Goal: Task Accomplishment & Management: Complete application form

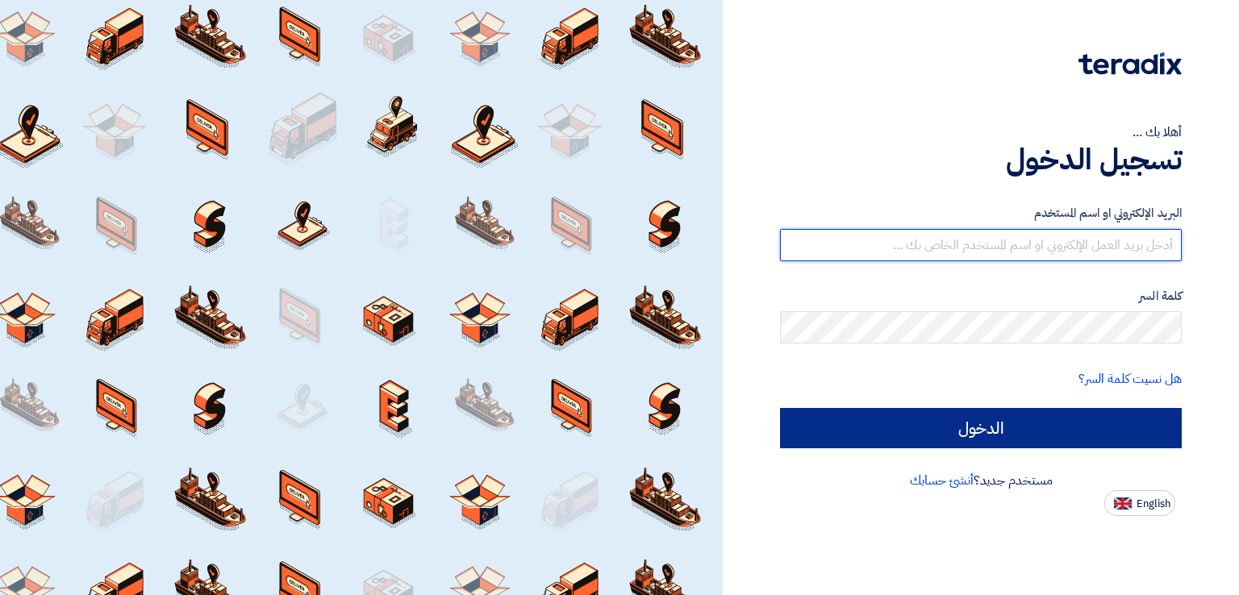
type input "[EMAIL_ADDRESS][DOMAIN_NAME]"
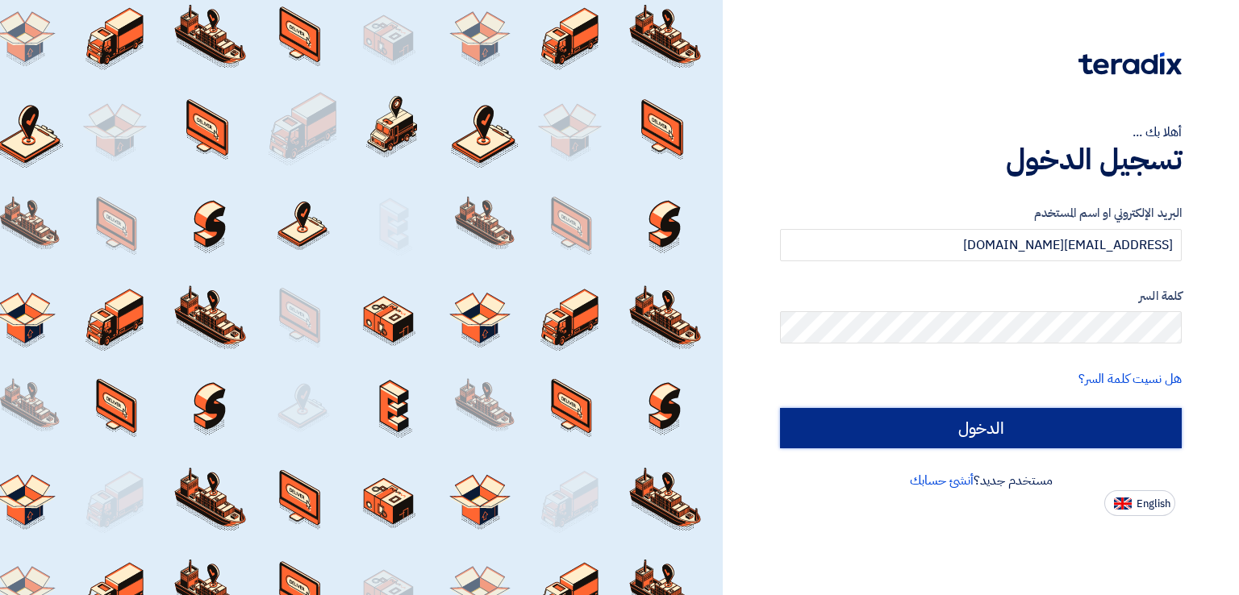
click at [812, 420] on input "الدخول" at bounding box center [981, 428] width 402 height 40
click at [828, 427] on input "الدخول" at bounding box center [981, 428] width 402 height 40
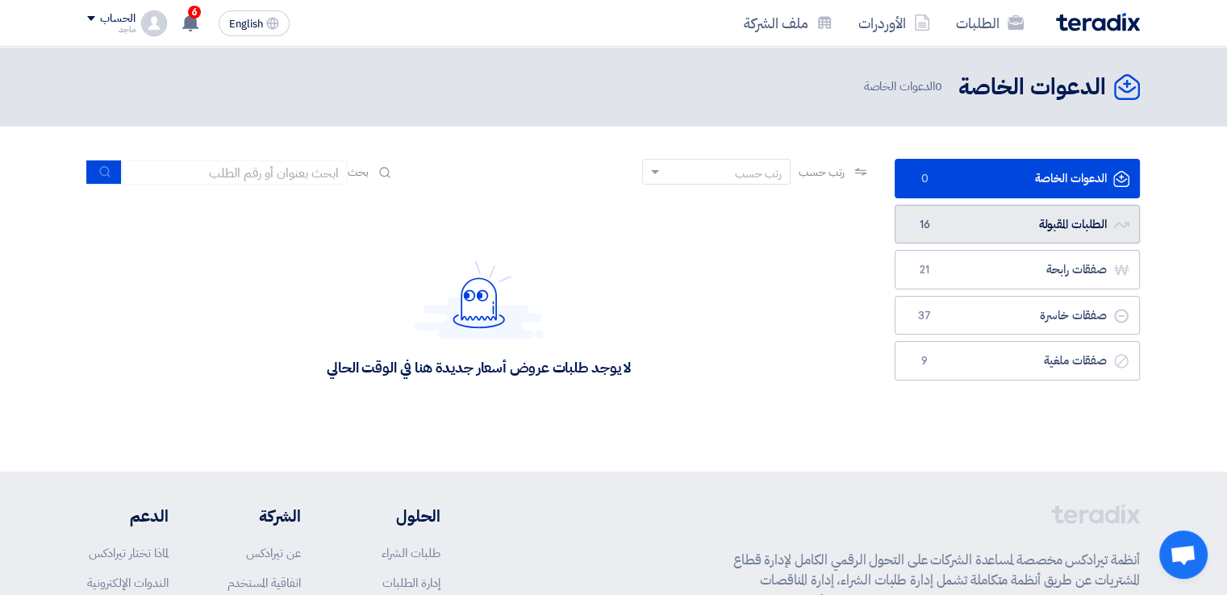
click at [915, 219] on span "16" at bounding box center [924, 225] width 19 height 16
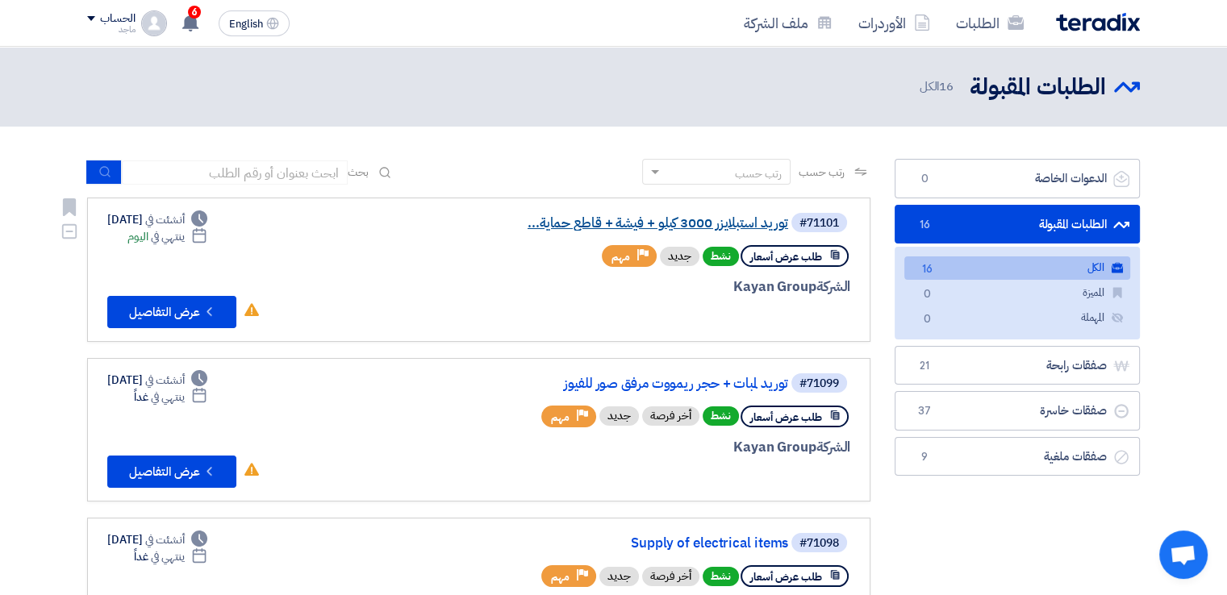
click at [697, 226] on link "توريد استبلايزر 3000 كيلو + فيشة + قاطع حماية..." at bounding box center [626, 223] width 323 height 15
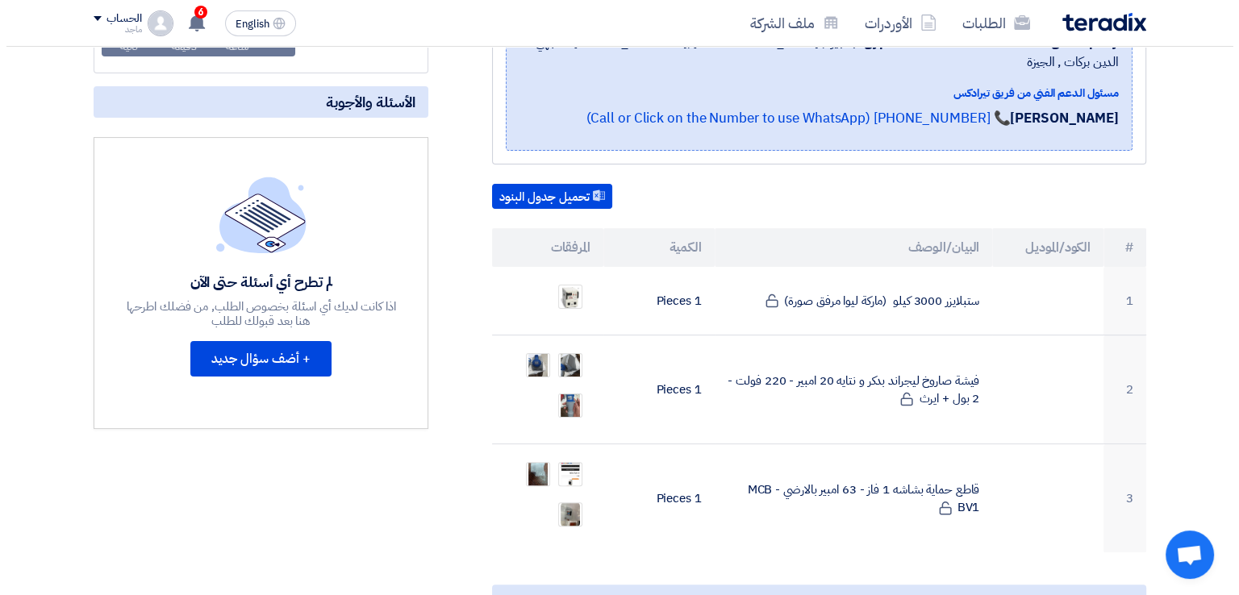
scroll to position [344, 0]
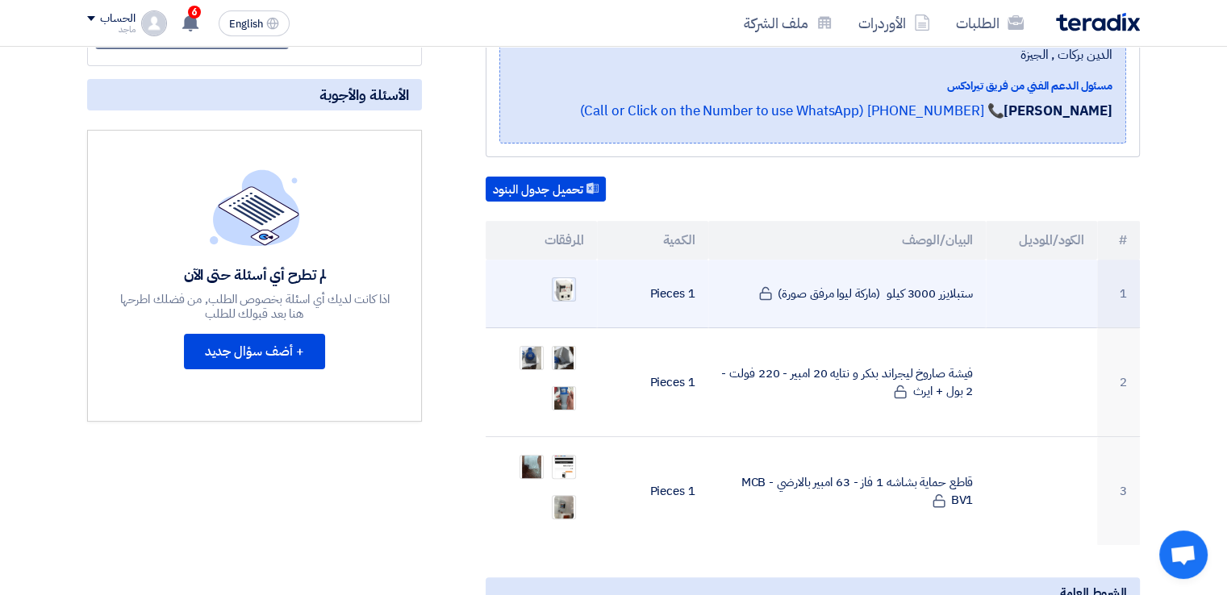
click at [561, 277] on img at bounding box center [564, 289] width 23 height 25
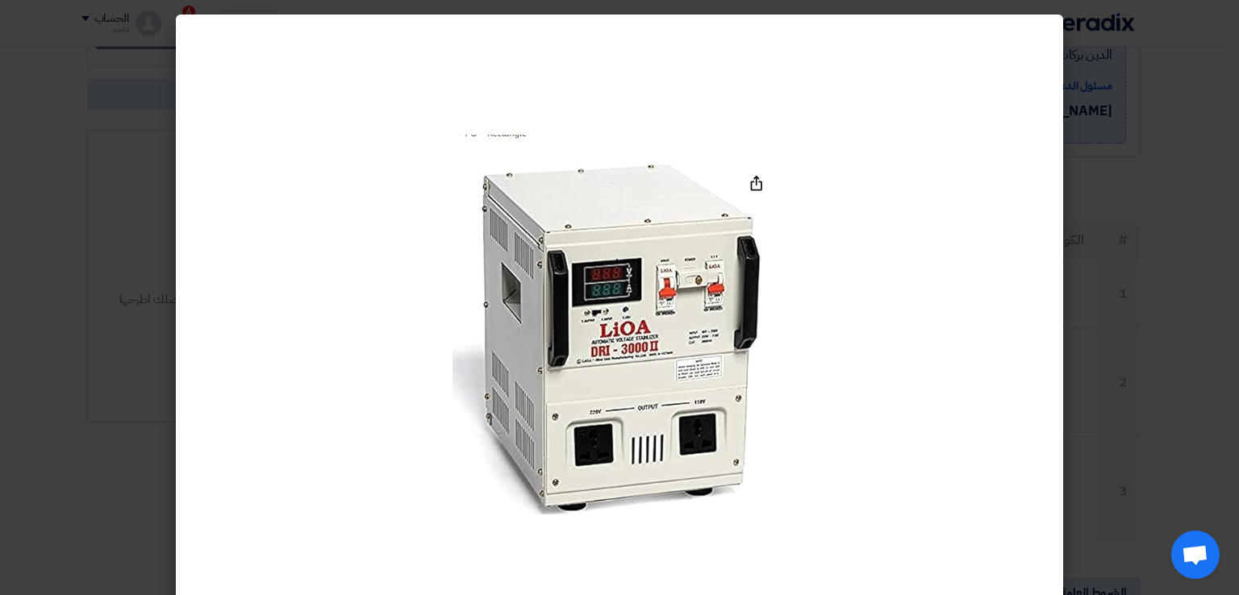
click at [45, 243] on modal-container at bounding box center [619, 297] width 1239 height 595
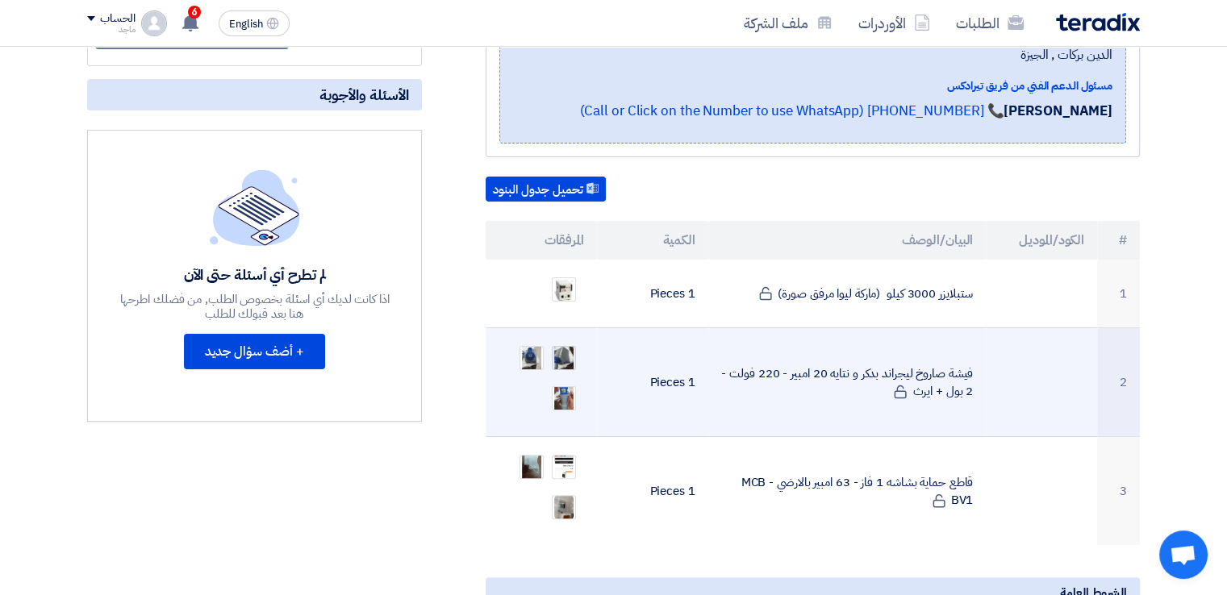
click at [564, 336] on img at bounding box center [564, 358] width 23 height 45
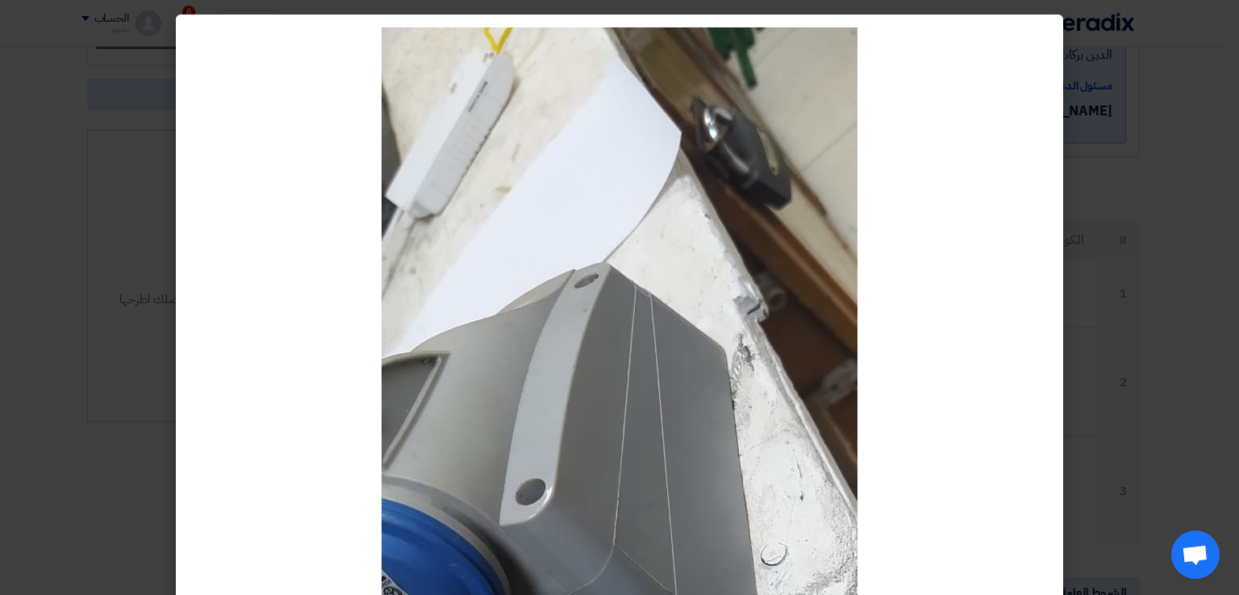
scroll to position [255, 0]
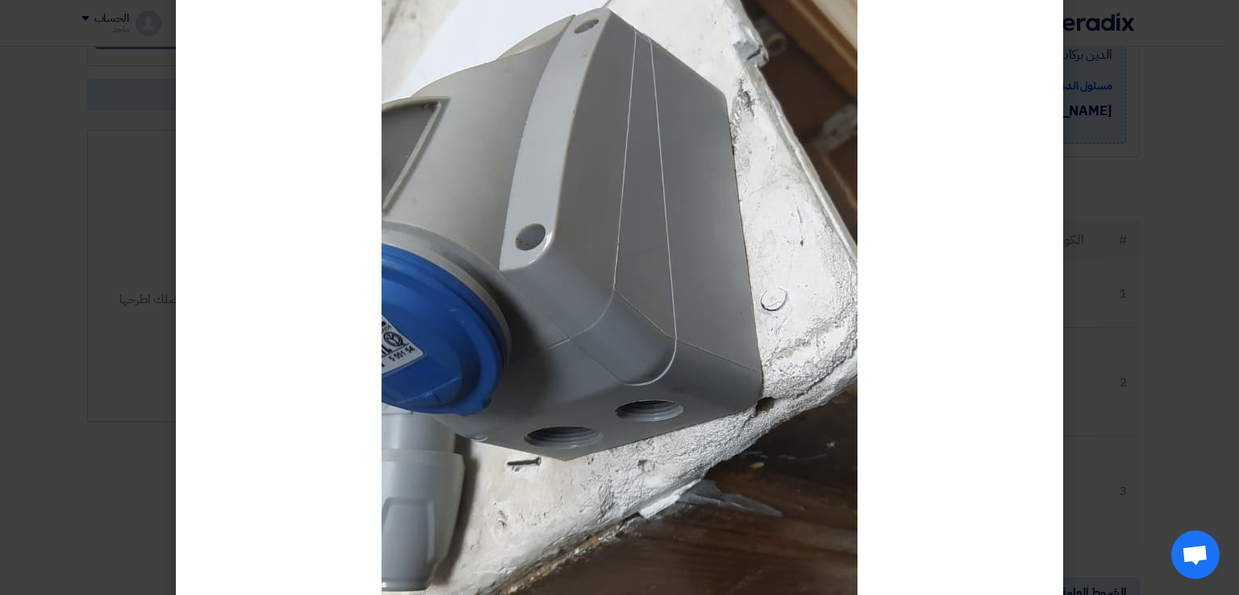
click at [161, 328] on modal-container at bounding box center [619, 297] width 1239 height 595
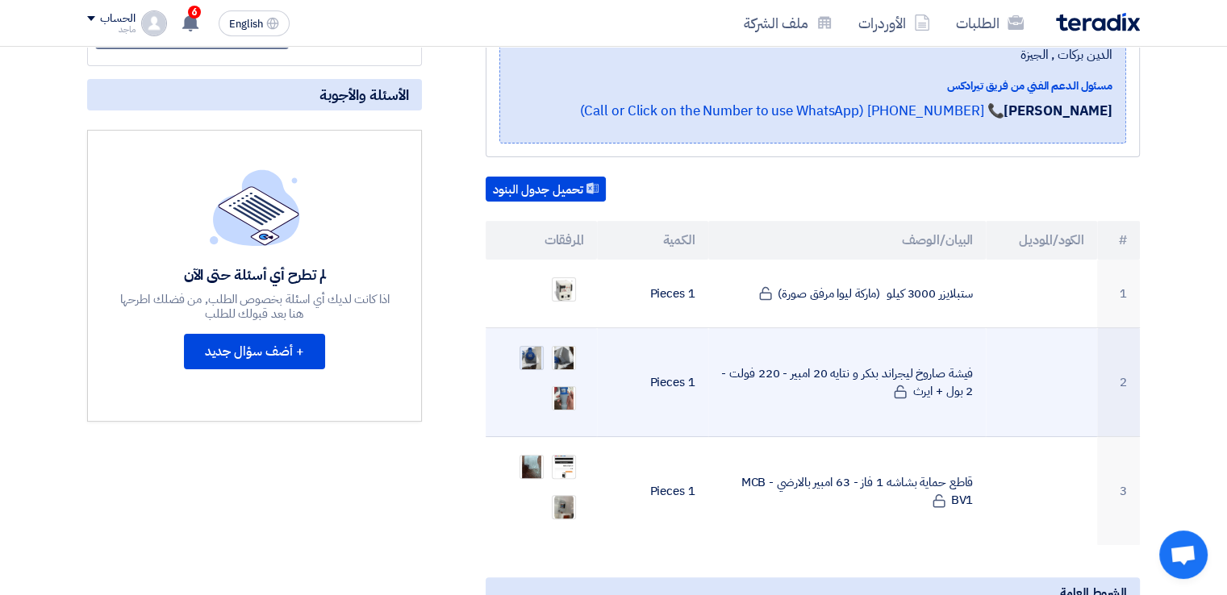
click at [534, 336] on img at bounding box center [531, 358] width 23 height 45
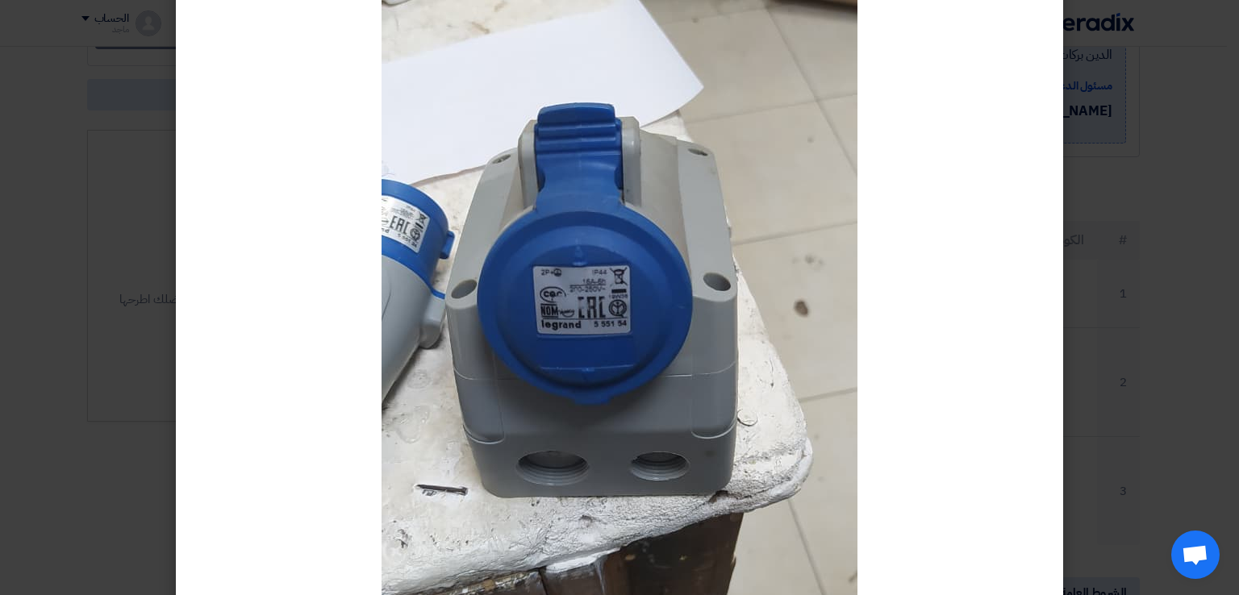
scroll to position [194, 0]
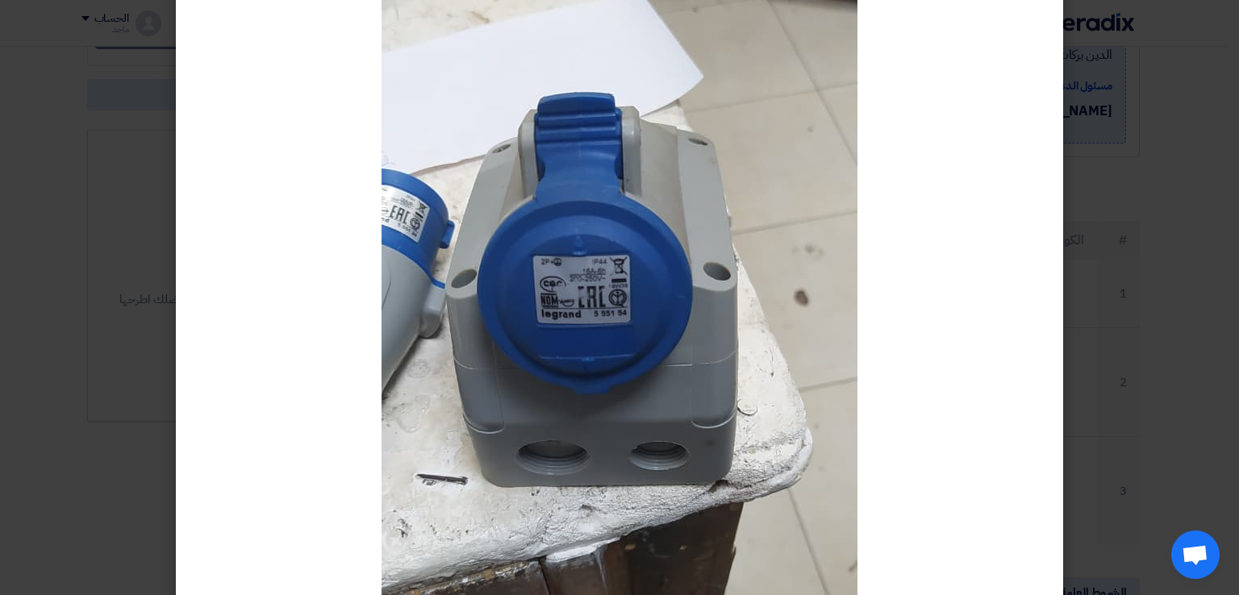
click at [102, 377] on modal-container at bounding box center [619, 297] width 1239 height 595
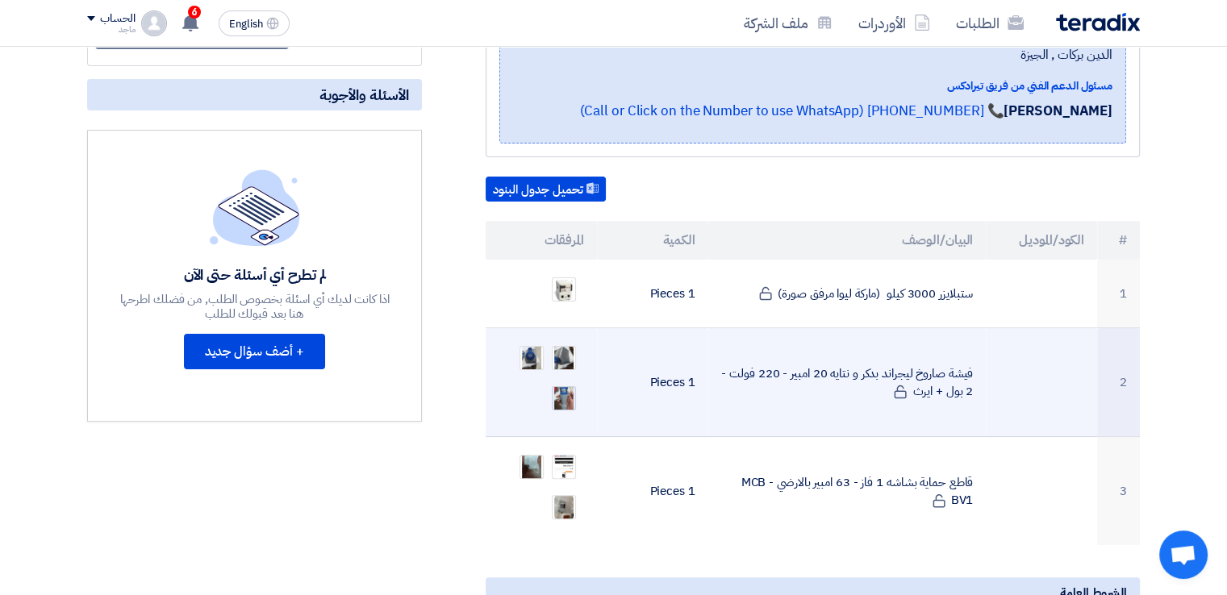
click at [565, 378] on img at bounding box center [564, 398] width 23 height 45
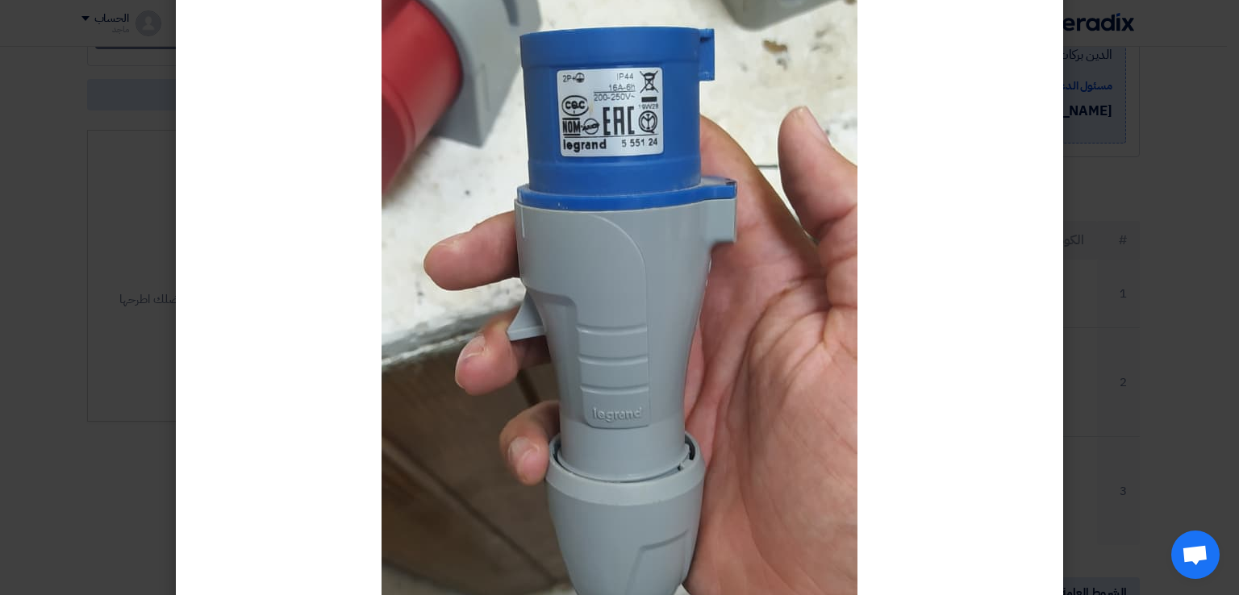
scroll to position [239, 0]
click at [97, 371] on modal-container at bounding box center [619, 297] width 1239 height 595
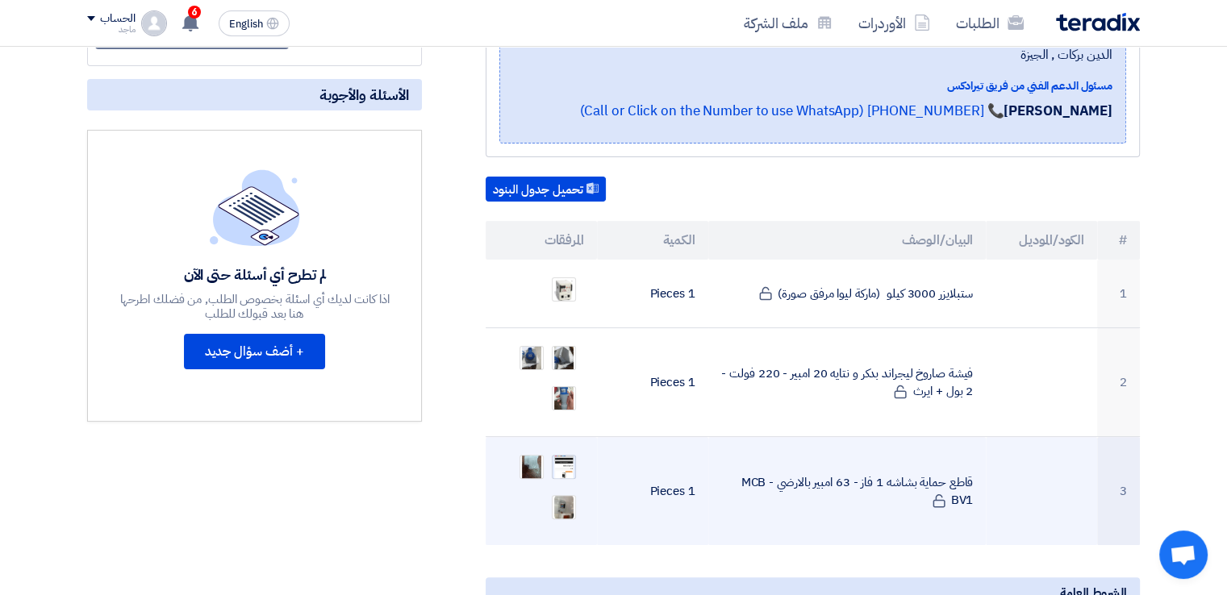
click at [571, 449] on img at bounding box center [564, 467] width 23 height 37
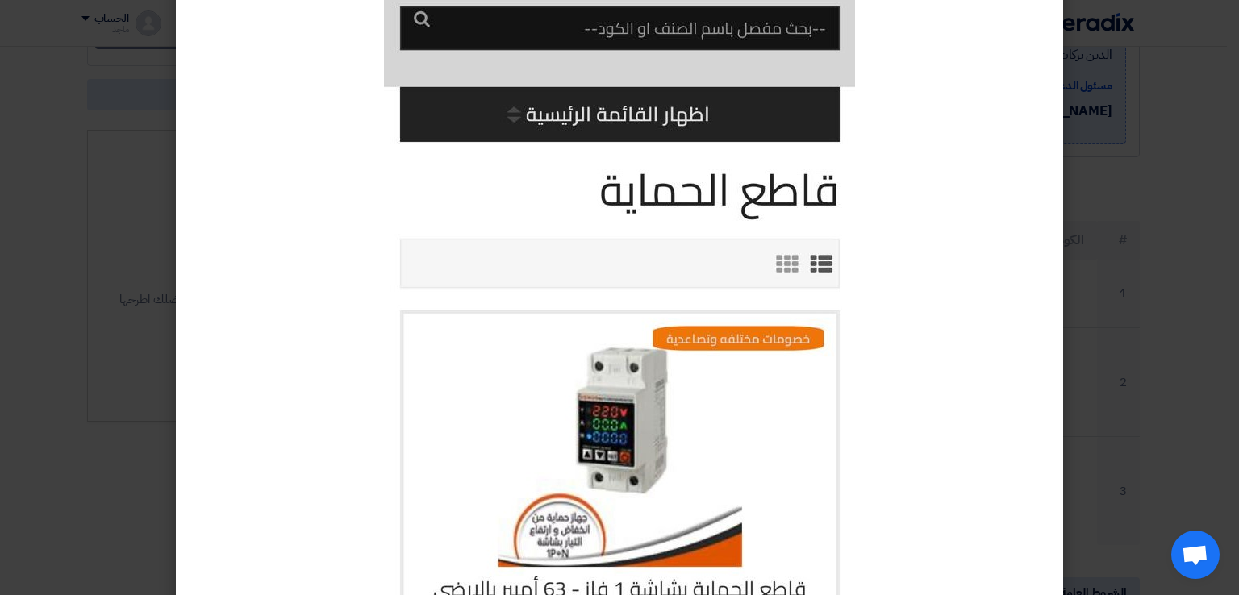
scroll to position [273, 0]
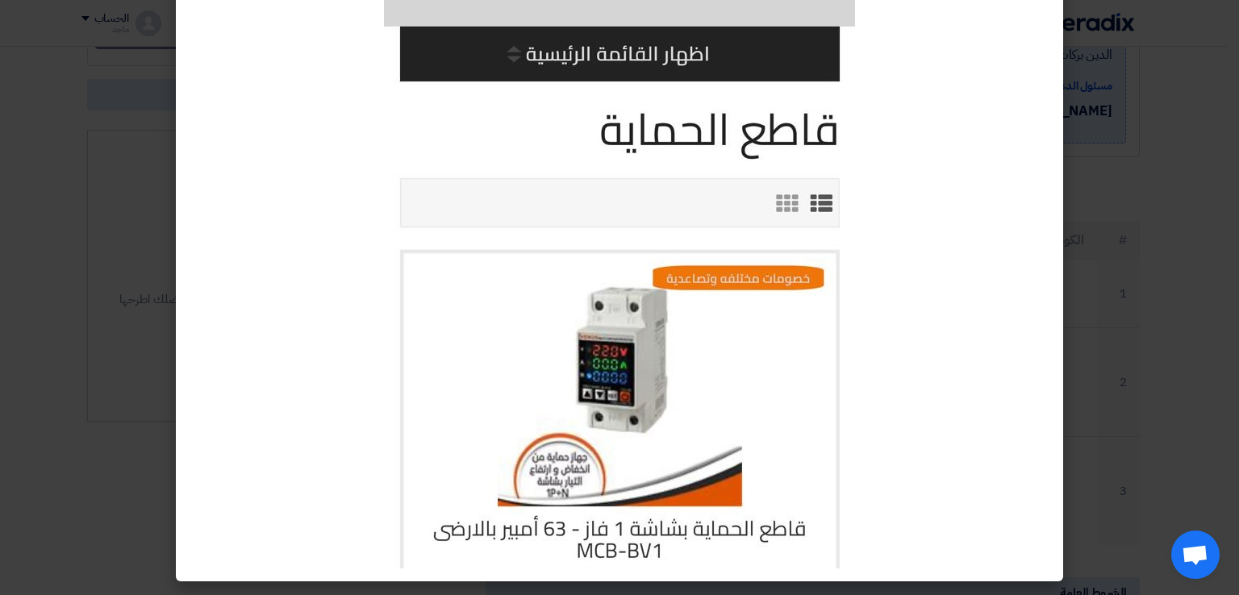
click at [104, 311] on modal-container at bounding box center [619, 297] width 1239 height 595
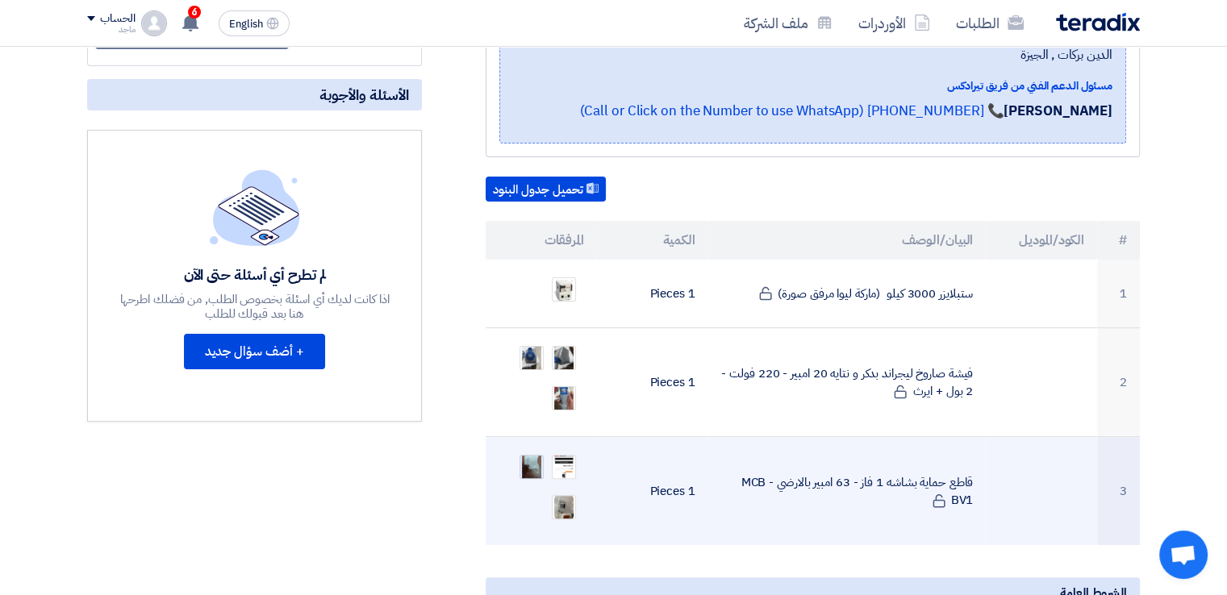
click at [526, 449] on img at bounding box center [531, 468] width 23 height 38
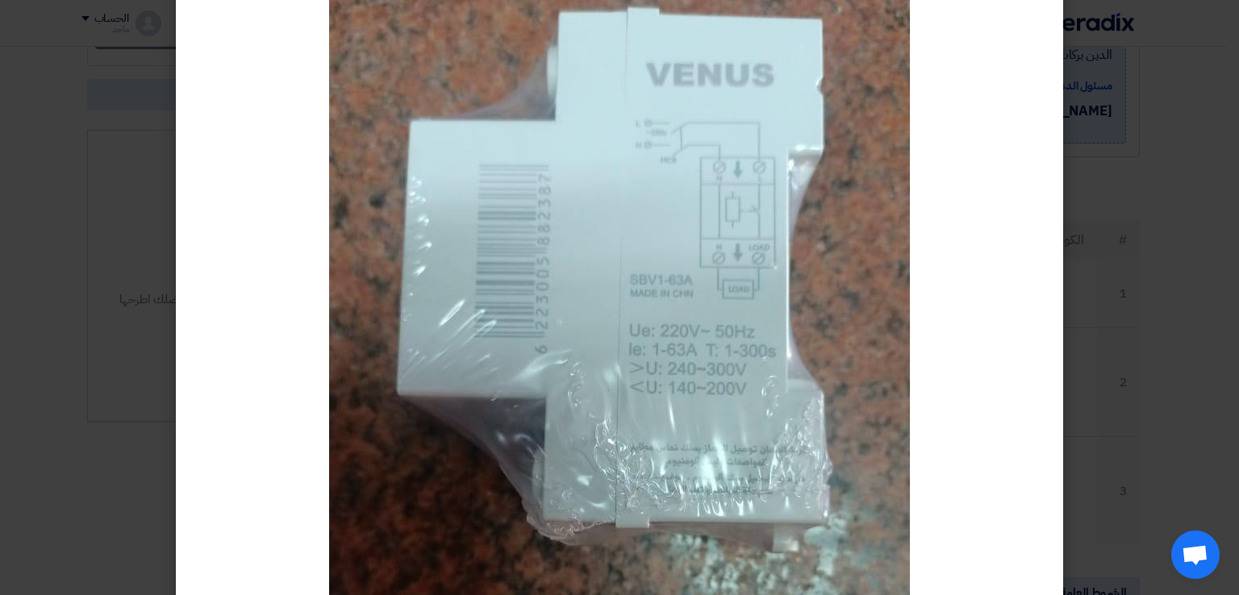
scroll to position [82, 0]
click at [65, 332] on modal-container at bounding box center [619, 297] width 1239 height 595
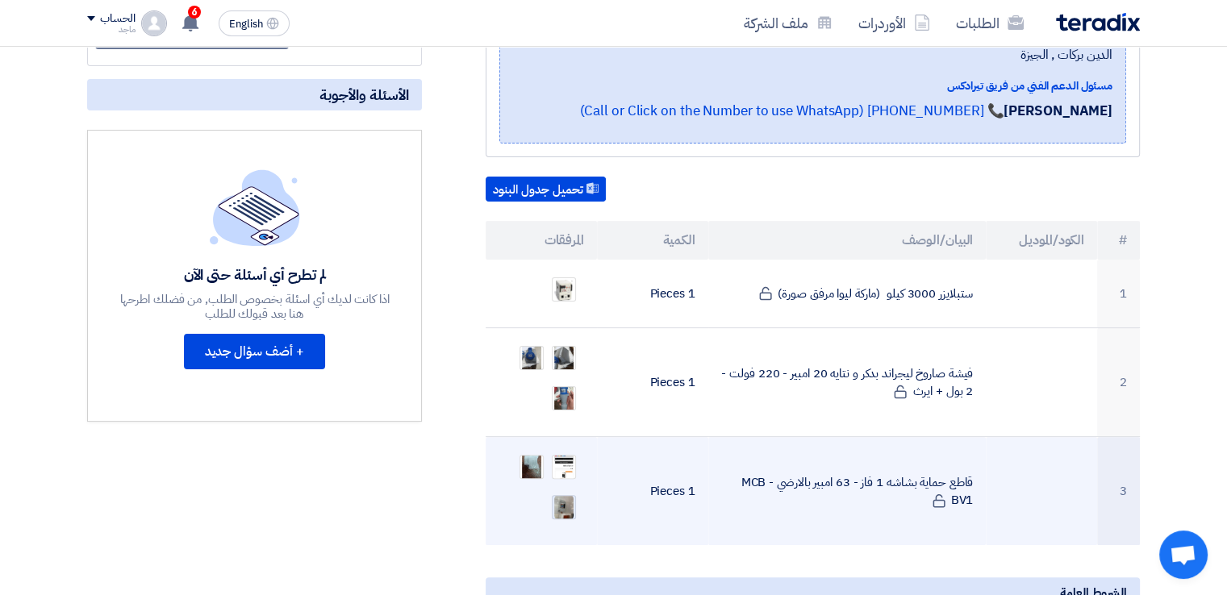
click at [564, 493] on img at bounding box center [564, 507] width 23 height 29
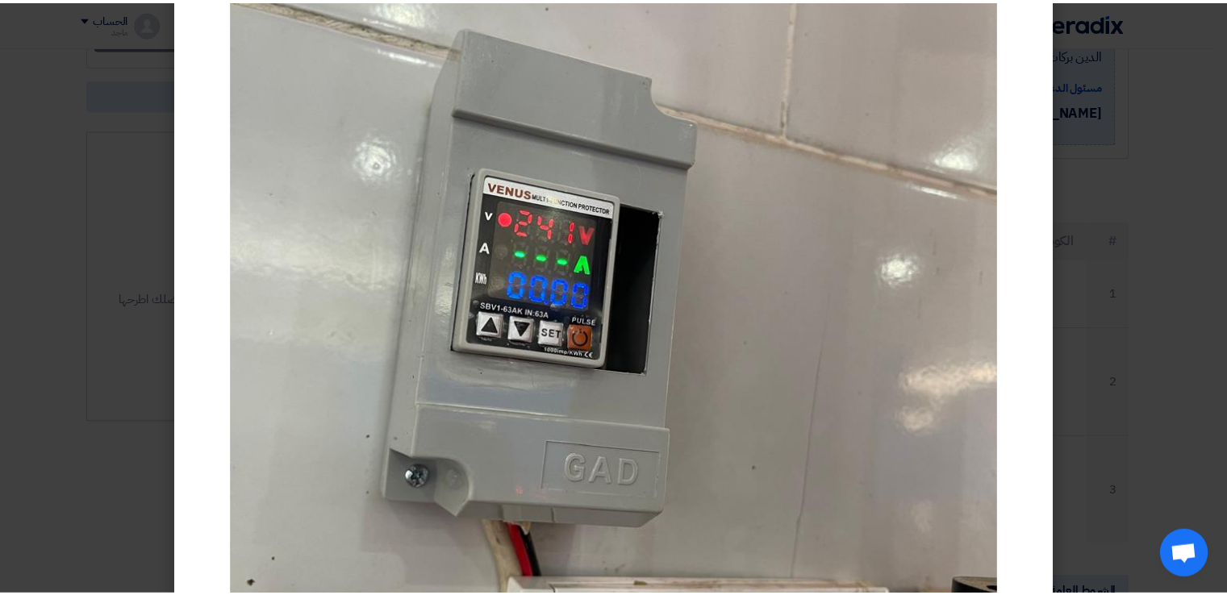
scroll to position [218, 0]
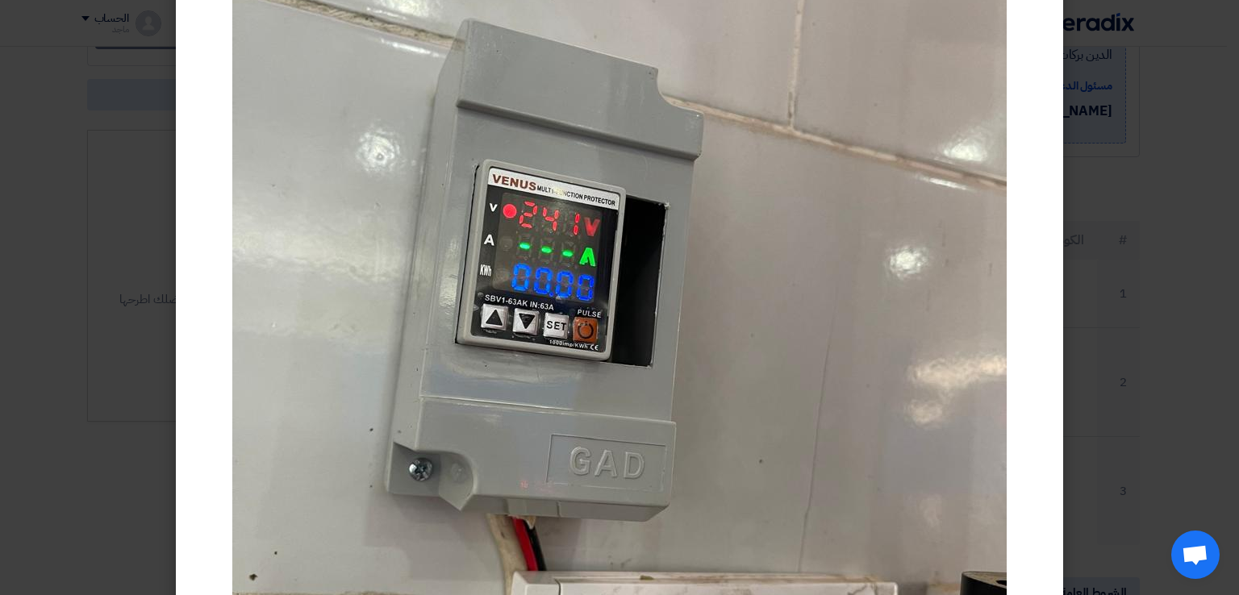
click at [101, 261] on modal-container at bounding box center [619, 297] width 1239 height 595
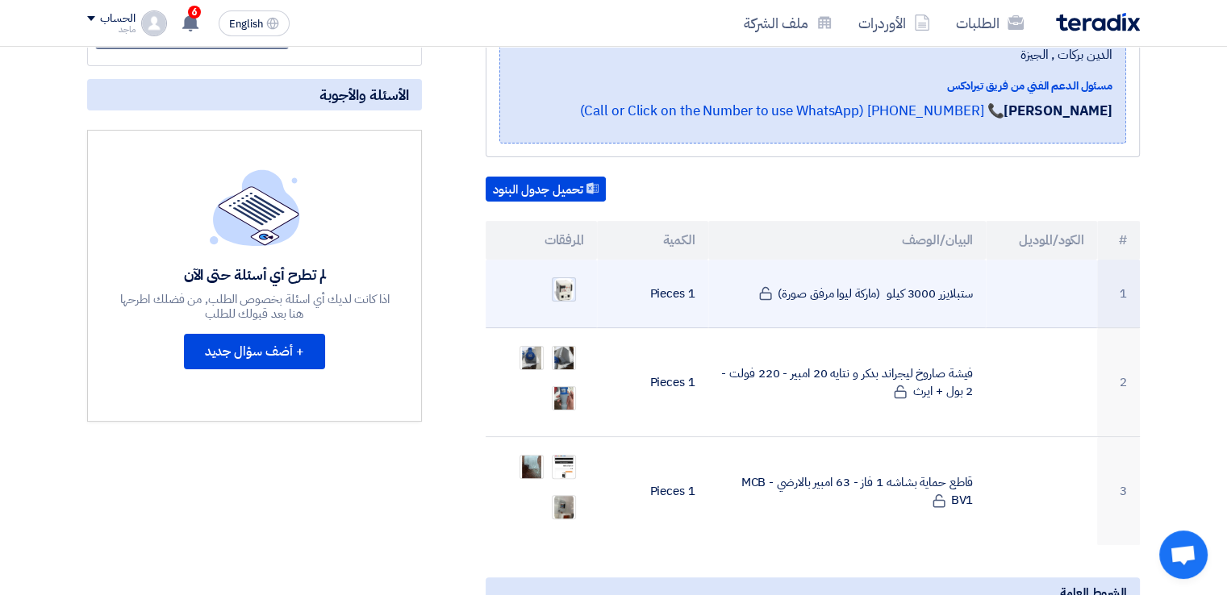
click at [553, 277] on img at bounding box center [564, 289] width 23 height 25
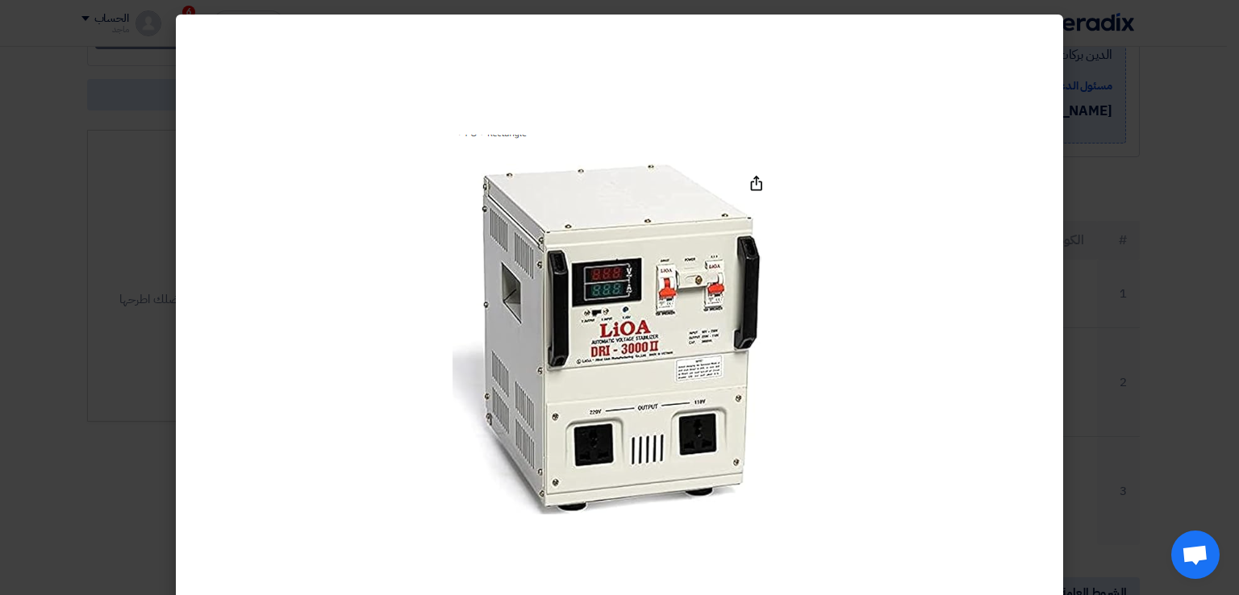
click at [62, 295] on modal-container at bounding box center [619, 297] width 1239 height 595
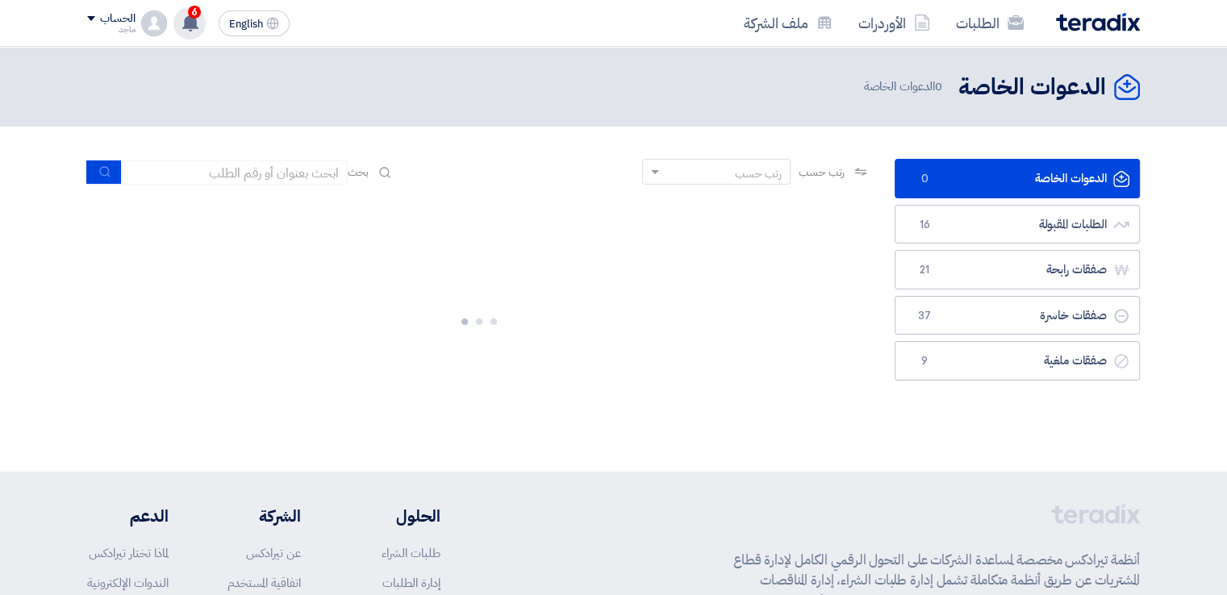
click at [191, 12] on span "6" at bounding box center [194, 12] width 13 height 13
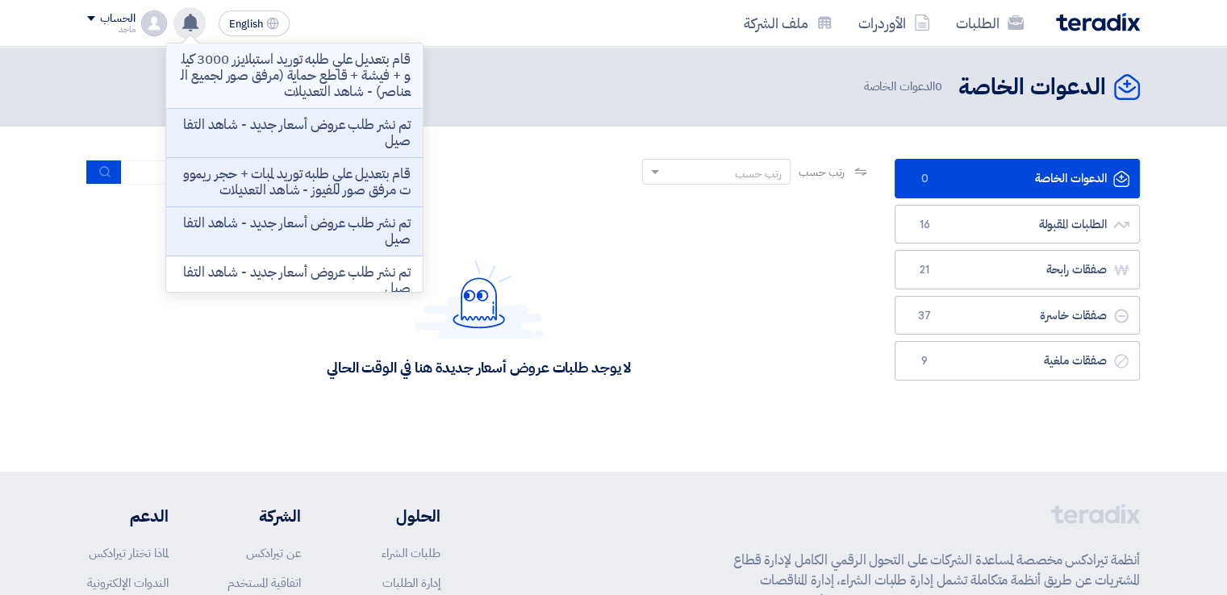
click at [232, 64] on p "قام بتعديل علي طلبه توريد استبلايزر 3000 كيلو + فيشة + قاطع حماية (مرفق صور لجم…" at bounding box center [294, 76] width 231 height 48
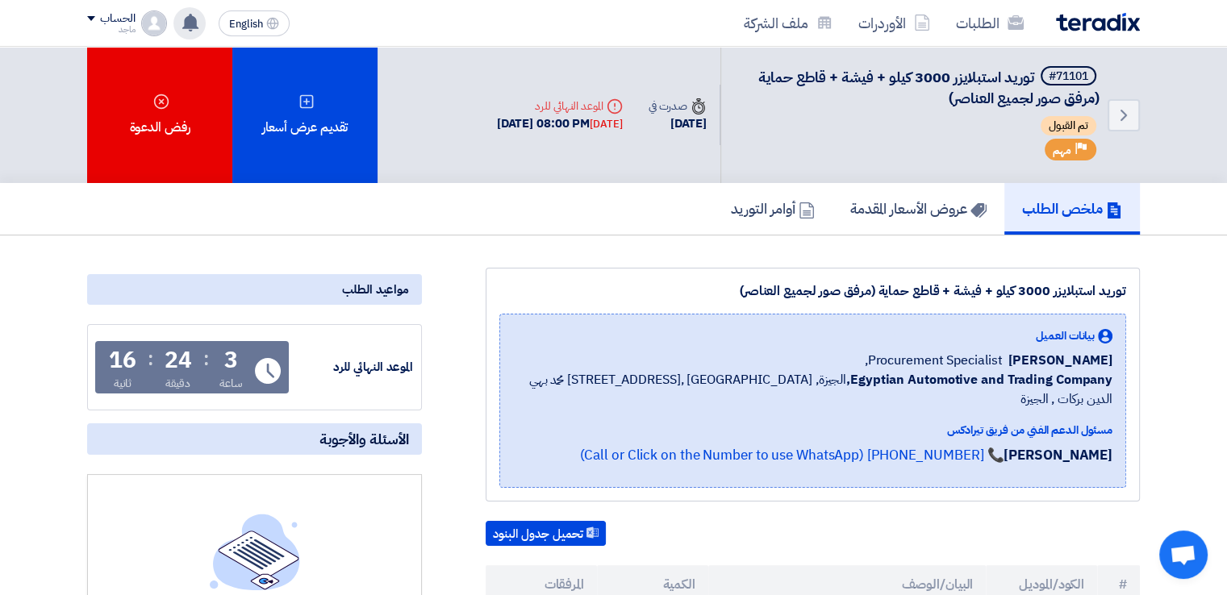
click at [194, 20] on use at bounding box center [190, 23] width 16 height 18
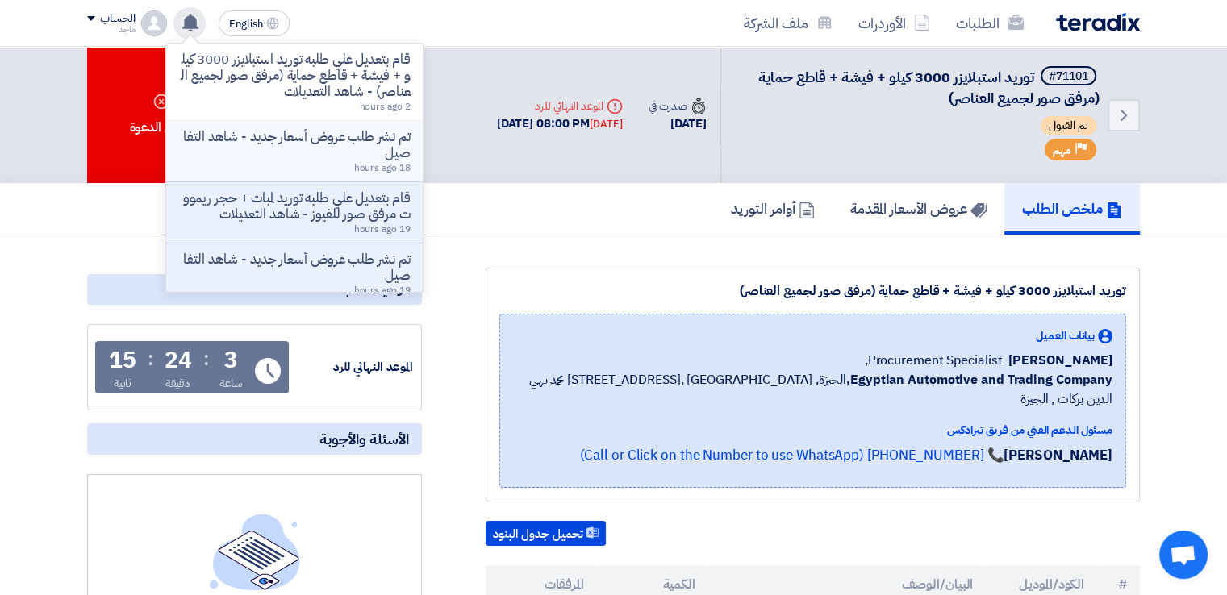
click at [263, 148] on p "تم نشر طلب عروض أسعار جديد - شاهد التفاصيل" at bounding box center [294, 145] width 231 height 32
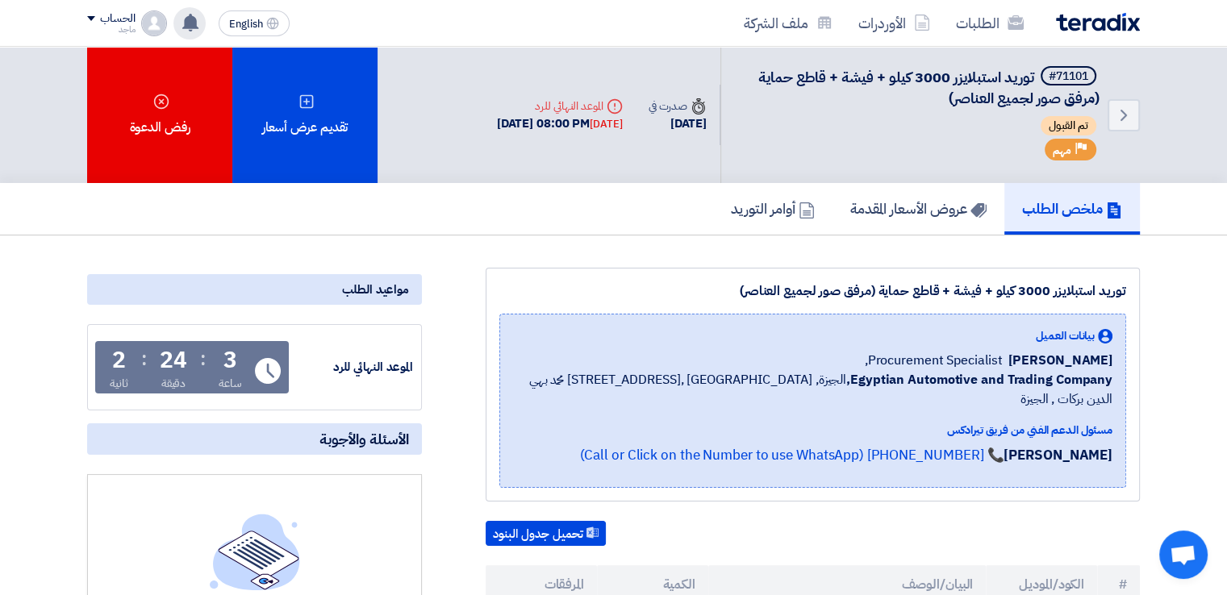
click at [191, 26] on use at bounding box center [190, 23] width 16 height 18
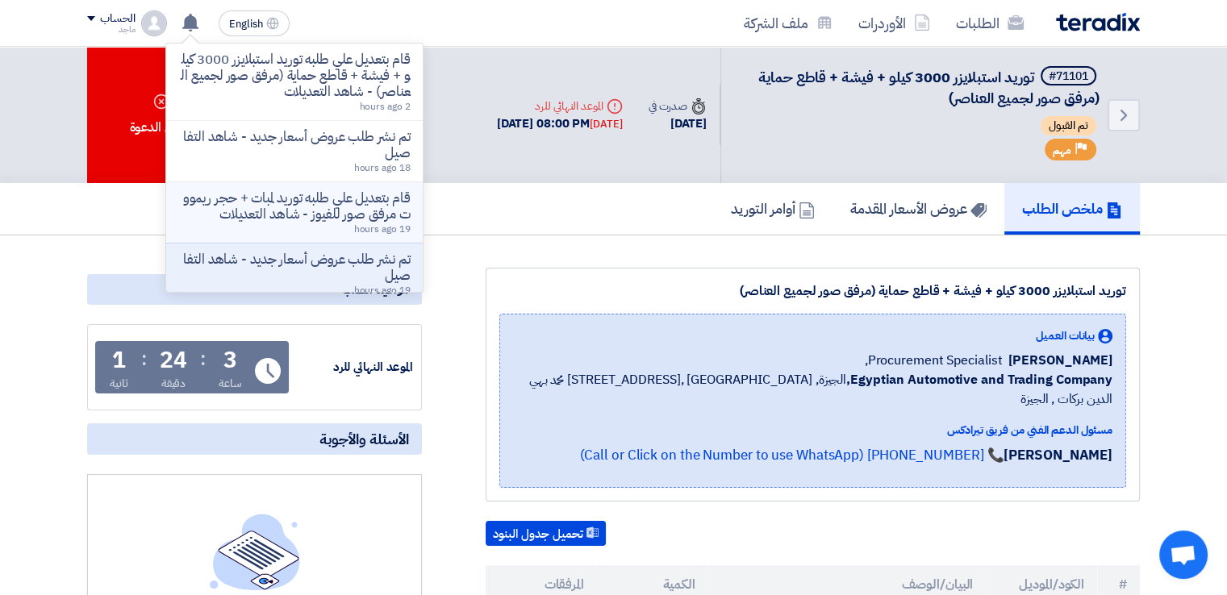
click at [247, 198] on p "قام بتعديل علي طلبه توريد لمبات + حجر ريمووت مرفق صور للفيوز - شاهد التعديلات" at bounding box center [294, 206] width 231 height 32
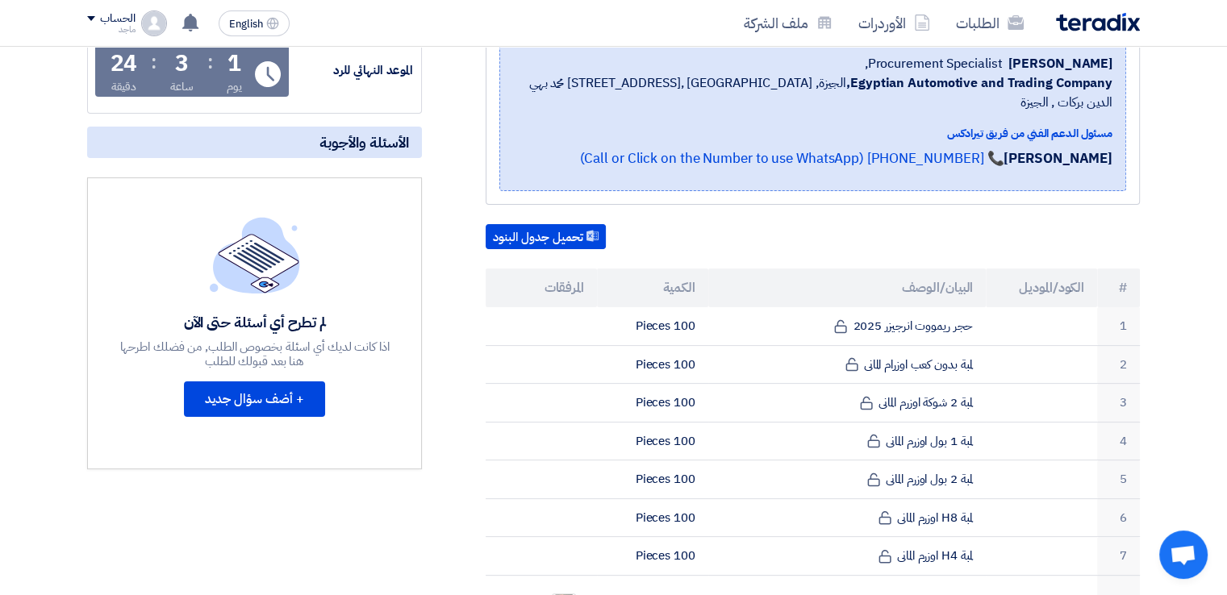
scroll to position [281, 0]
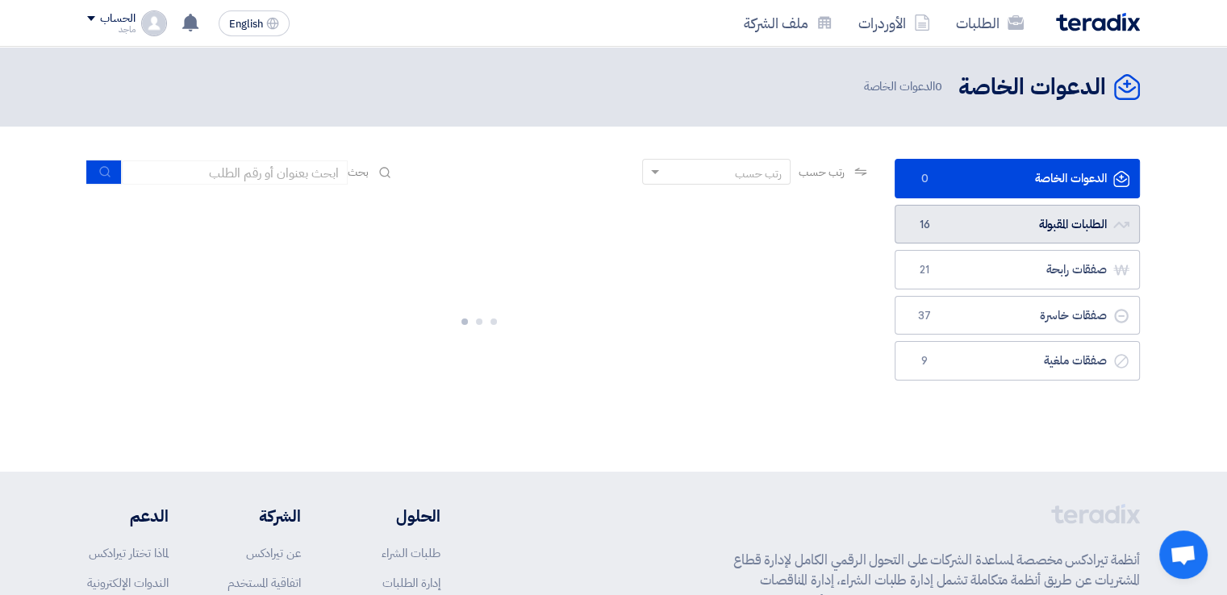
click at [991, 215] on link "الطلبات المقبولة الطلبات المقبولة 16" at bounding box center [1017, 225] width 245 height 40
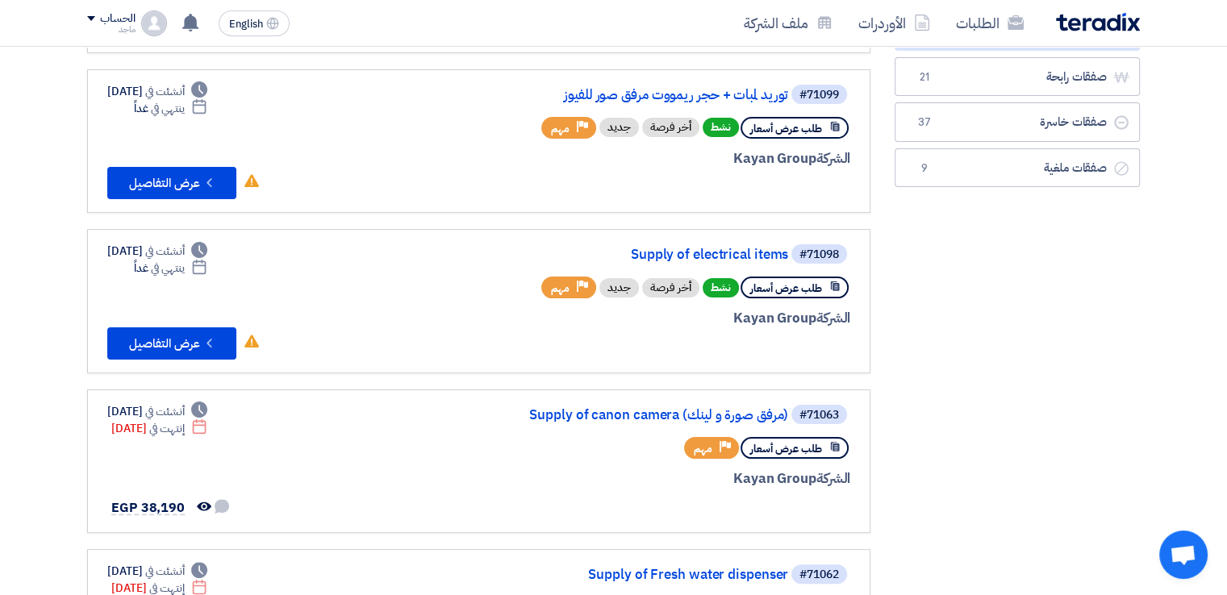
scroll to position [291, 0]
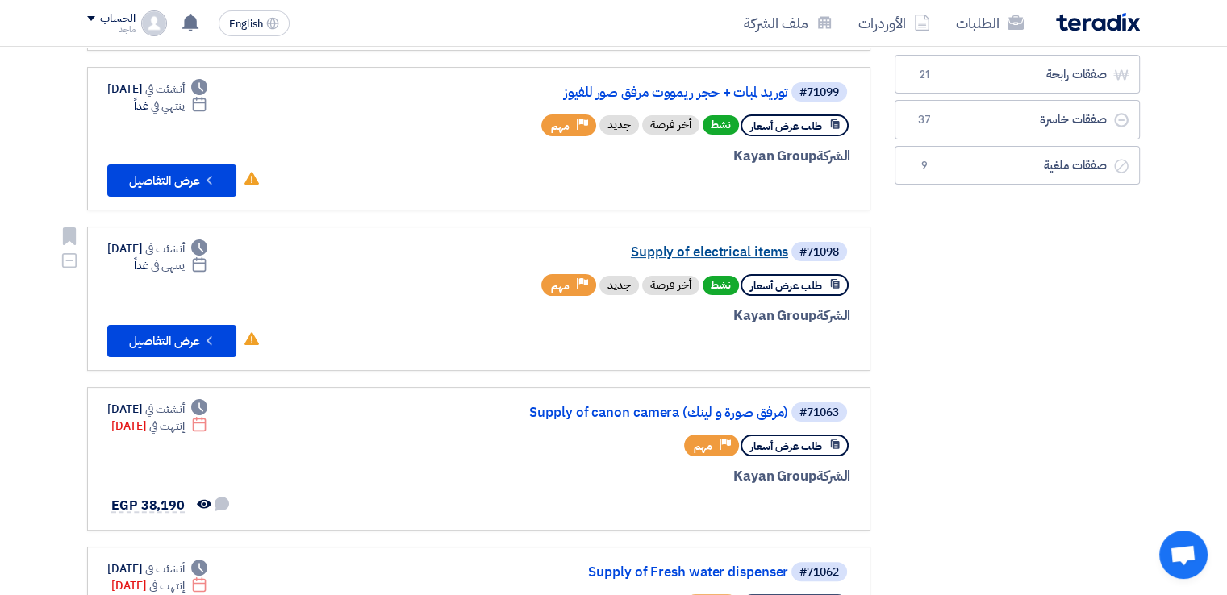
click at [706, 250] on link "Supply of electrical items" at bounding box center [626, 252] width 323 height 15
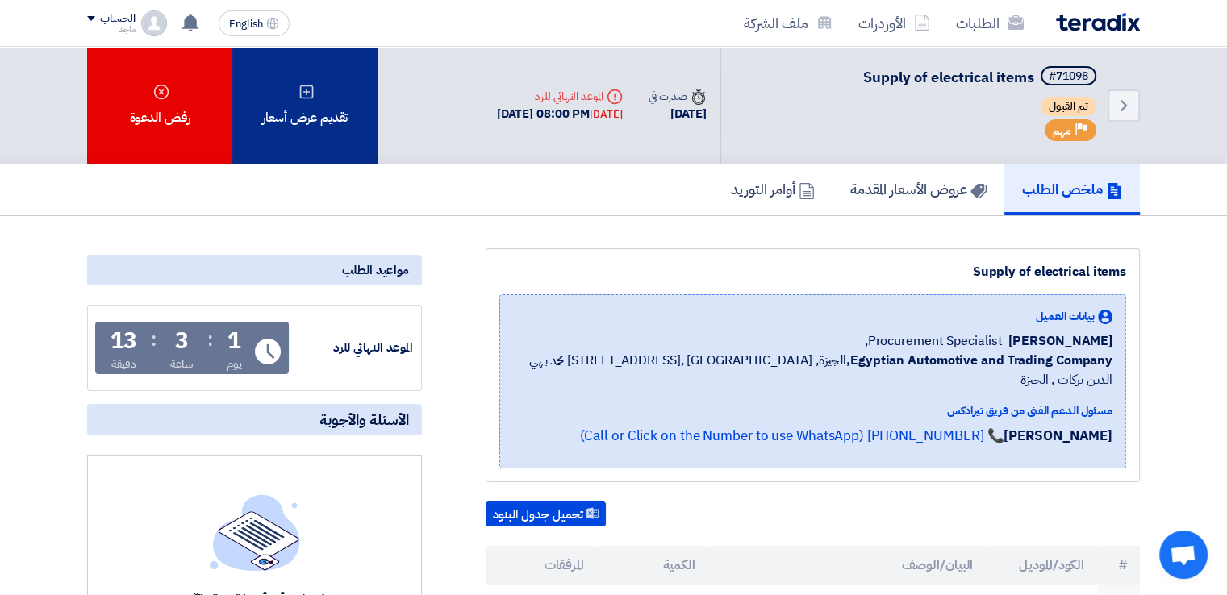
click at [352, 106] on div "تقديم عرض أسعار" at bounding box center [304, 105] width 145 height 117
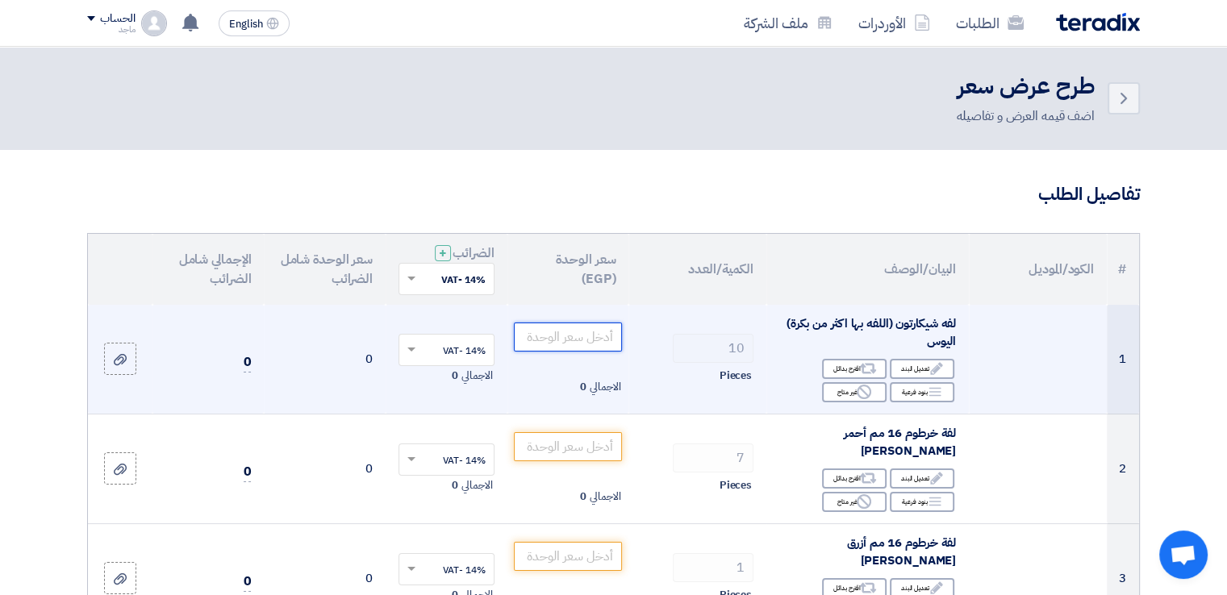
click at [550, 333] on input "number" at bounding box center [568, 337] width 109 height 29
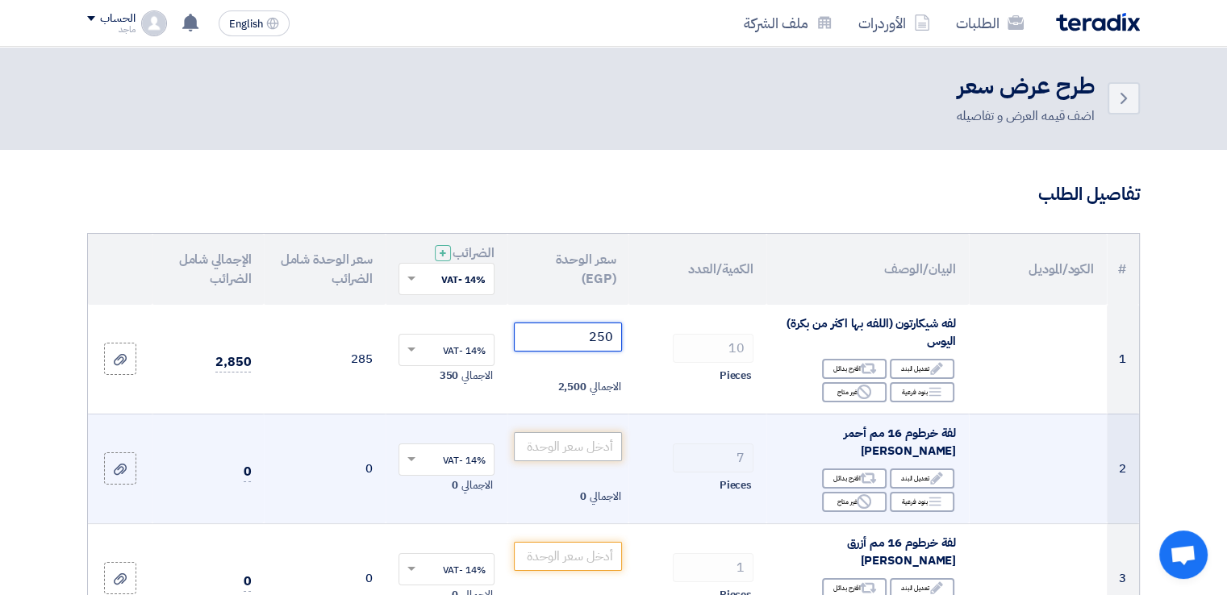
type input "250"
click at [591, 457] on input "number" at bounding box center [568, 446] width 109 height 29
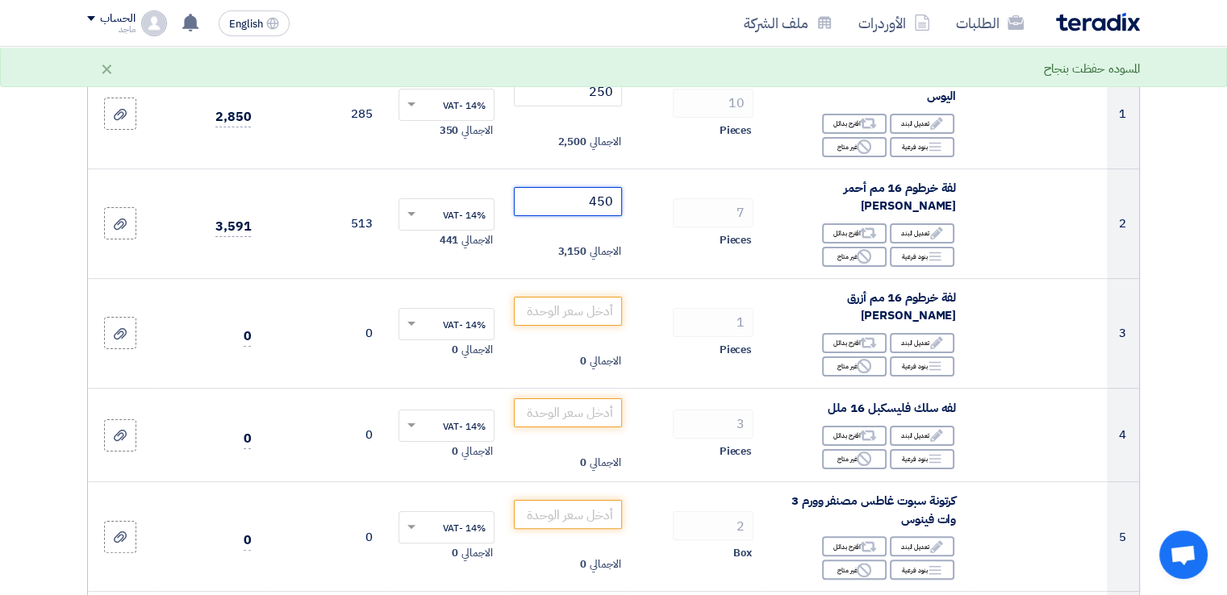
scroll to position [252, 0]
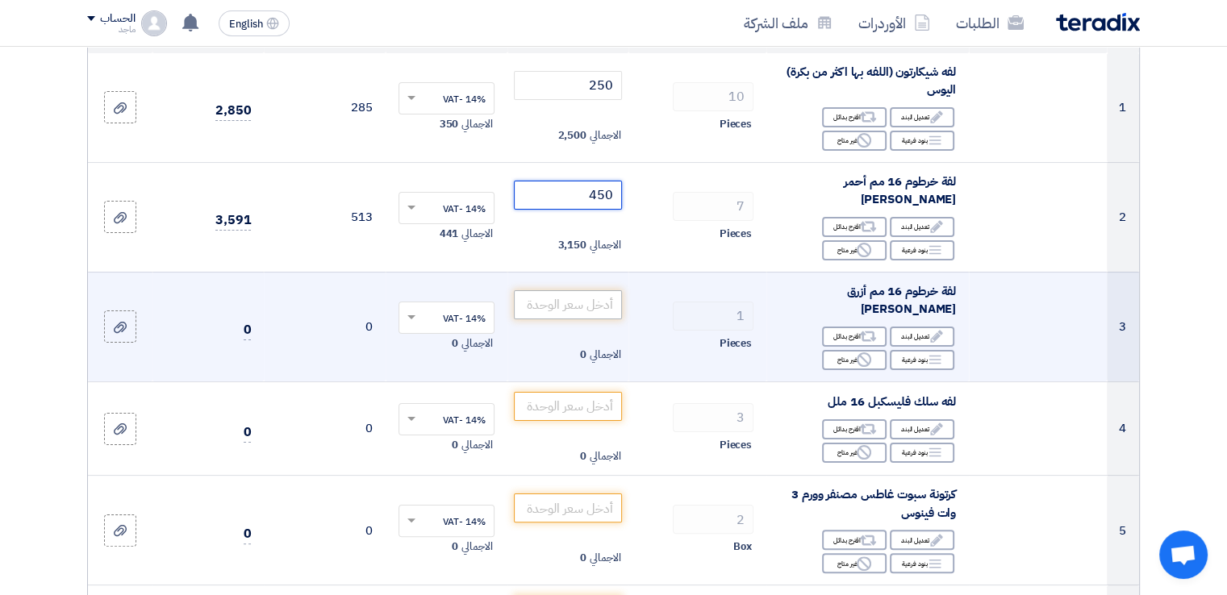
type input "450"
click at [600, 312] on input "number" at bounding box center [568, 304] width 109 height 29
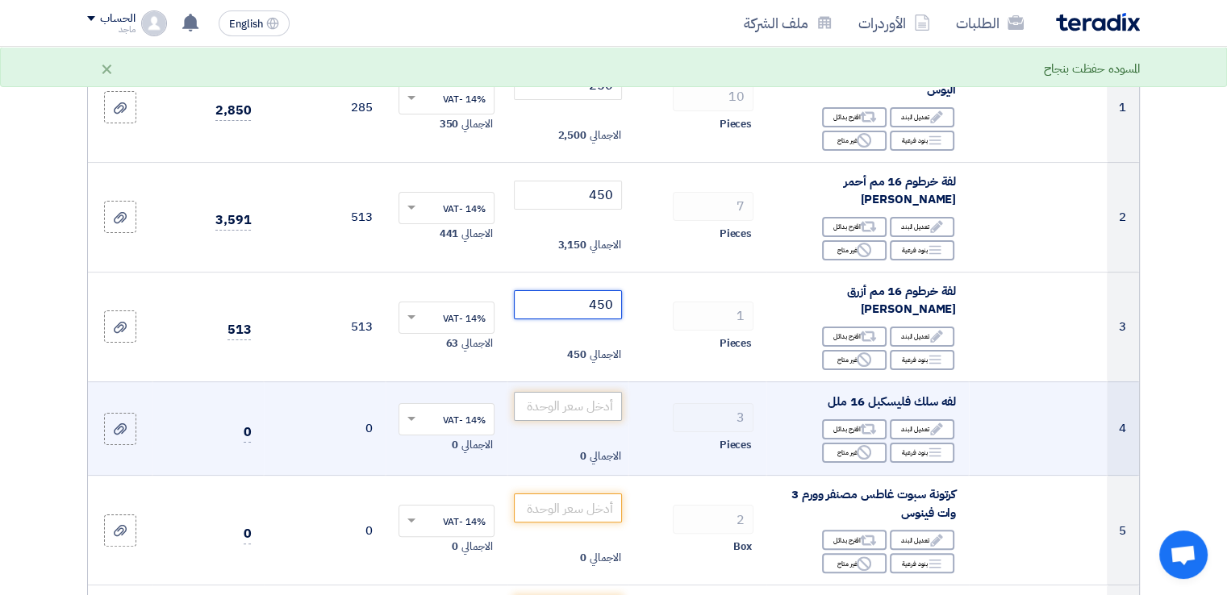
type input "450"
click at [591, 416] on input "number" at bounding box center [568, 406] width 109 height 29
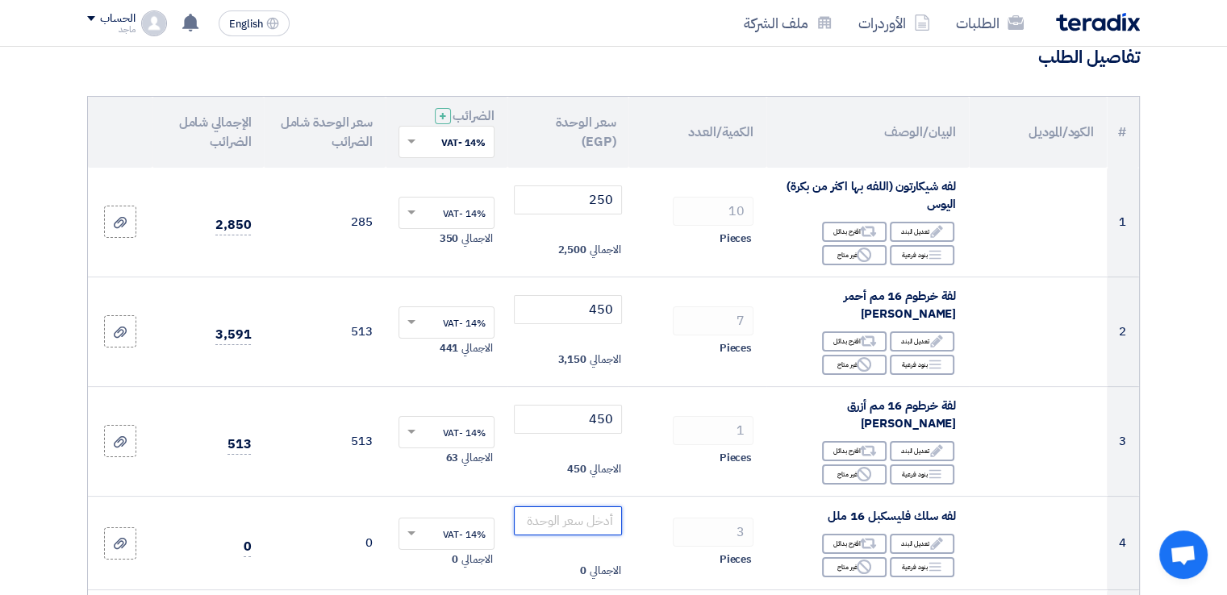
scroll to position [120, 0]
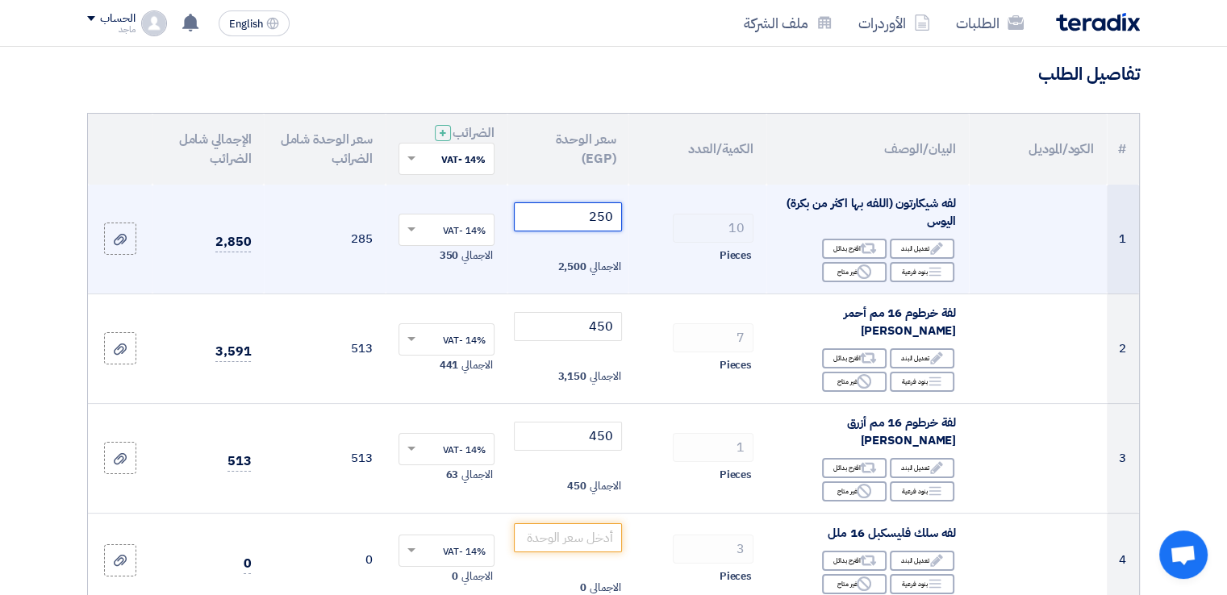
click at [562, 211] on input "250" at bounding box center [568, 216] width 109 height 29
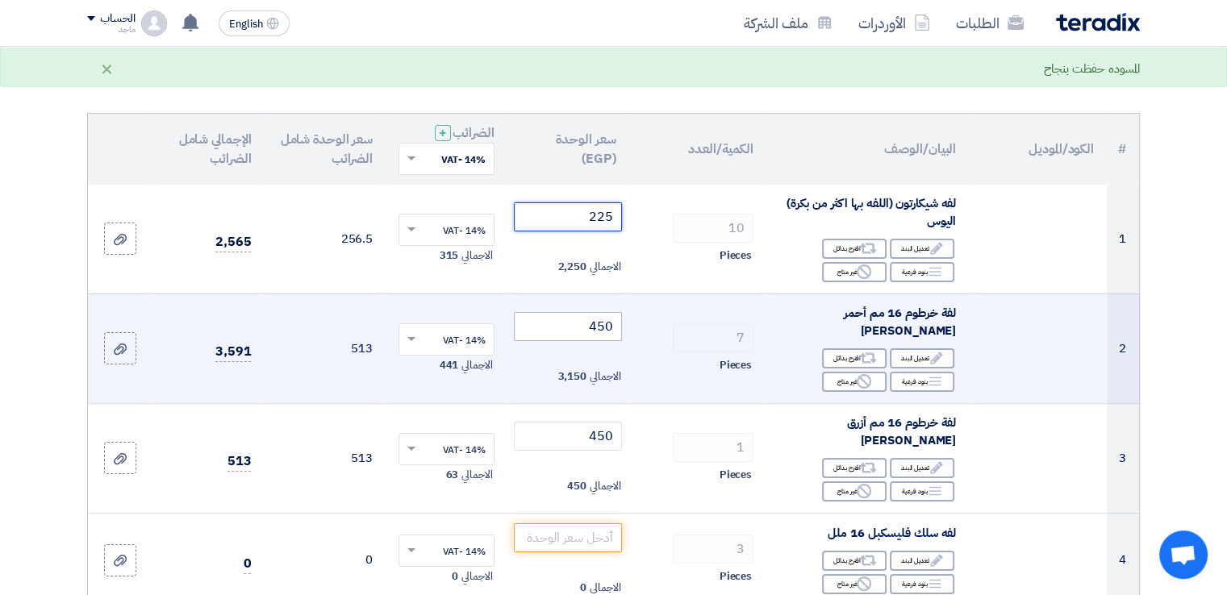
type input "225"
click at [565, 332] on input "450" at bounding box center [568, 326] width 109 height 29
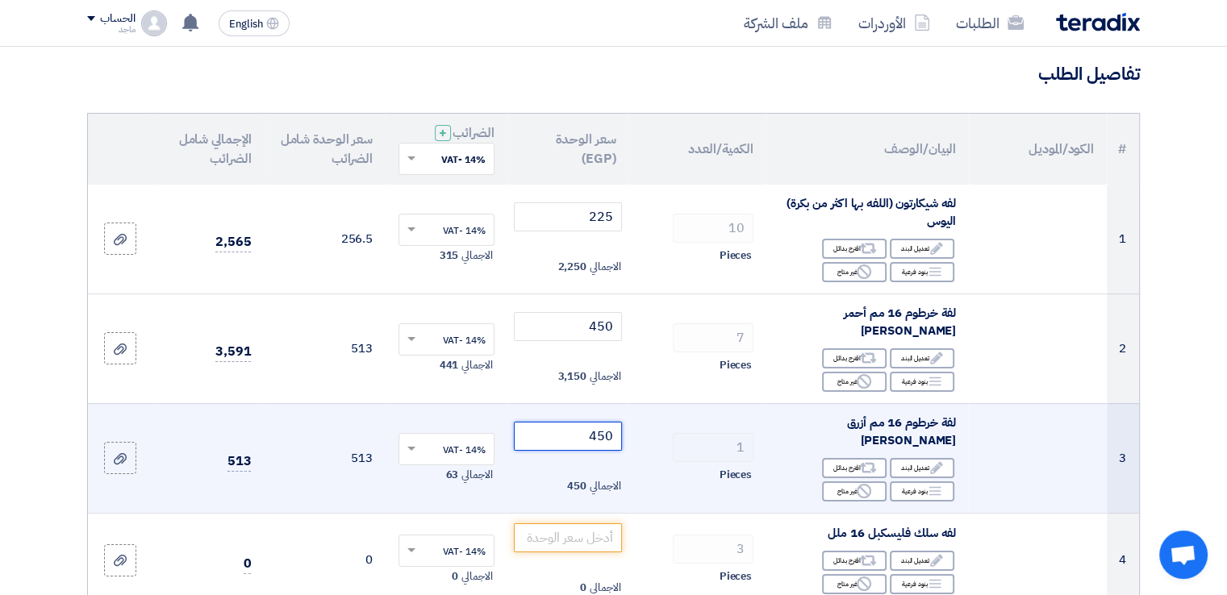
click at [561, 440] on input "450" at bounding box center [568, 436] width 109 height 29
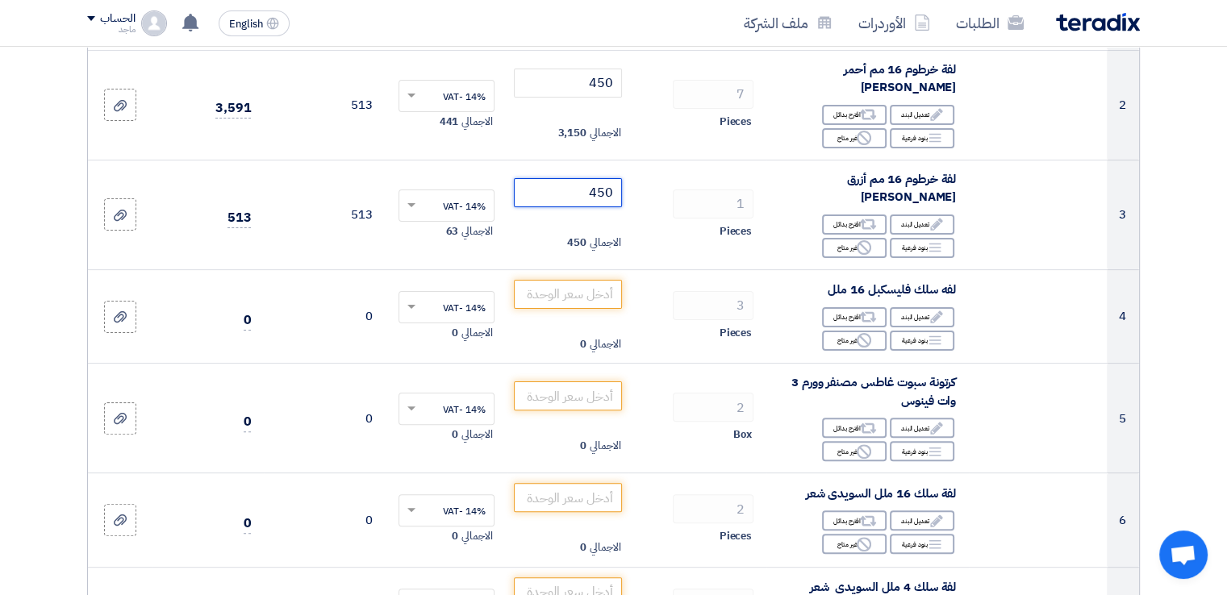
scroll to position [452, 0]
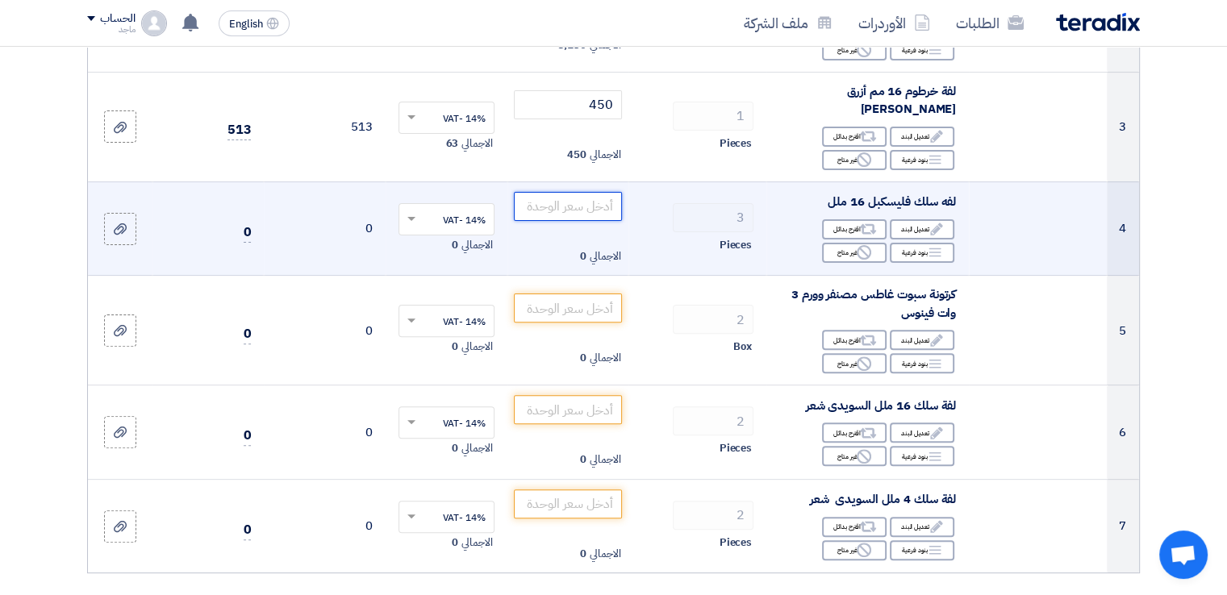
click at [536, 209] on input "number" at bounding box center [568, 206] width 109 height 29
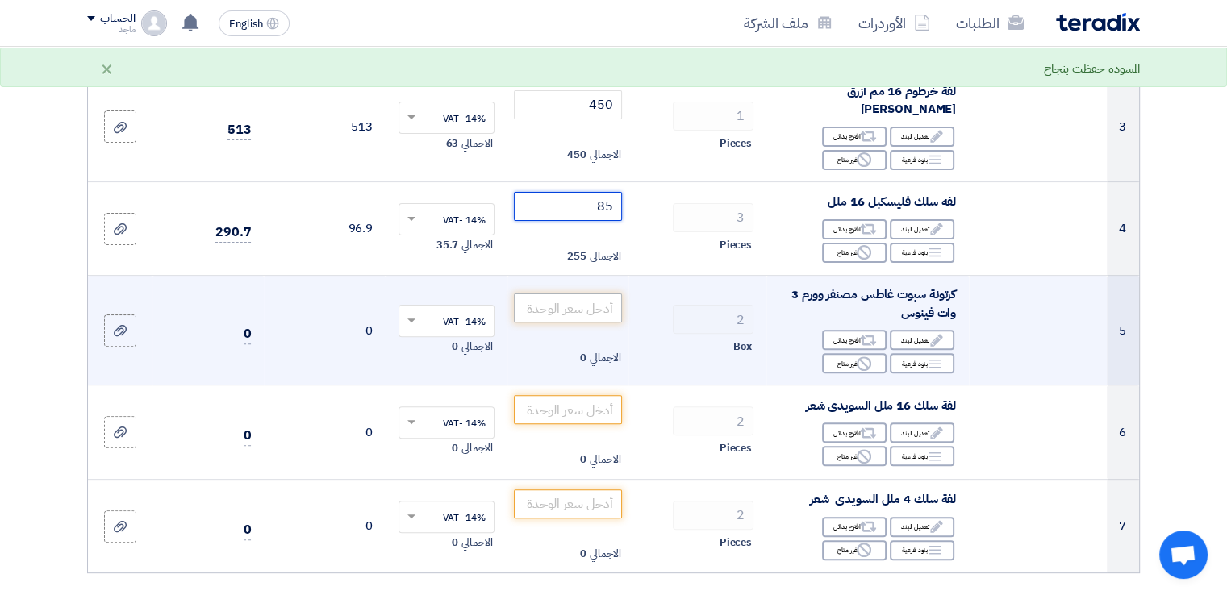
type input "85"
click at [576, 303] on input "number" at bounding box center [568, 308] width 109 height 29
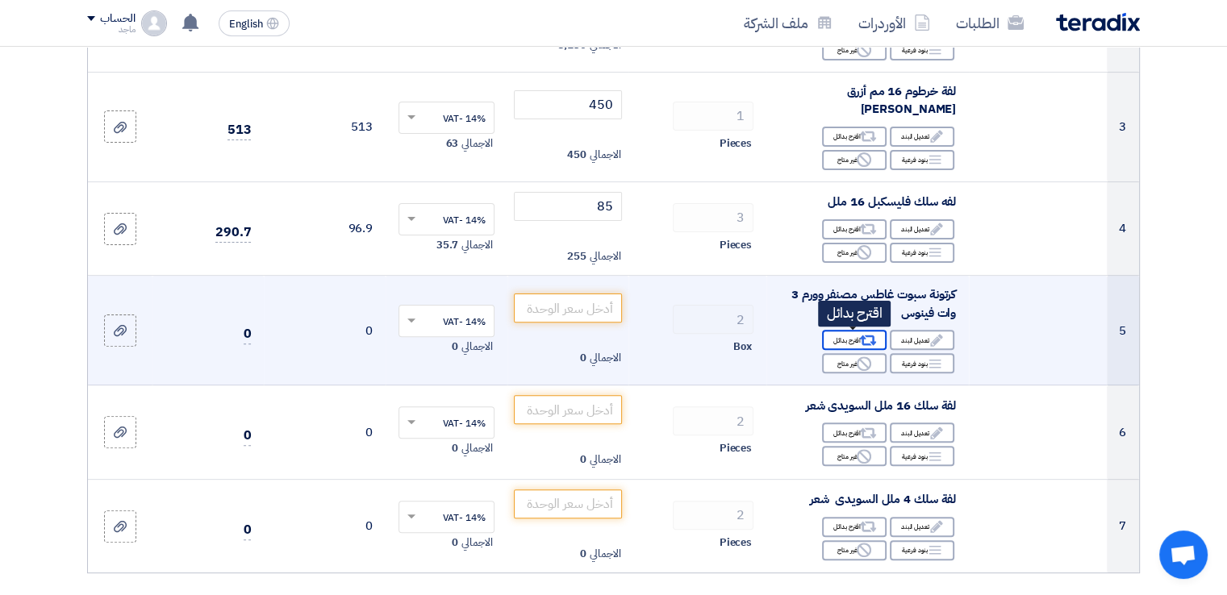
click at [845, 333] on div "Alternative اقترح بدائل" at bounding box center [854, 340] width 65 height 20
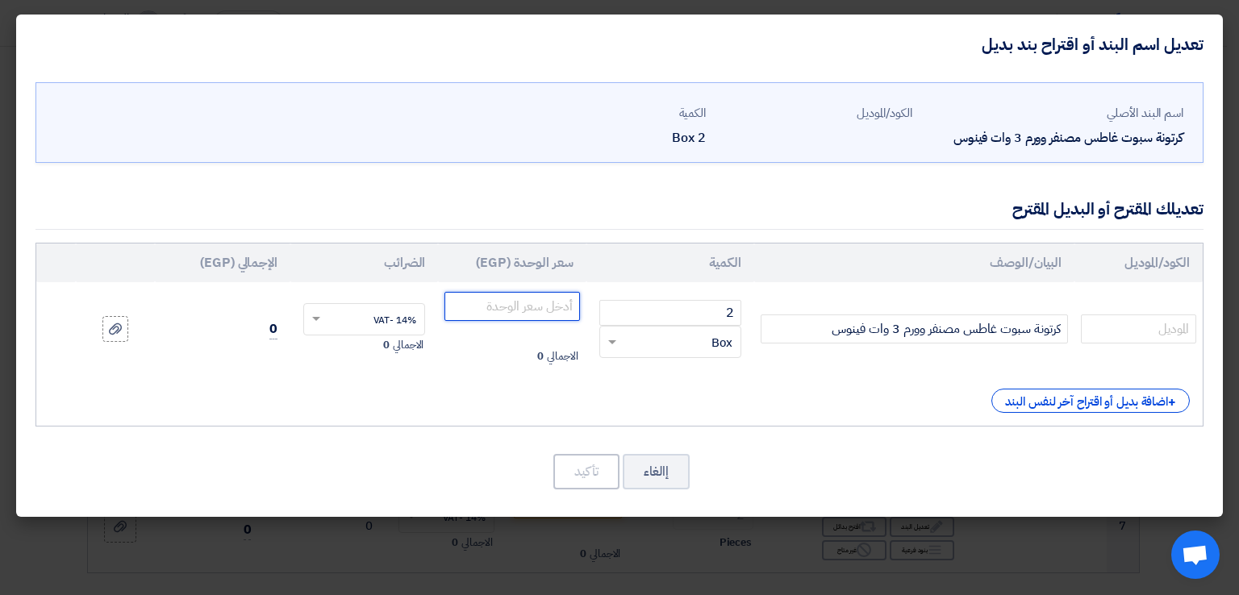
click at [487, 305] on input "number" at bounding box center [511, 306] width 135 height 29
type input "5500"
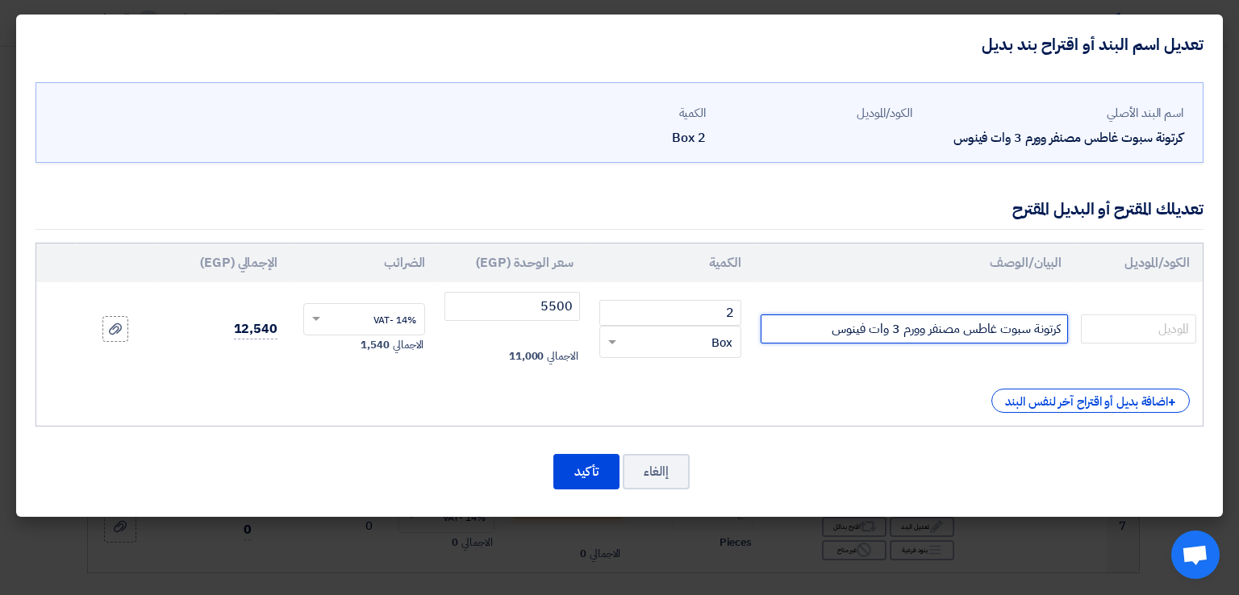
click at [796, 333] on input "كرتونة سبوت غاطس مصنفر وورم 3 وات فينوس" at bounding box center [914, 329] width 307 height 29
type input "كرتونة سبوت غاطس مصنفر وورم 3 وات فينوس عز العرب"
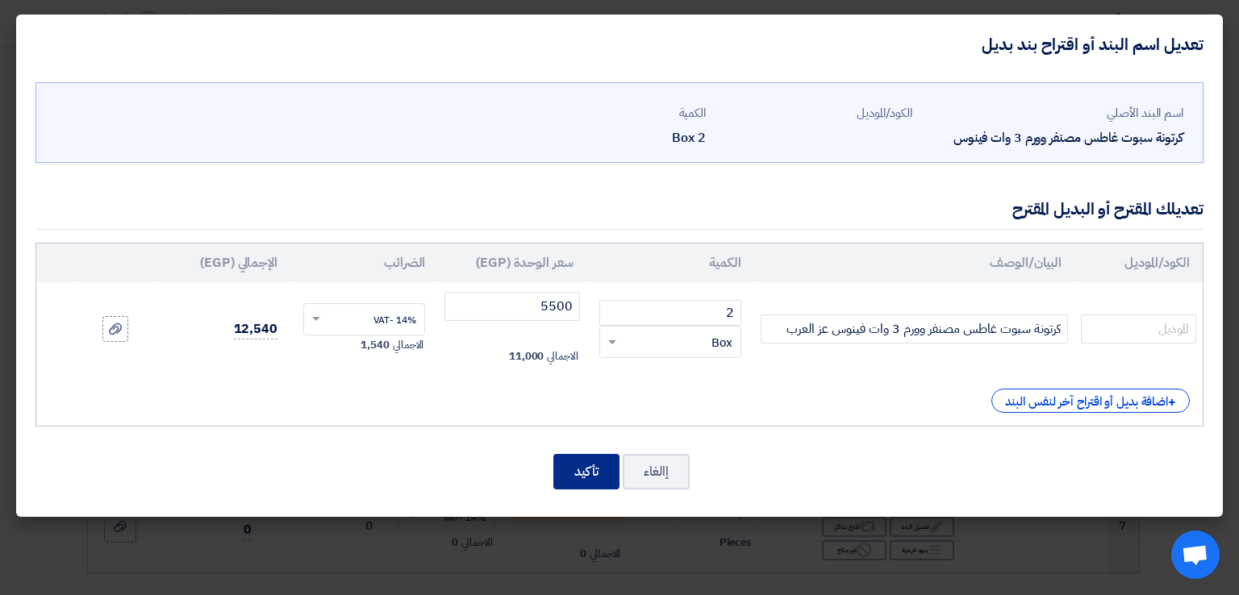
click at [566, 486] on button "تأكيد" at bounding box center [586, 471] width 66 height 35
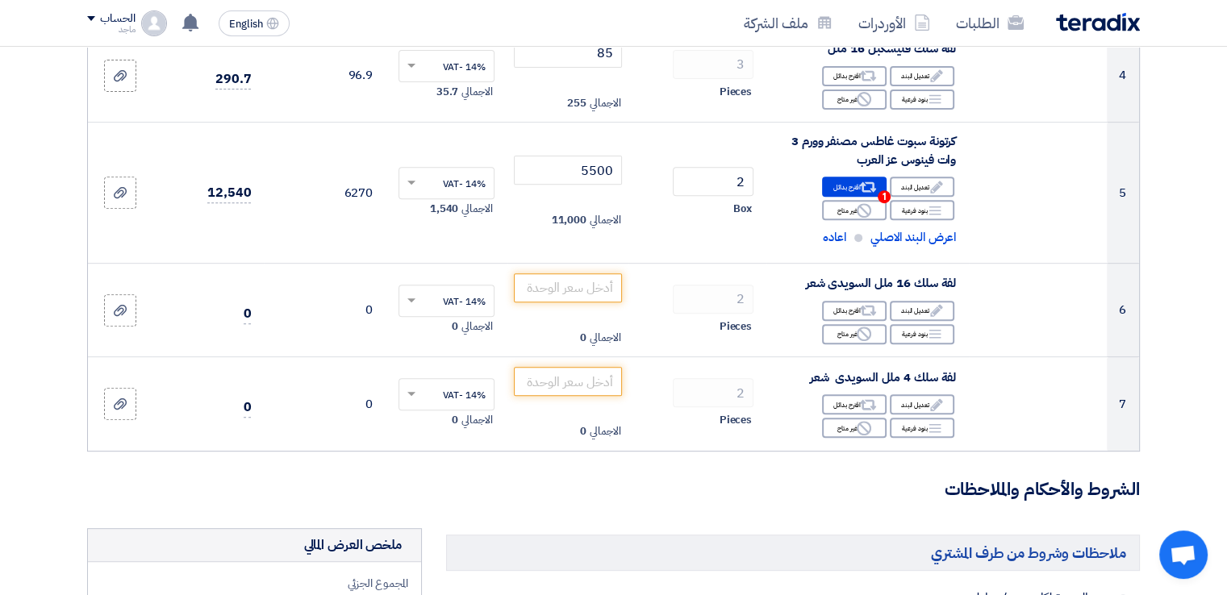
scroll to position [611, 0]
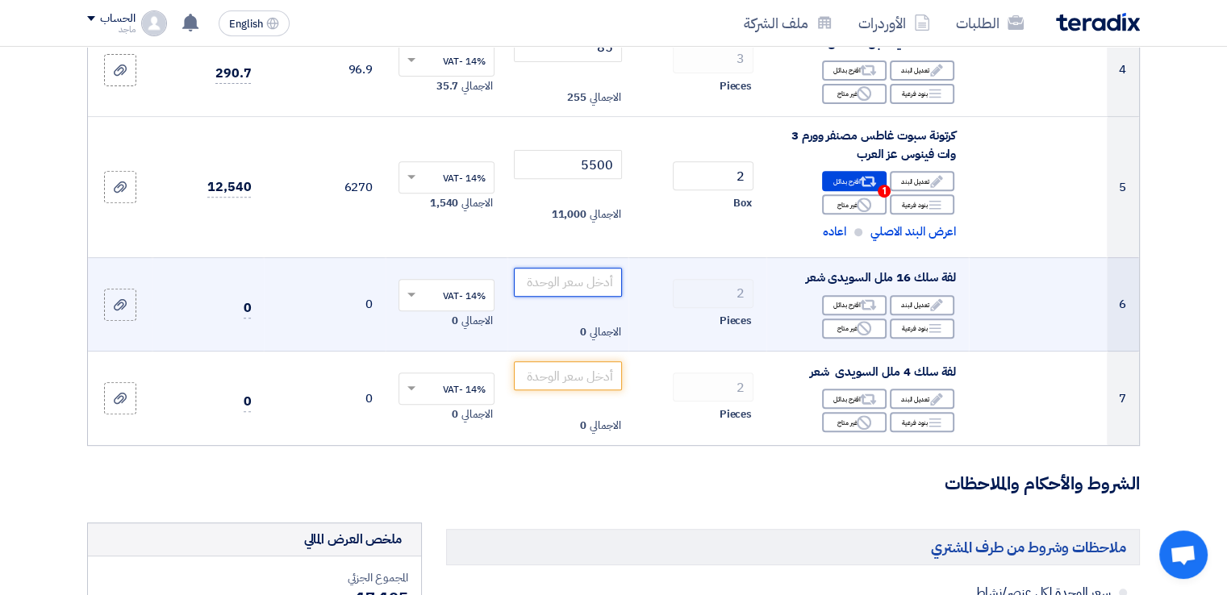
click at [540, 289] on input "number" at bounding box center [568, 282] width 109 height 29
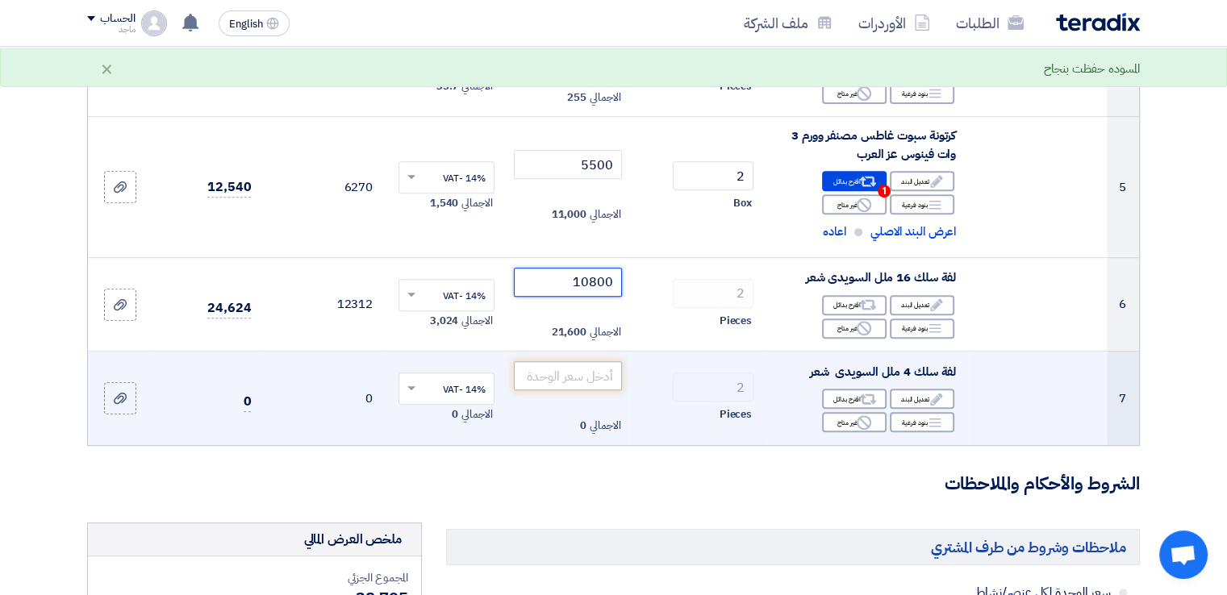
type input "10800"
click at [547, 378] on input "number" at bounding box center [568, 375] width 109 height 29
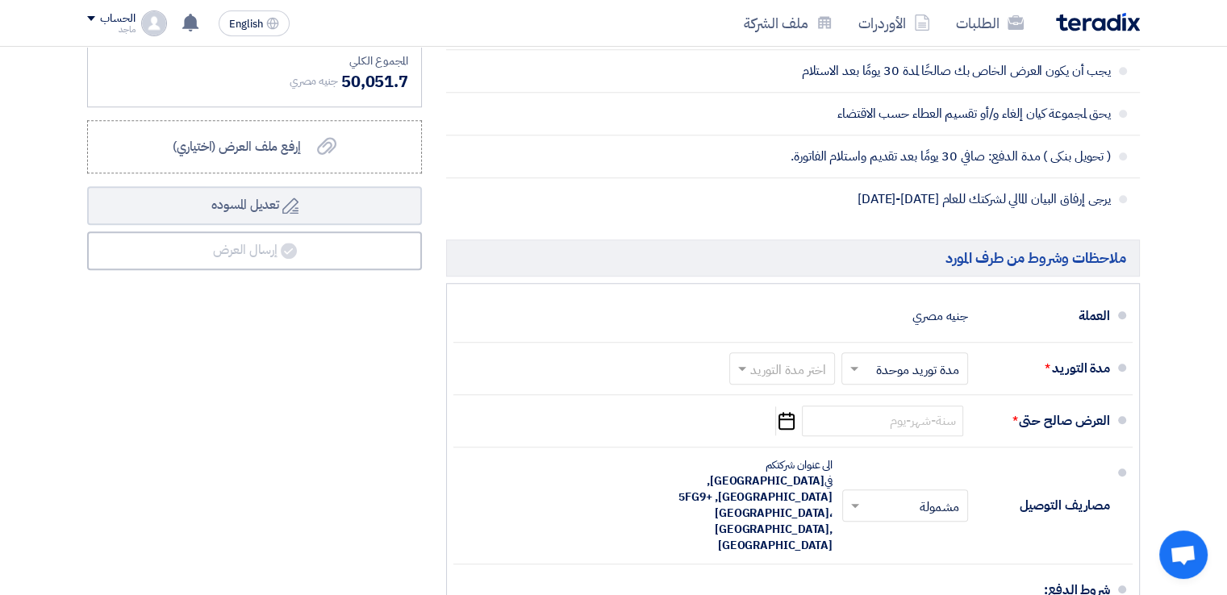
scroll to position [1307, 0]
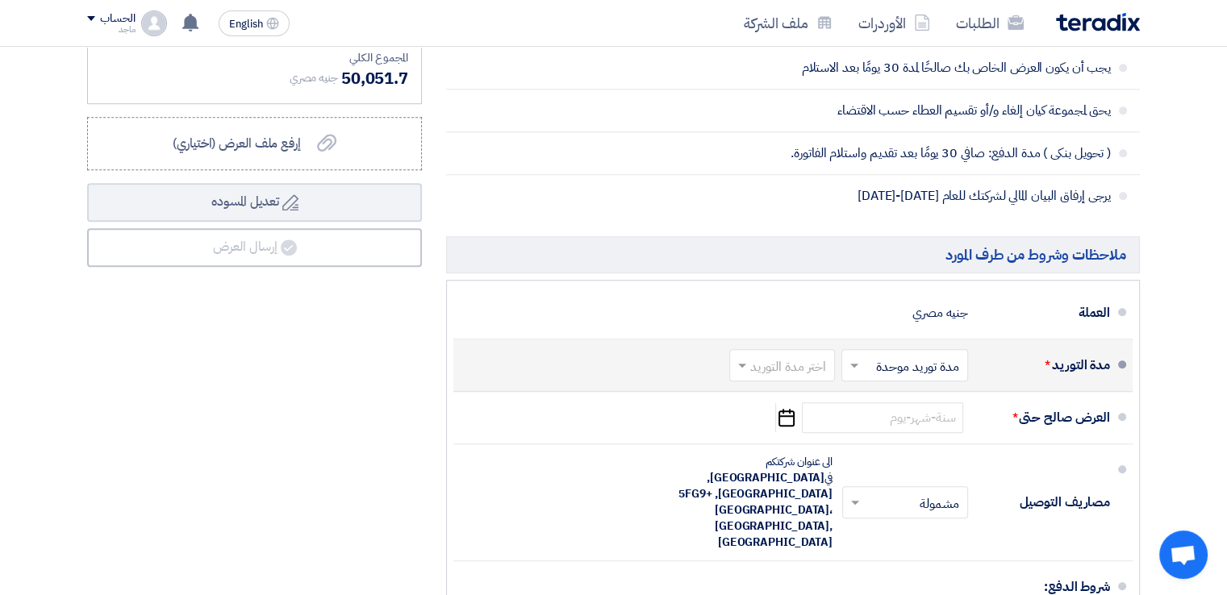
type input "2600"
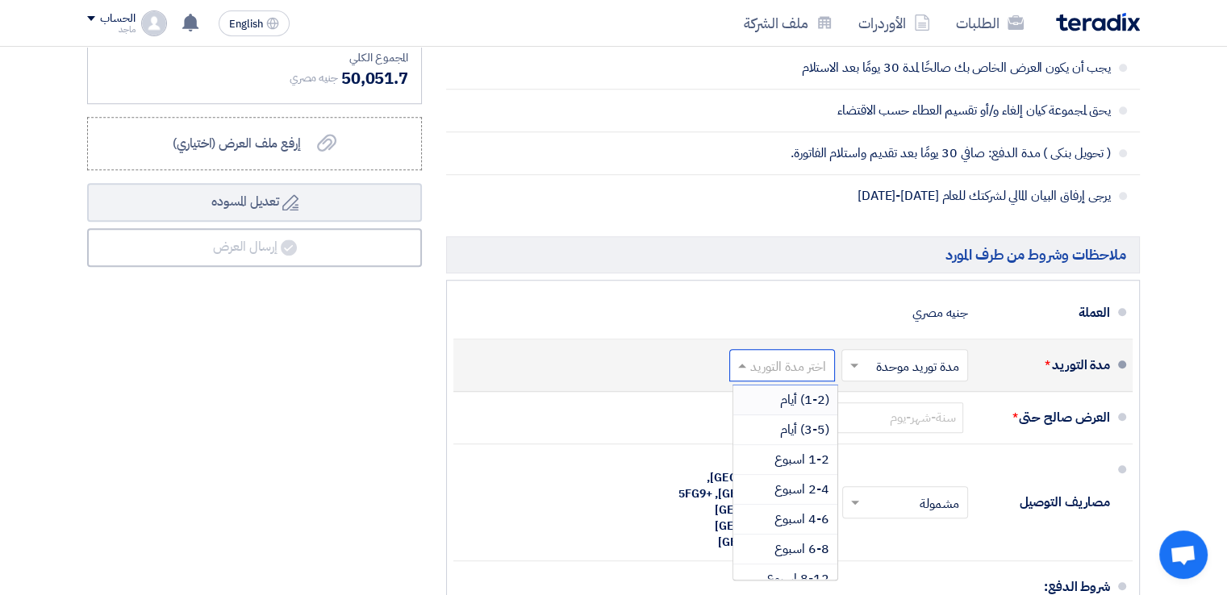
click at [790, 356] on input "text" at bounding box center [779, 366] width 98 height 23
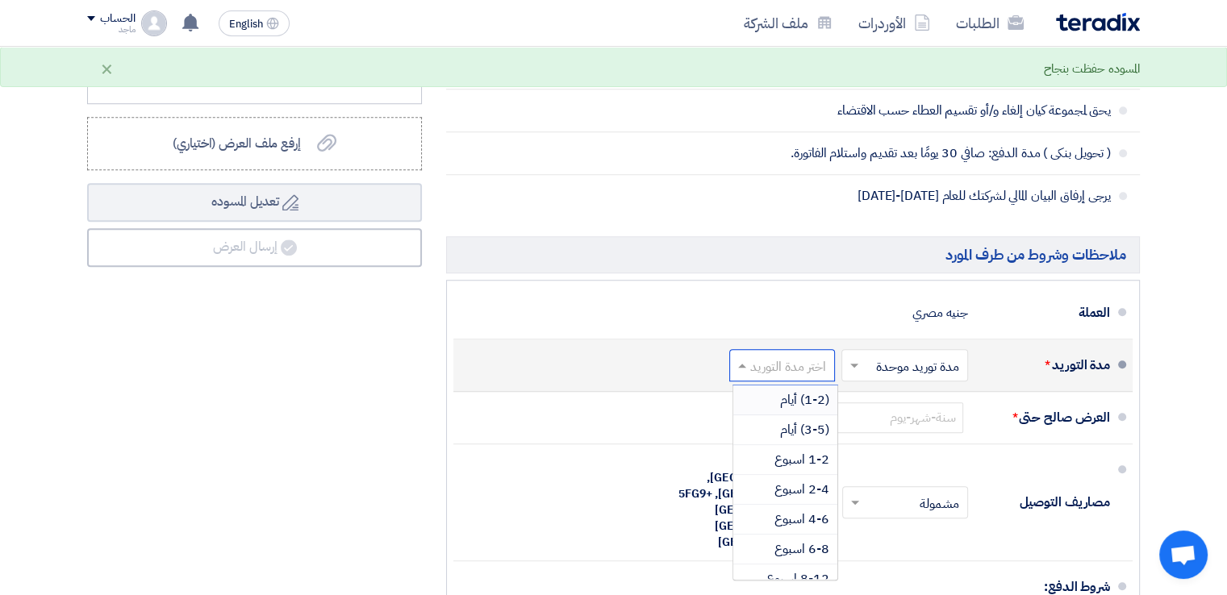
click at [782, 393] on span "(1-2) أيام" at bounding box center [804, 399] width 49 height 19
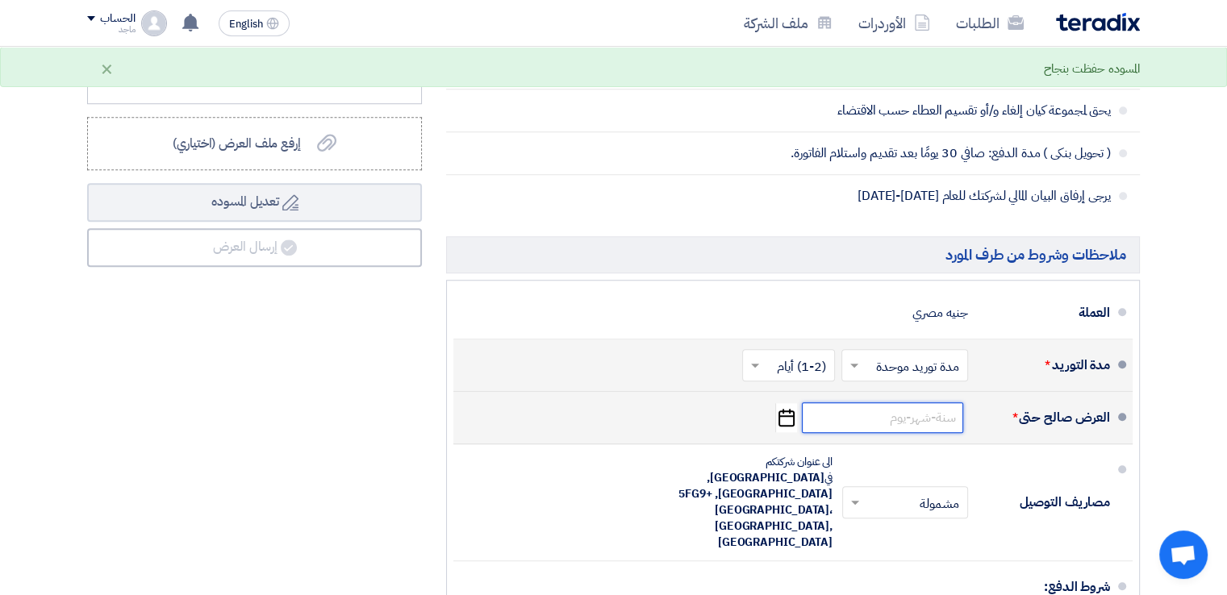
click at [868, 410] on input at bounding box center [882, 418] width 161 height 31
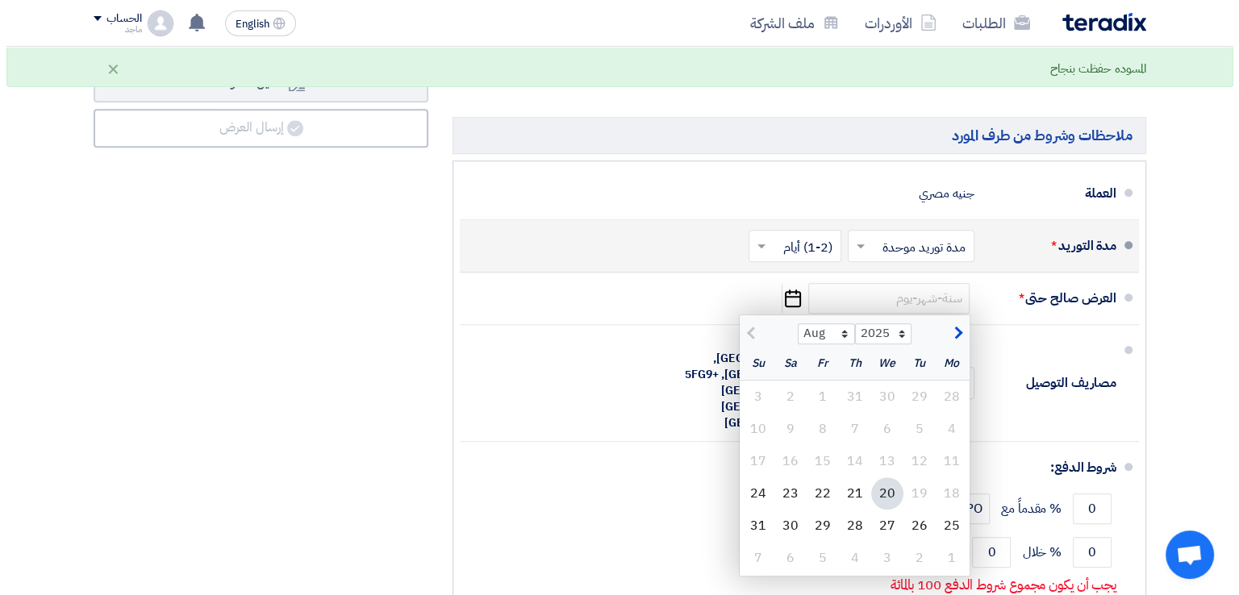
scroll to position [1429, 0]
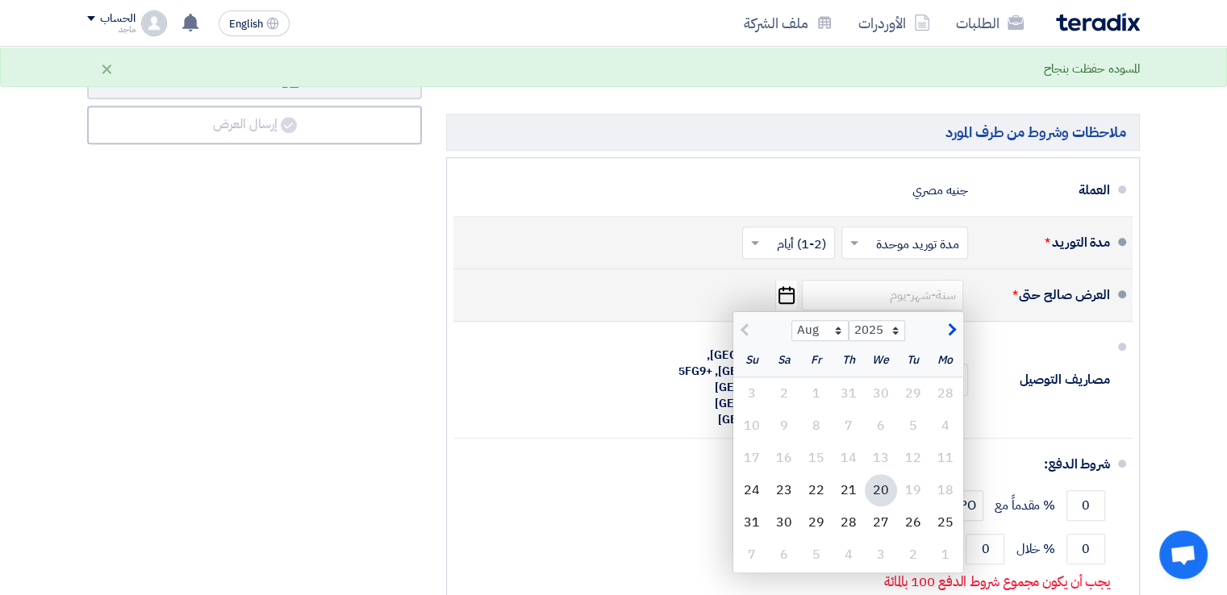
click at [880, 482] on div "20" at bounding box center [881, 490] width 32 height 32
type input "[DATE]"
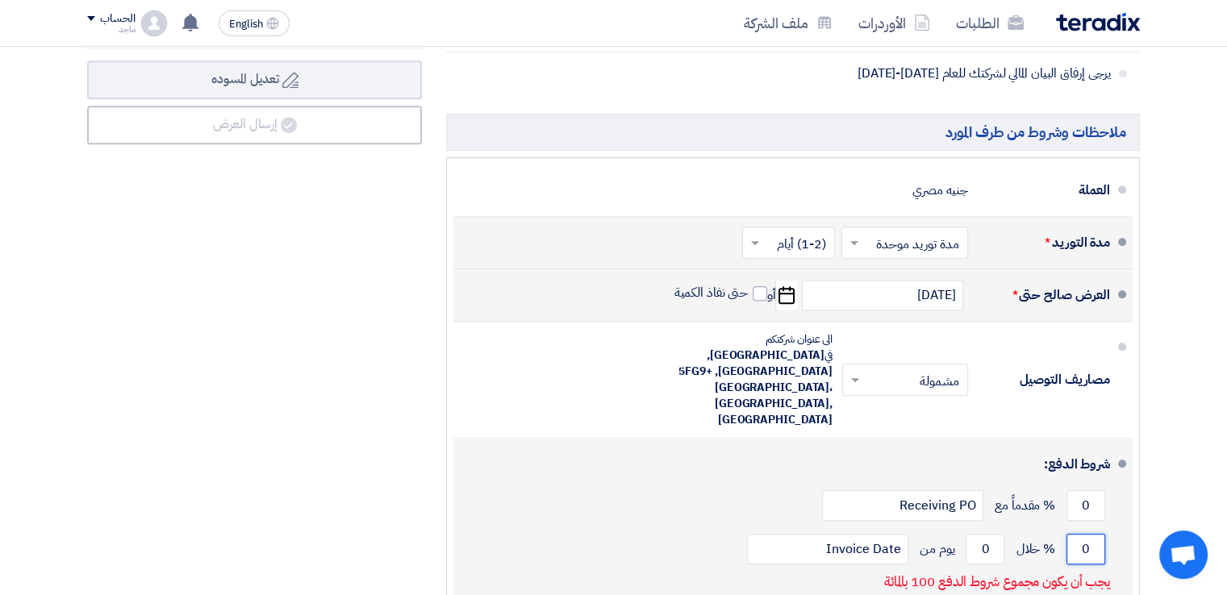
click at [1070, 534] on input "0" at bounding box center [1085, 549] width 39 height 31
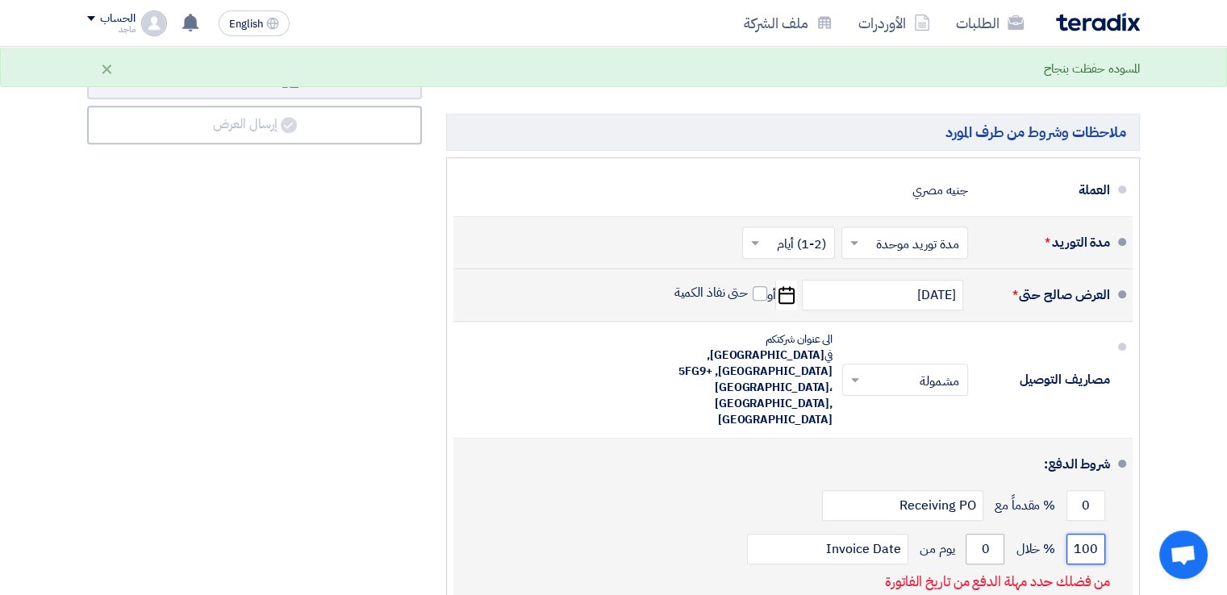
type input "100"
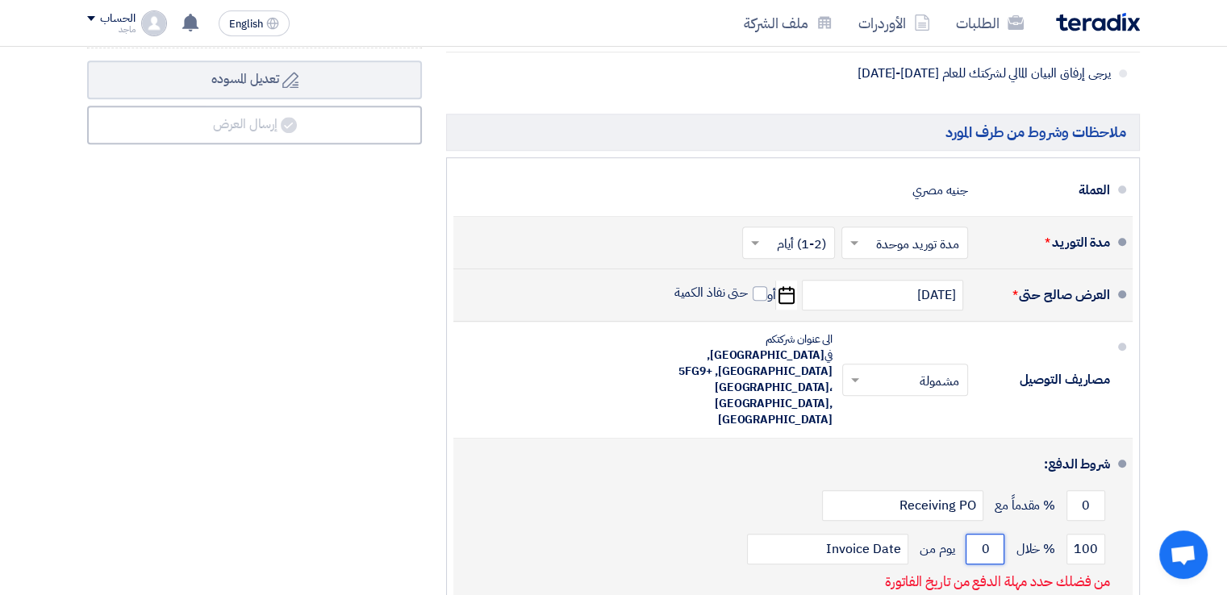
click at [971, 534] on input "0" at bounding box center [985, 549] width 39 height 31
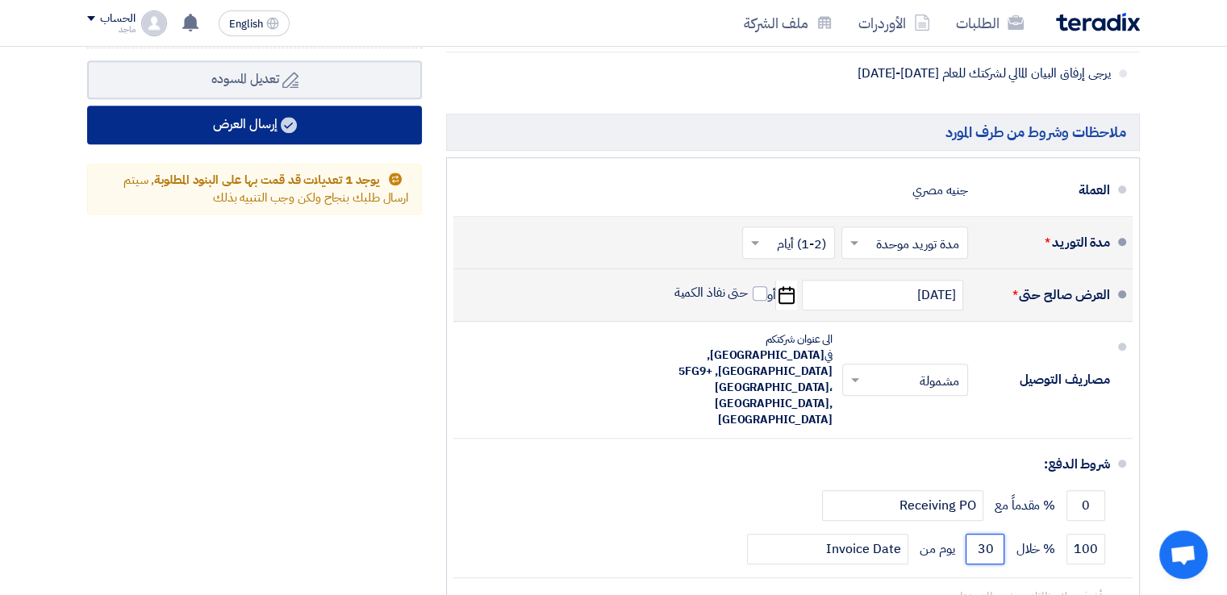
type input "30"
click at [302, 115] on button "إرسال العرض" at bounding box center [254, 125] width 335 height 39
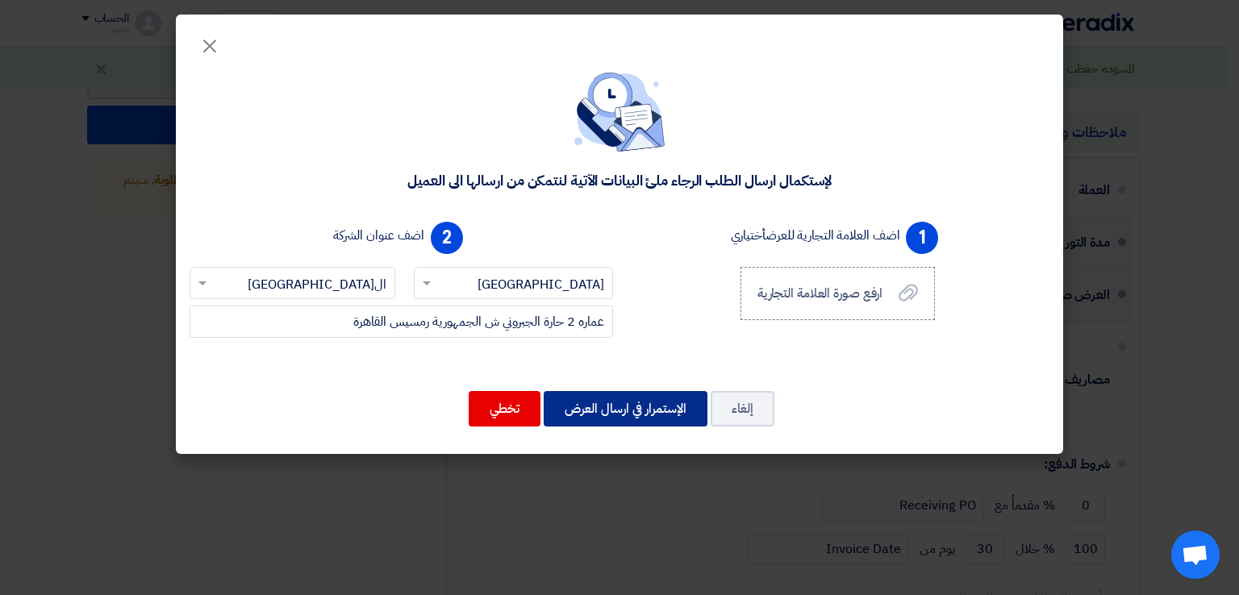
click at [653, 403] on button "الإستمرار في ارسال العرض" at bounding box center [626, 408] width 164 height 35
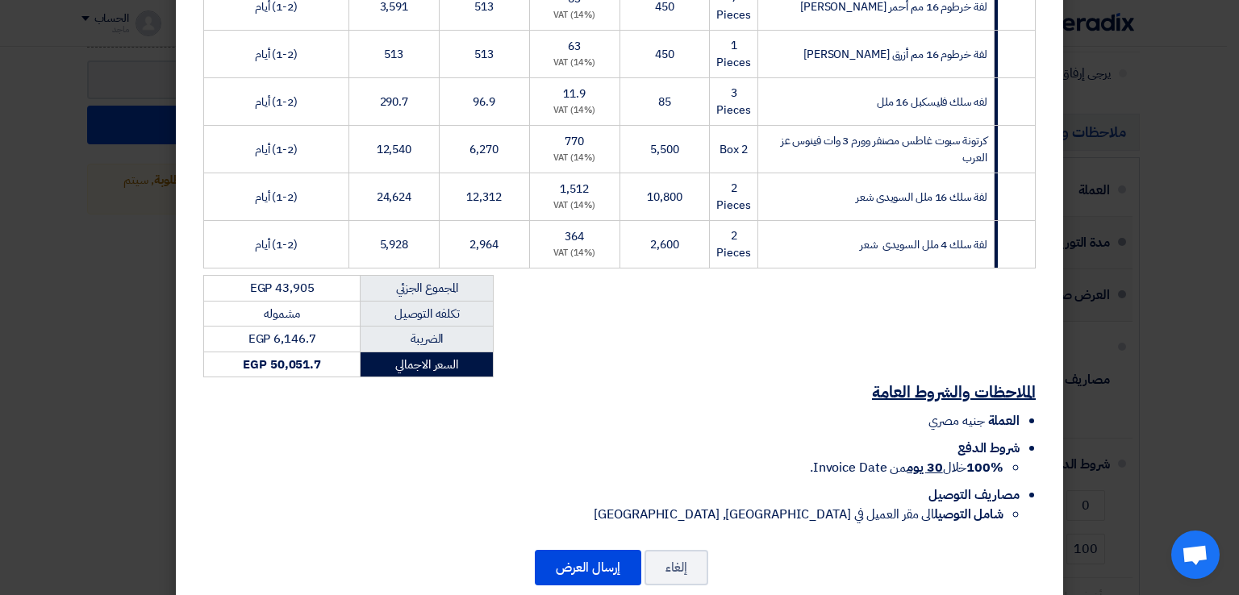
scroll to position [400, 0]
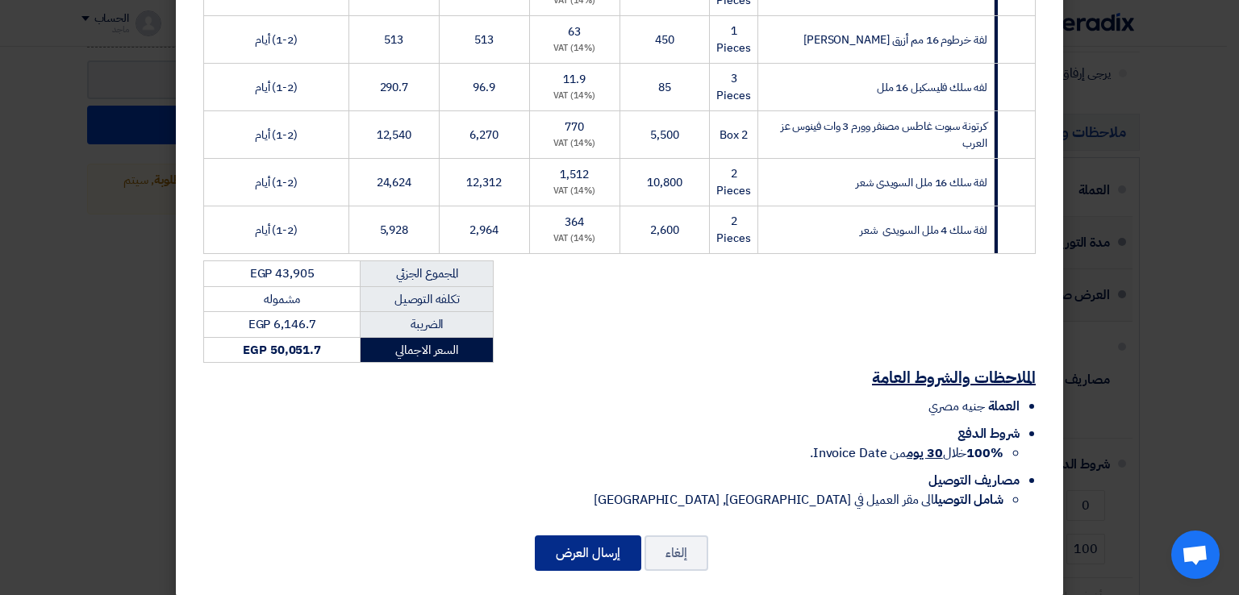
click at [556, 536] on button "إرسال العرض" at bounding box center [588, 553] width 106 height 35
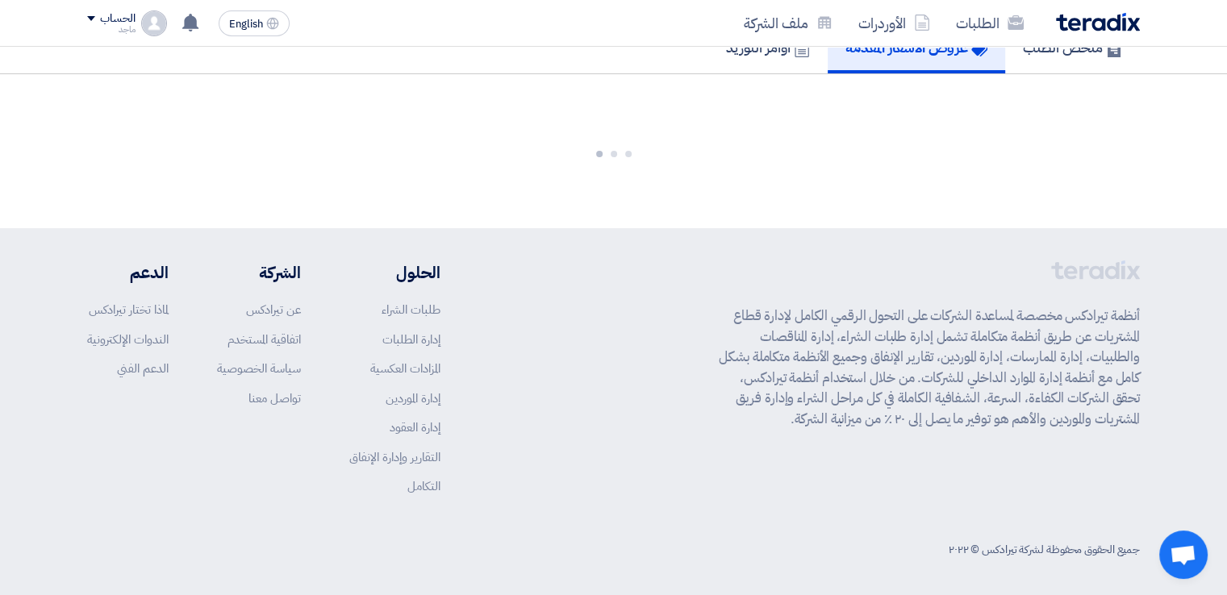
scroll to position [1197, 0]
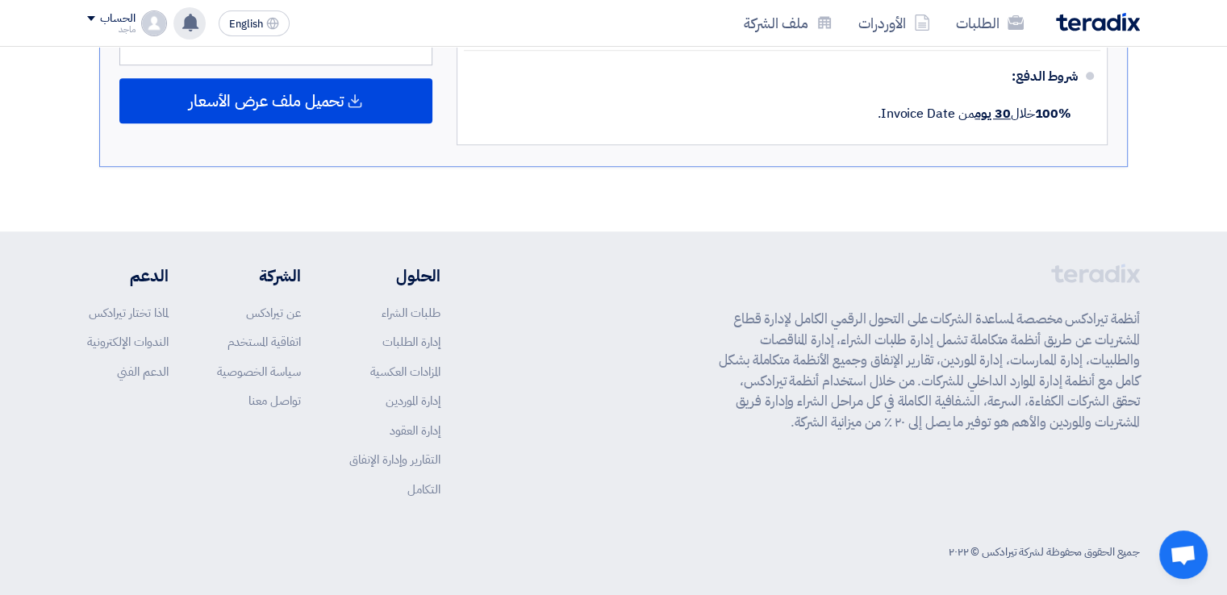
click at [187, 31] on div "قام بتعديل علي طلبه توريد استبلايزر 3000 كيلو + فيشة + قاطع حماية (مرفق صور لجم…" at bounding box center [189, 23] width 32 height 32
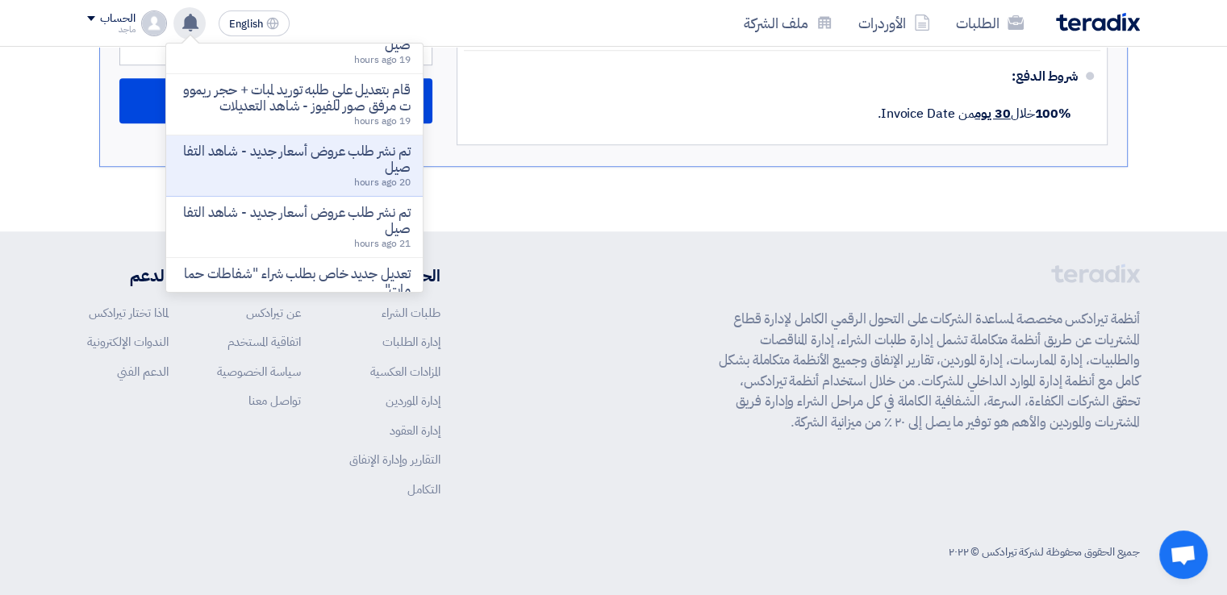
scroll to position [127, 0]
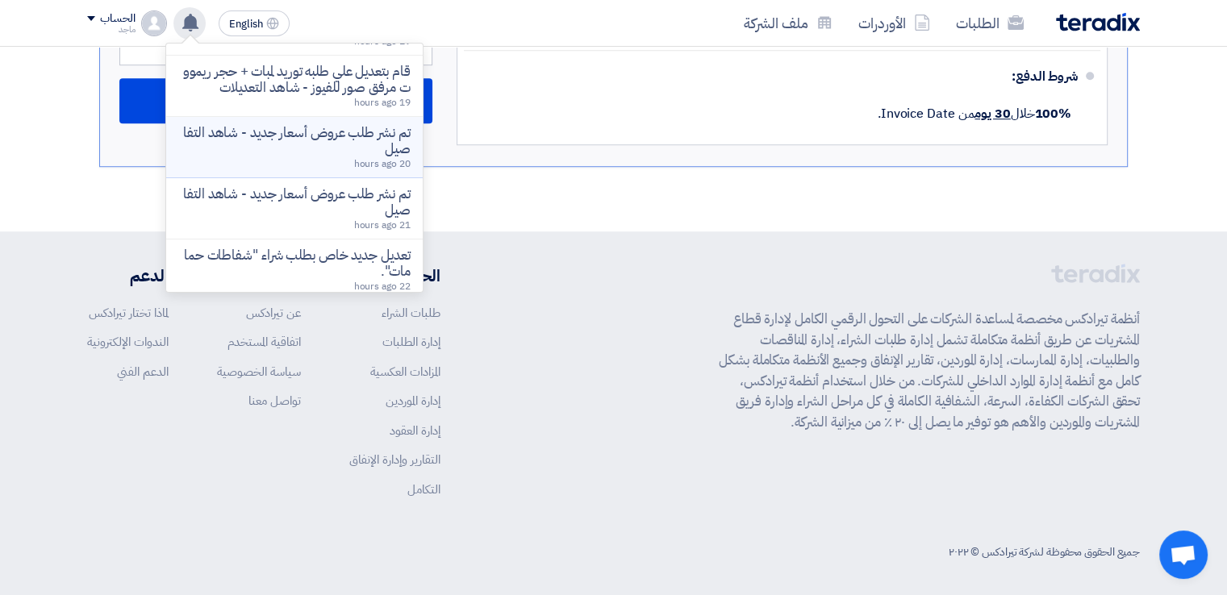
click at [353, 150] on p "تم نشر طلب عروض أسعار جديد - شاهد التفاصيل" at bounding box center [294, 141] width 231 height 32
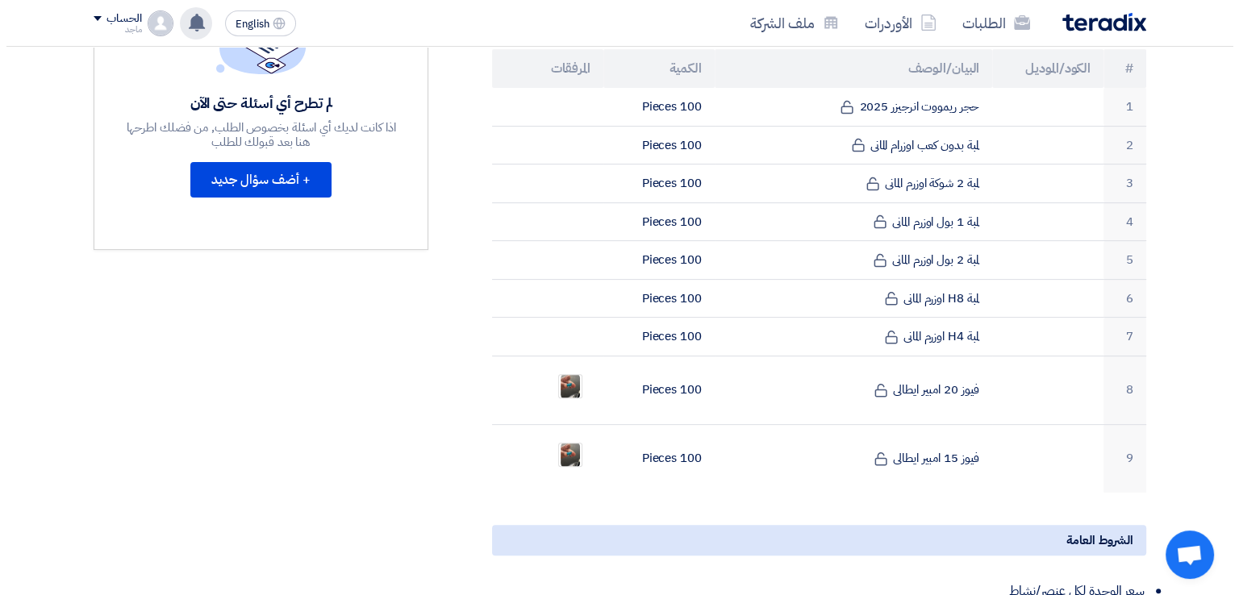
scroll to position [487, 0]
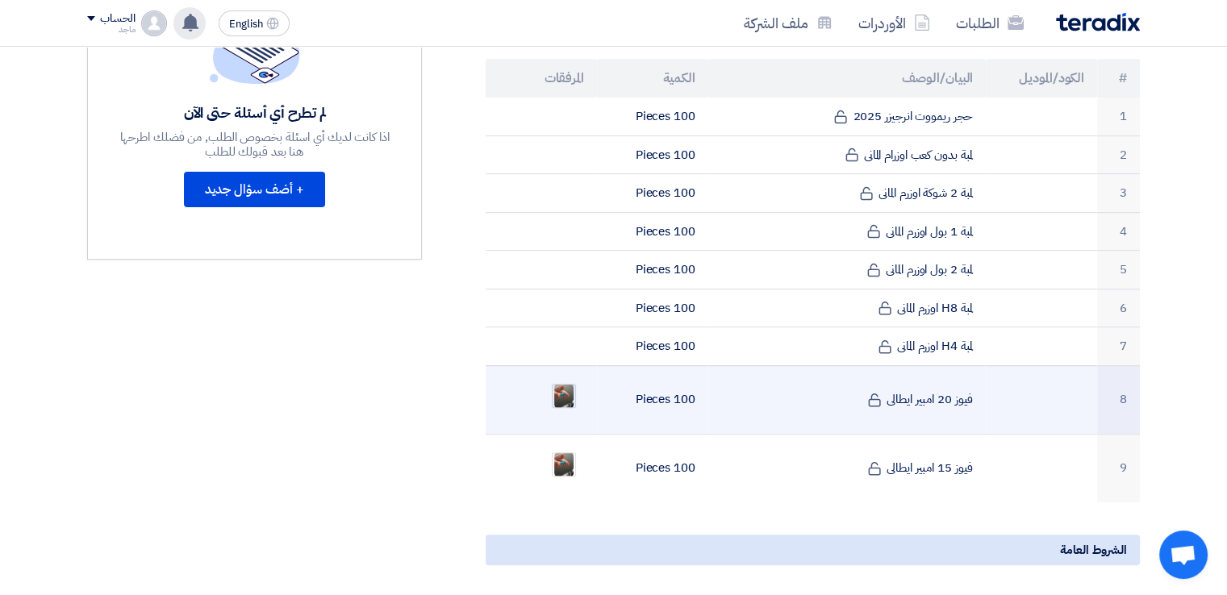
click at [565, 382] on img at bounding box center [564, 396] width 23 height 29
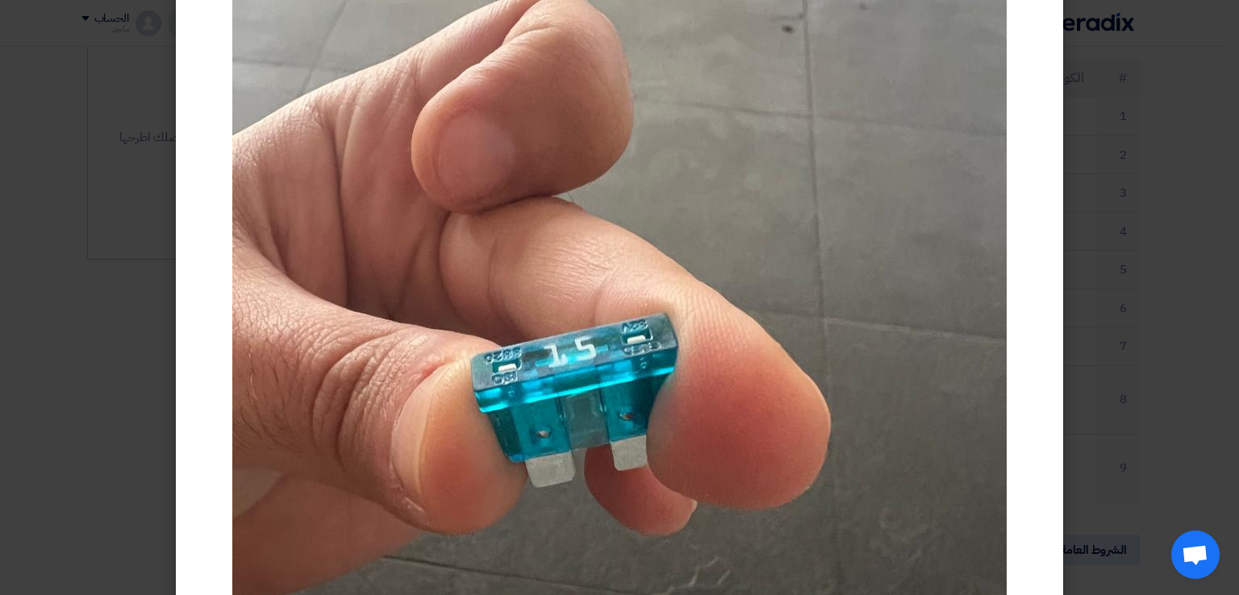
scroll to position [97, 0]
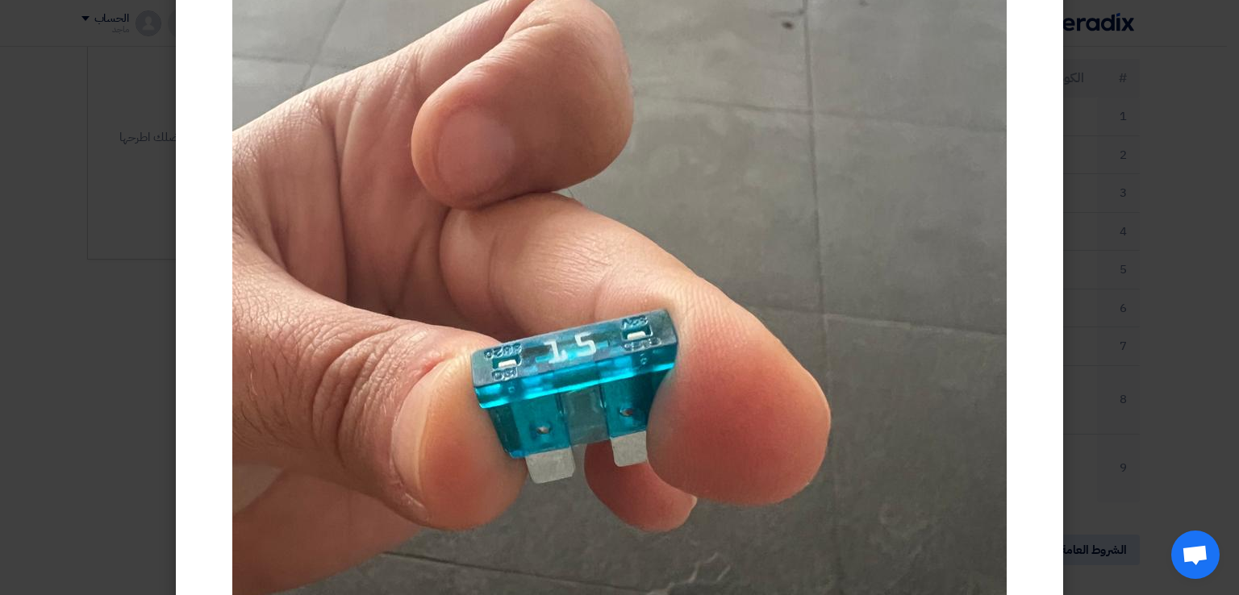
click at [40, 282] on modal-container at bounding box center [619, 297] width 1239 height 595
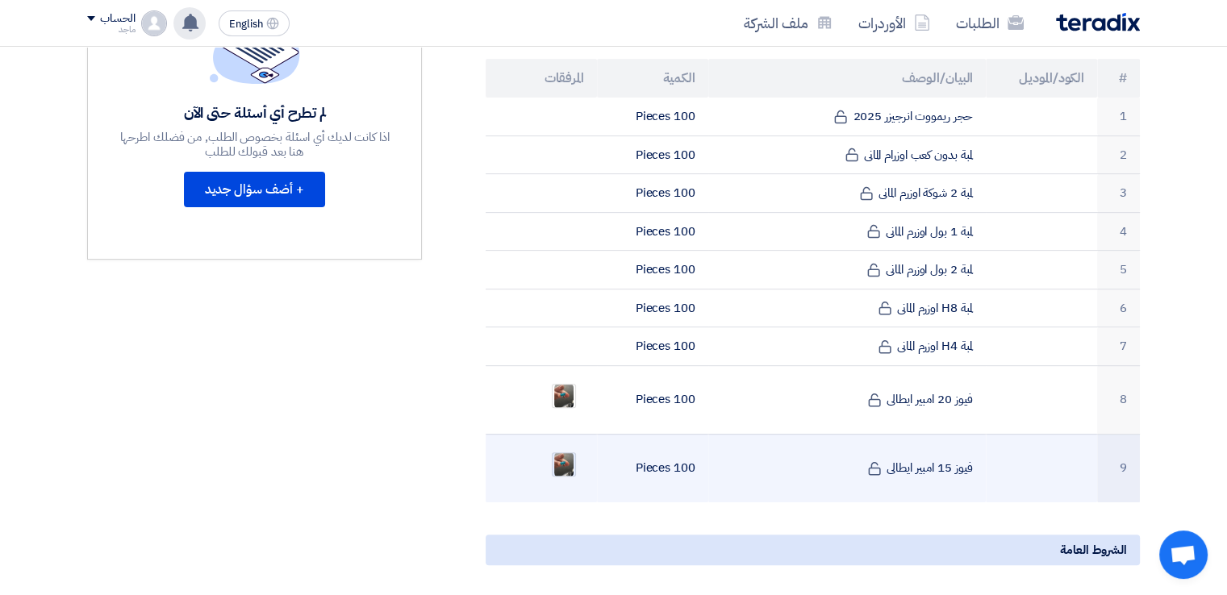
click at [568, 450] on img at bounding box center [564, 464] width 23 height 29
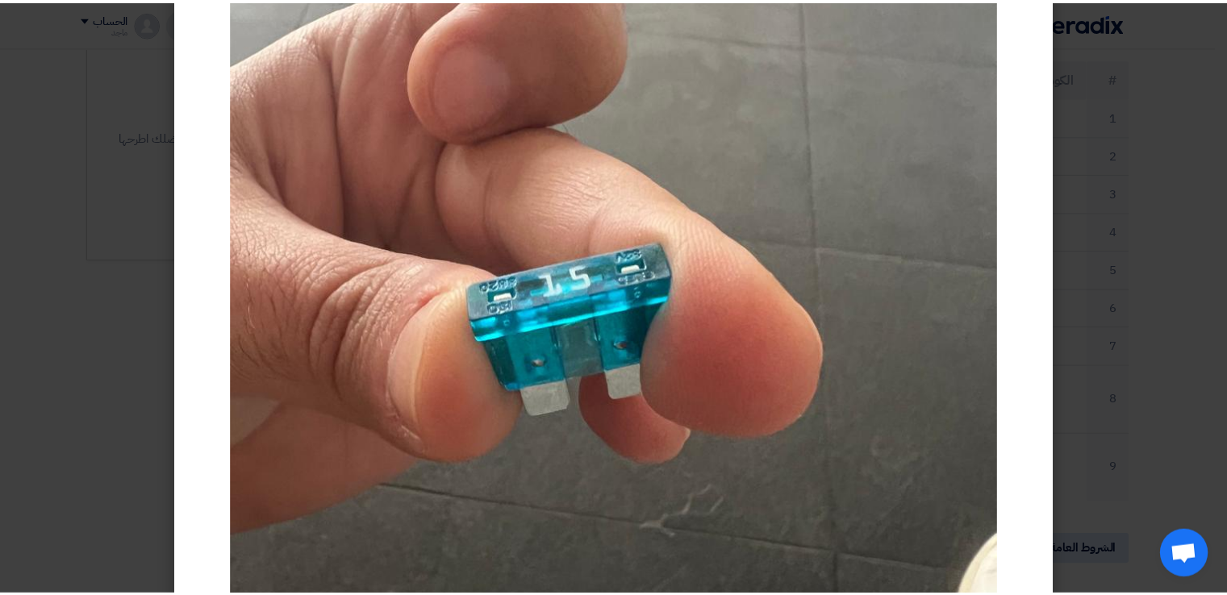
scroll to position [174, 0]
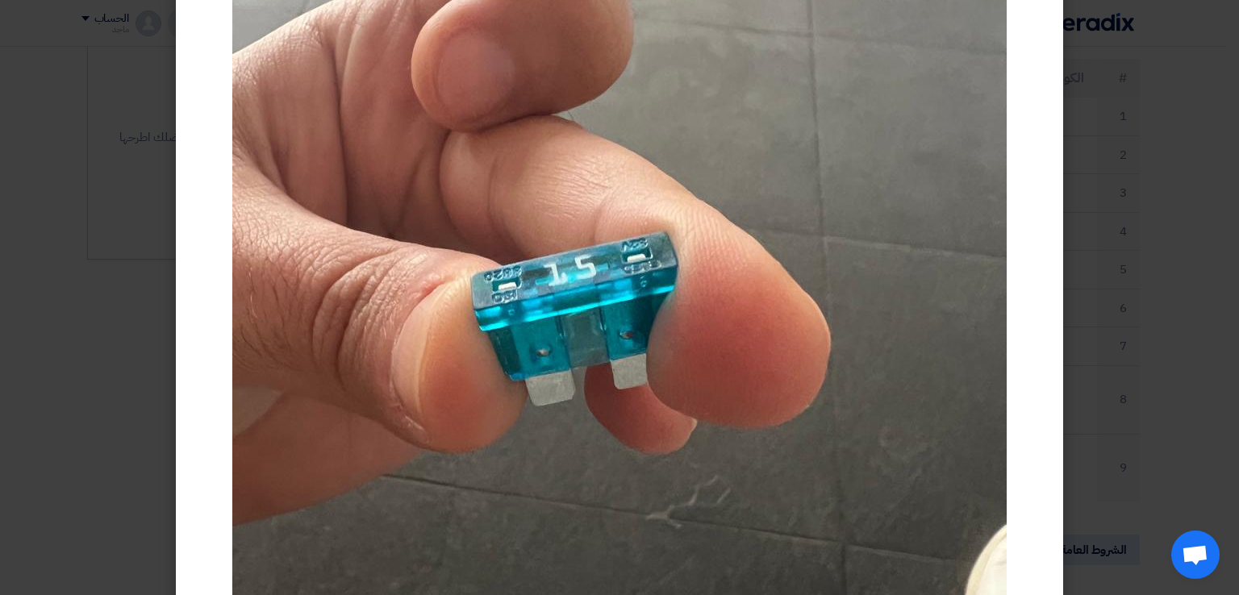
click at [136, 346] on modal-container at bounding box center [619, 297] width 1239 height 595
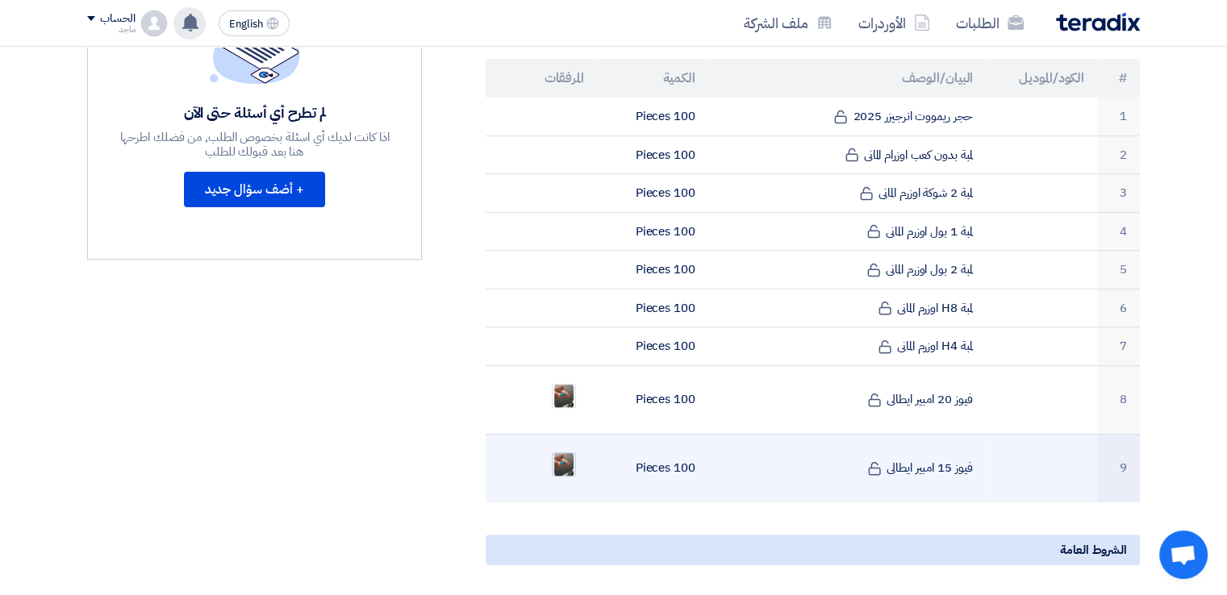
click at [565, 450] on img at bounding box center [564, 464] width 23 height 29
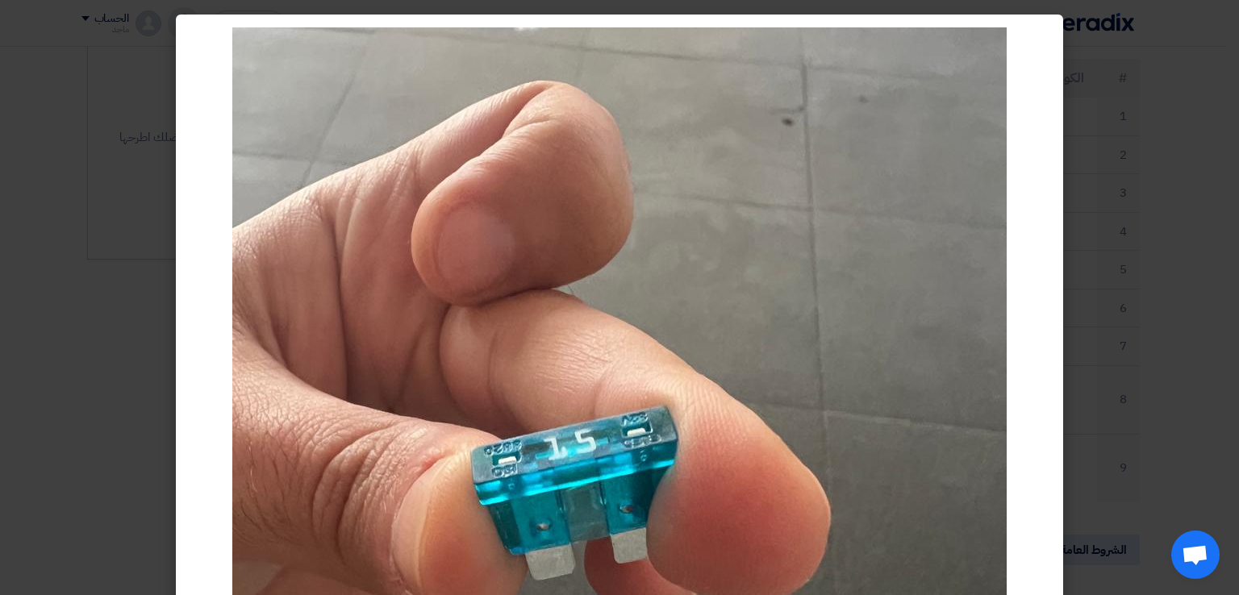
click at [115, 443] on modal-container at bounding box center [619, 297] width 1239 height 595
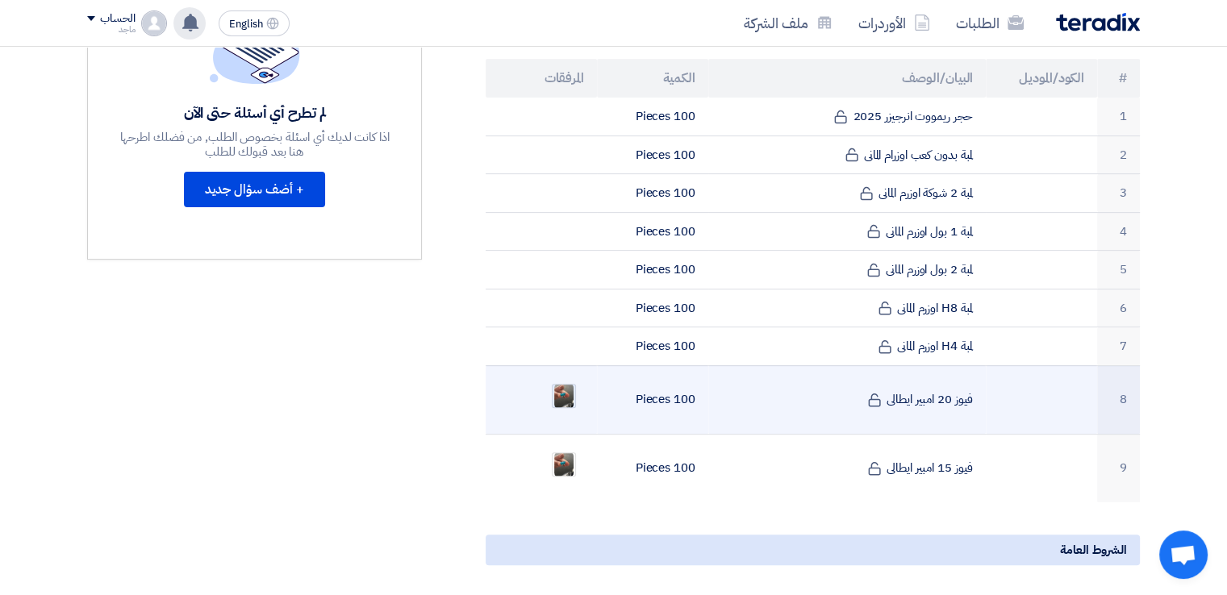
click at [564, 382] on img at bounding box center [564, 396] width 23 height 29
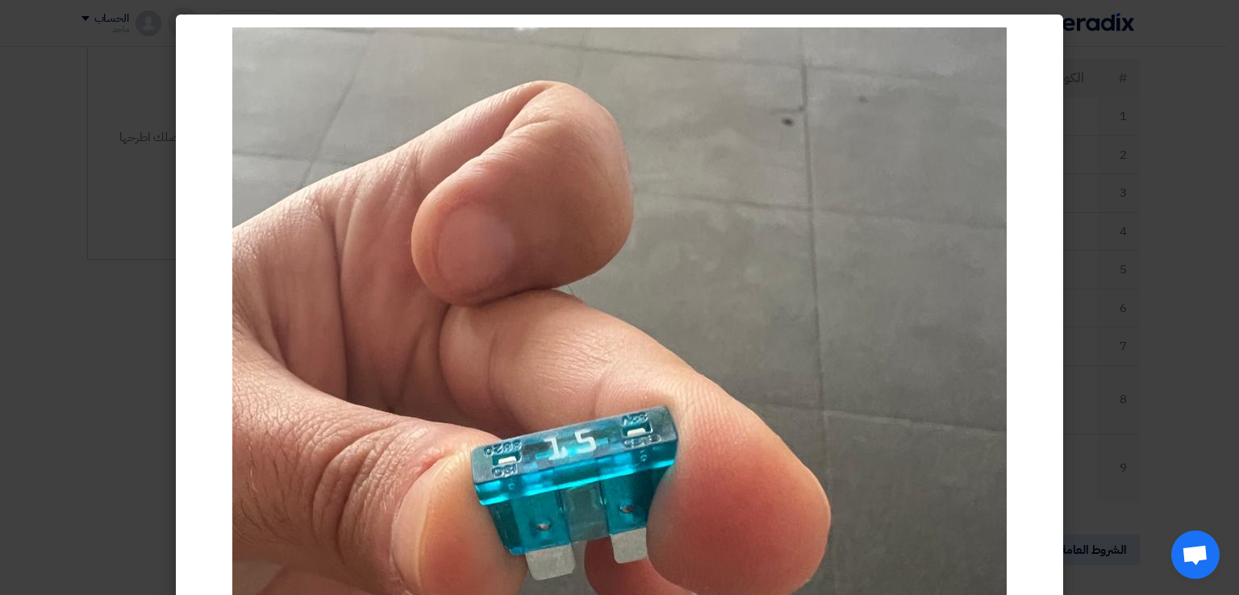
click at [82, 399] on modal-container at bounding box center [619, 297] width 1239 height 595
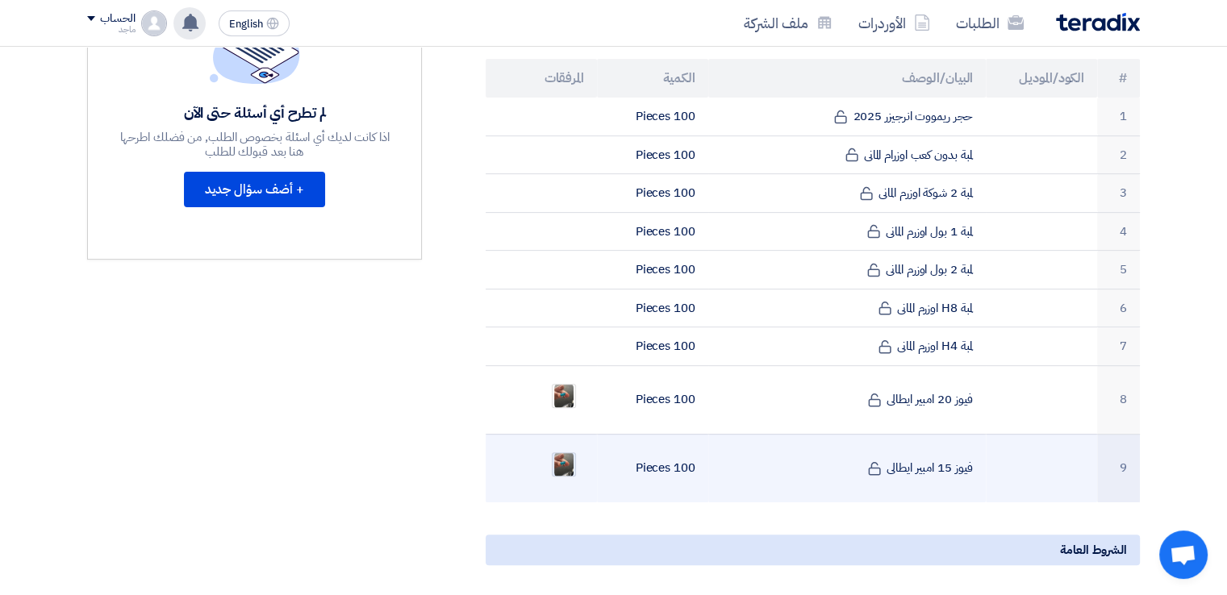
click at [565, 450] on img at bounding box center [564, 464] width 23 height 29
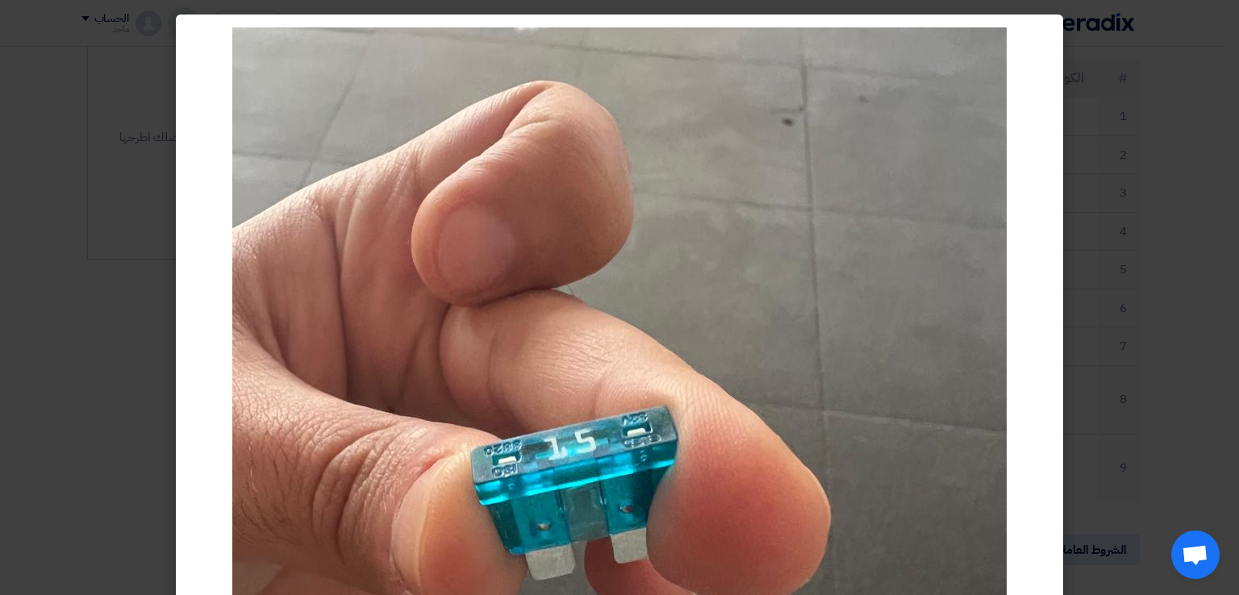
click at [144, 405] on modal-container at bounding box center [619, 297] width 1239 height 595
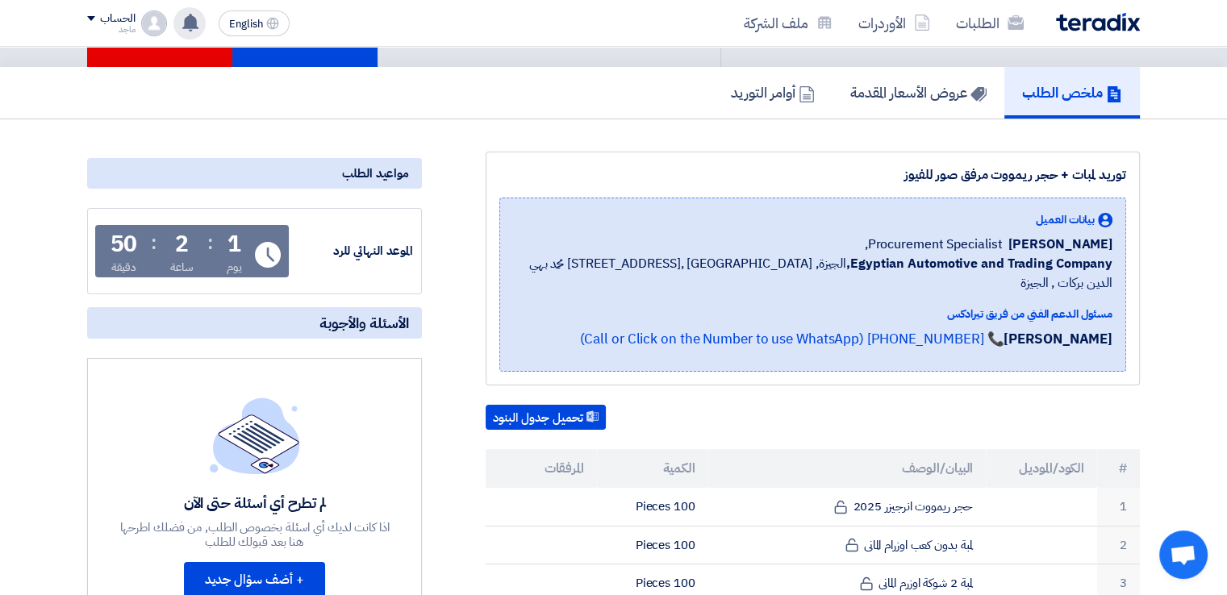
scroll to position [0, 0]
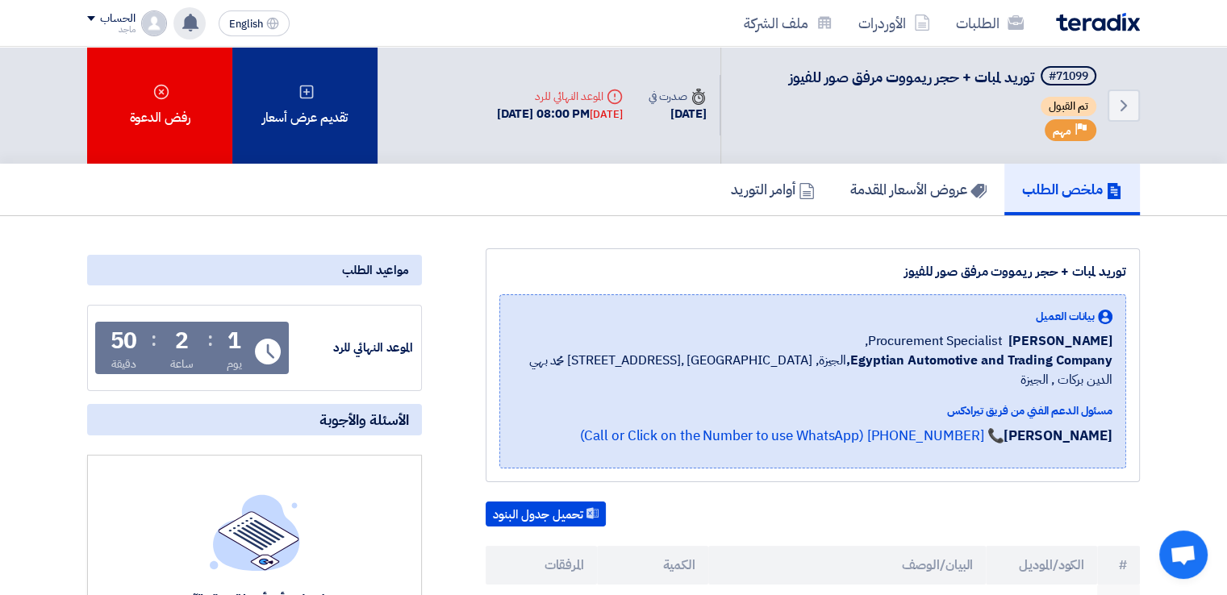
click at [323, 91] on div "تقديم عرض أسعار" at bounding box center [304, 105] width 145 height 117
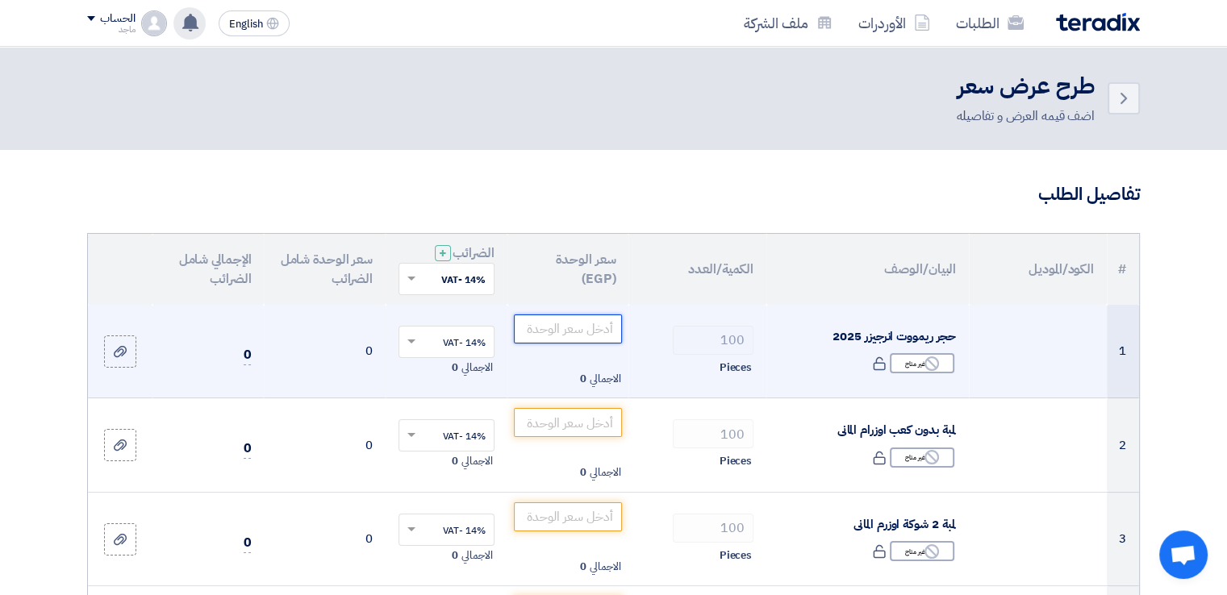
click at [581, 328] on input "number" at bounding box center [568, 329] width 109 height 29
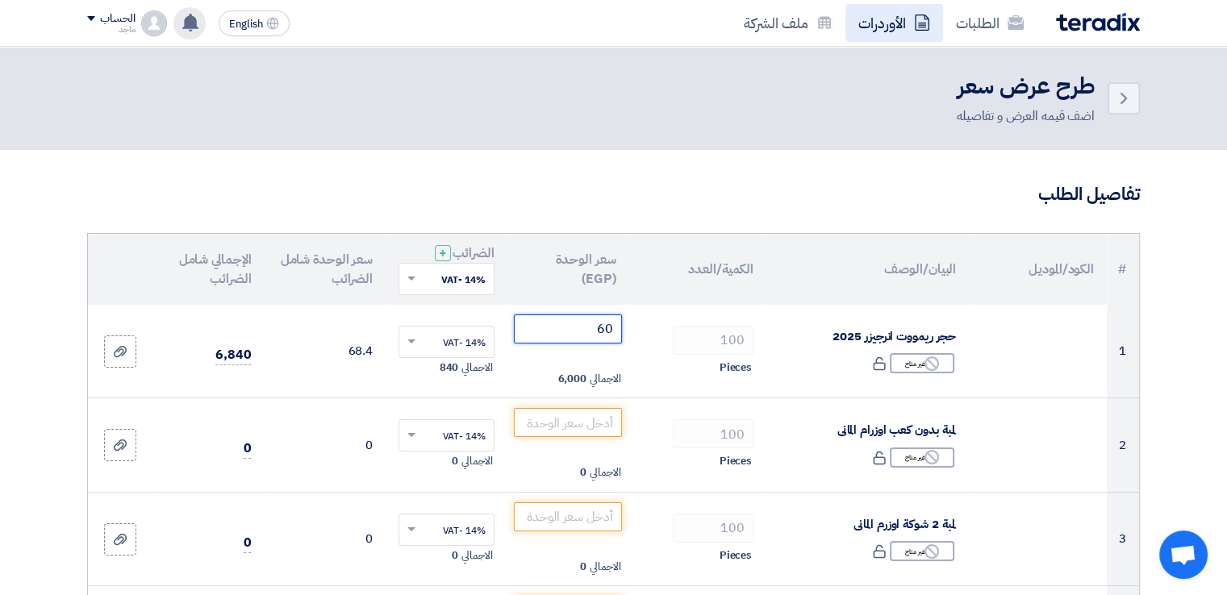
type input "60"
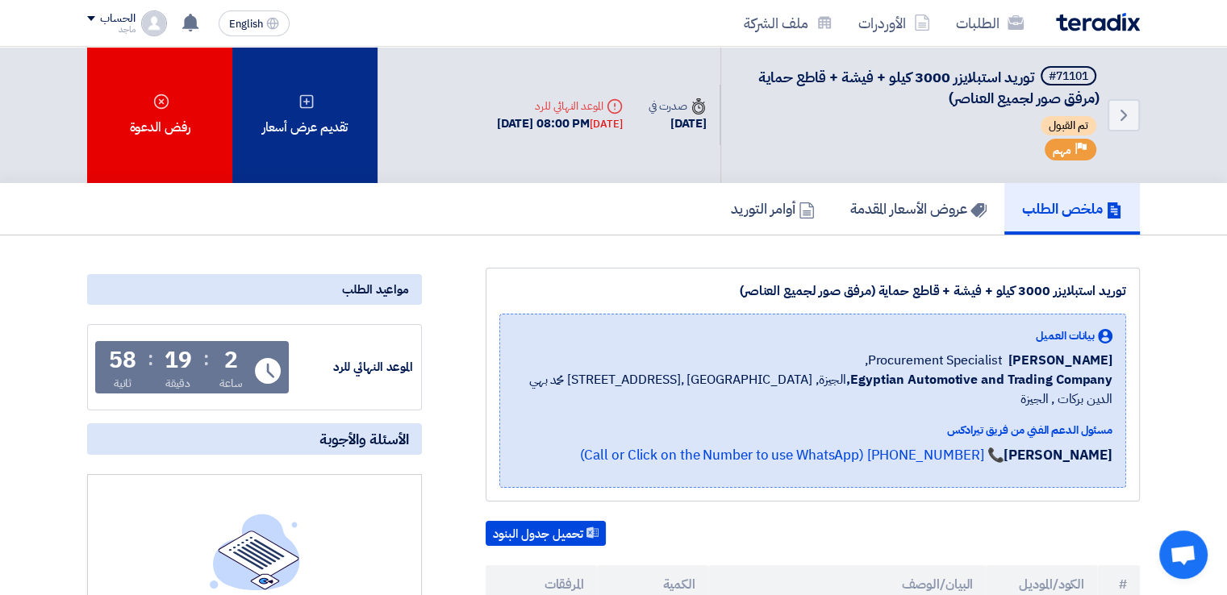
click at [325, 153] on div "تقديم عرض أسعار" at bounding box center [304, 115] width 145 height 136
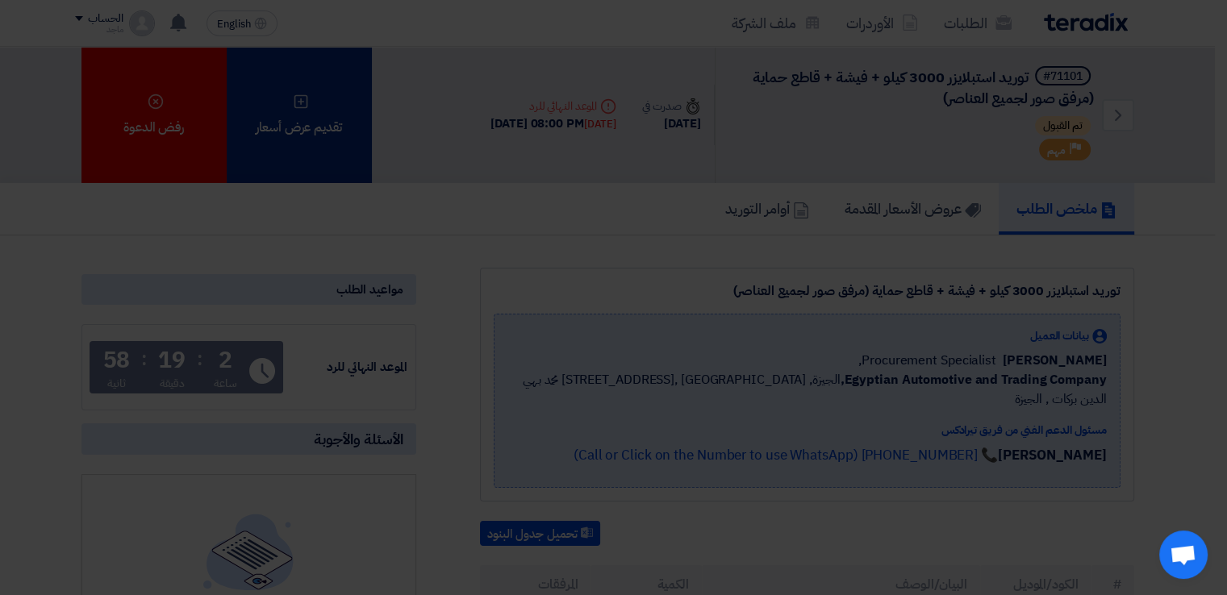
click at [325, 153] on div "أبدأ في تقديم عرض أسعار جديد تقديم عرض أسعار جديد من البداية" at bounding box center [614, 151] width 849 height 173
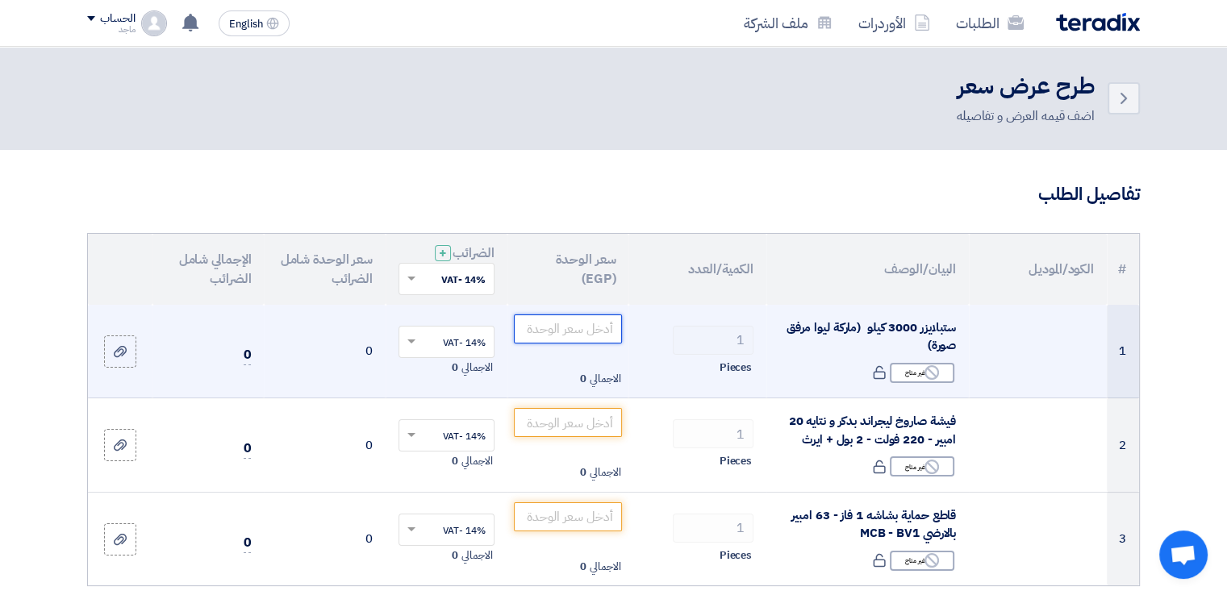
click at [607, 336] on input "number" at bounding box center [568, 329] width 109 height 29
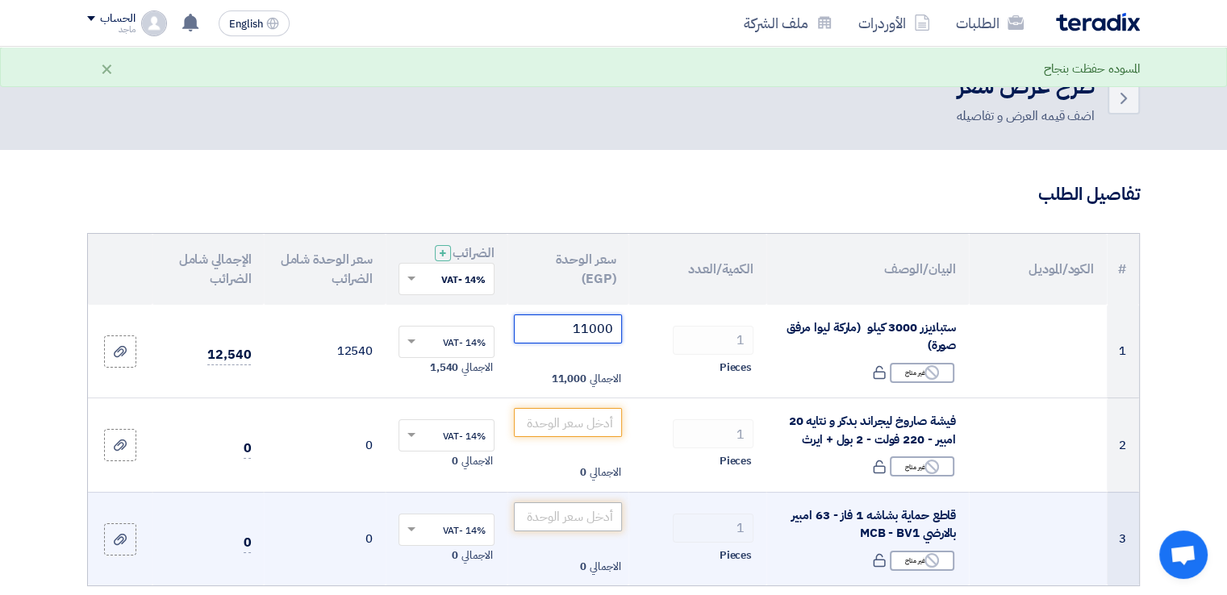
type input "11000"
click at [601, 516] on input "number" at bounding box center [568, 517] width 109 height 29
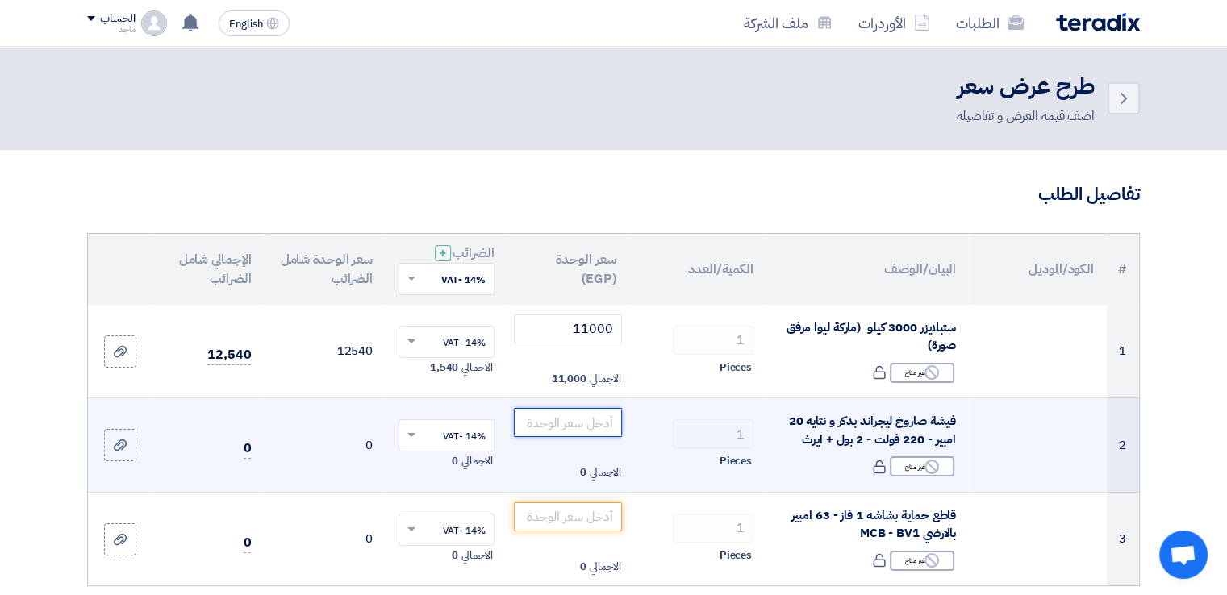
click at [552, 415] on input "number" at bounding box center [568, 422] width 109 height 29
type input "3"
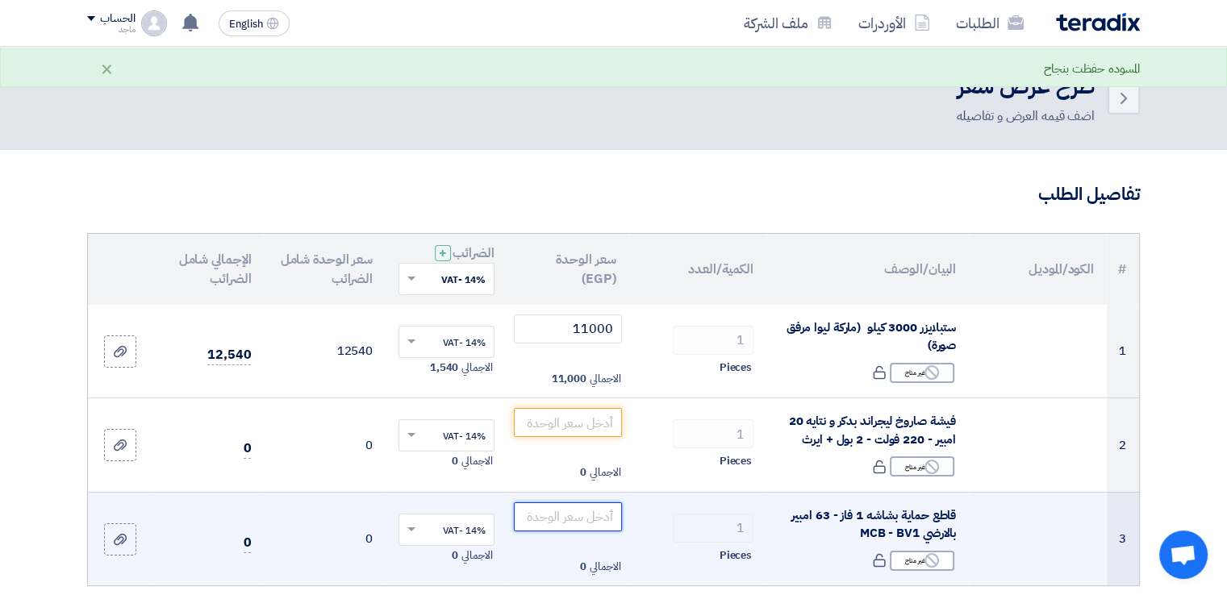
click at [572, 524] on input "number" at bounding box center [568, 517] width 109 height 29
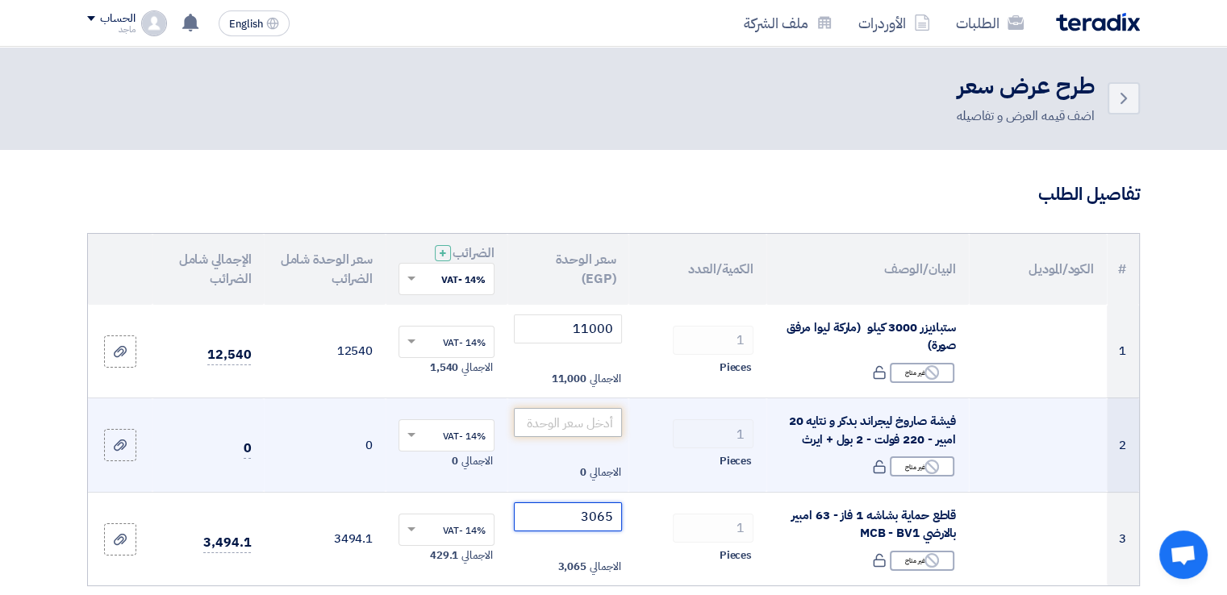
type input "3065"
click at [600, 432] on input "number" at bounding box center [568, 422] width 109 height 29
click at [903, 469] on div "Reject غير متاح" at bounding box center [922, 467] width 65 height 20
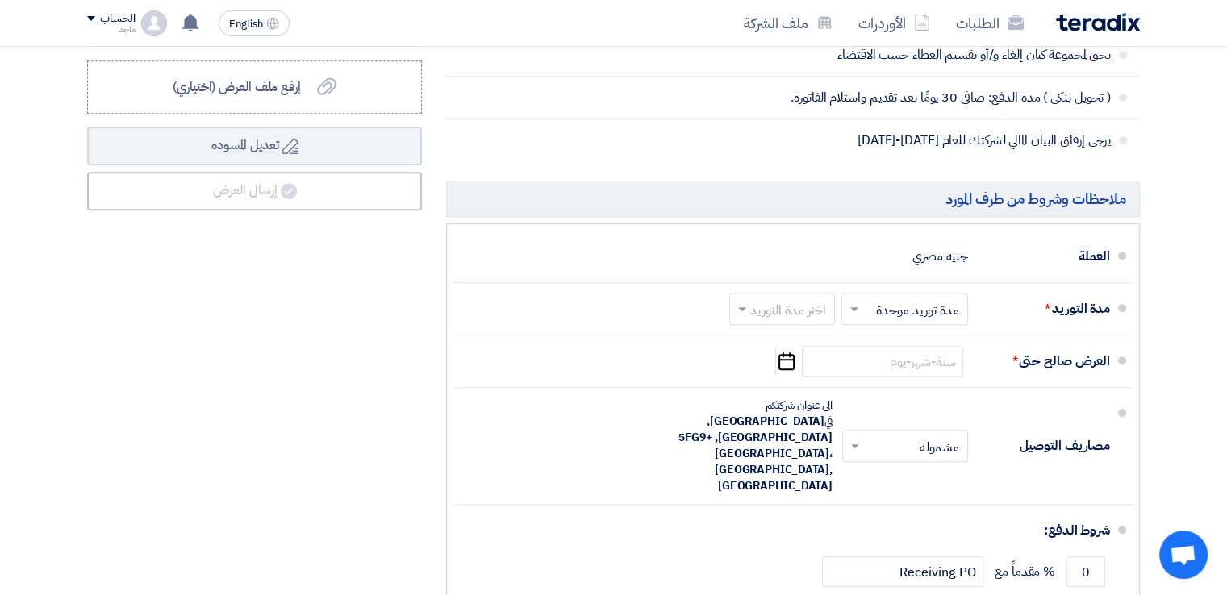
scroll to position [903, 0]
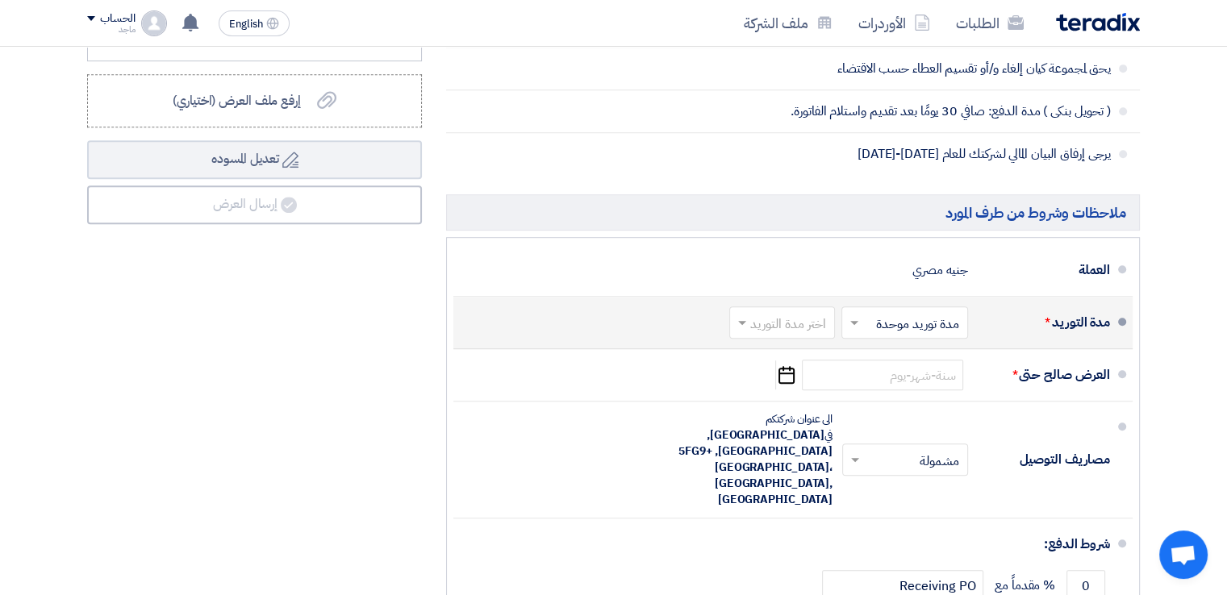
click at [782, 326] on input "text" at bounding box center [779, 324] width 98 height 23
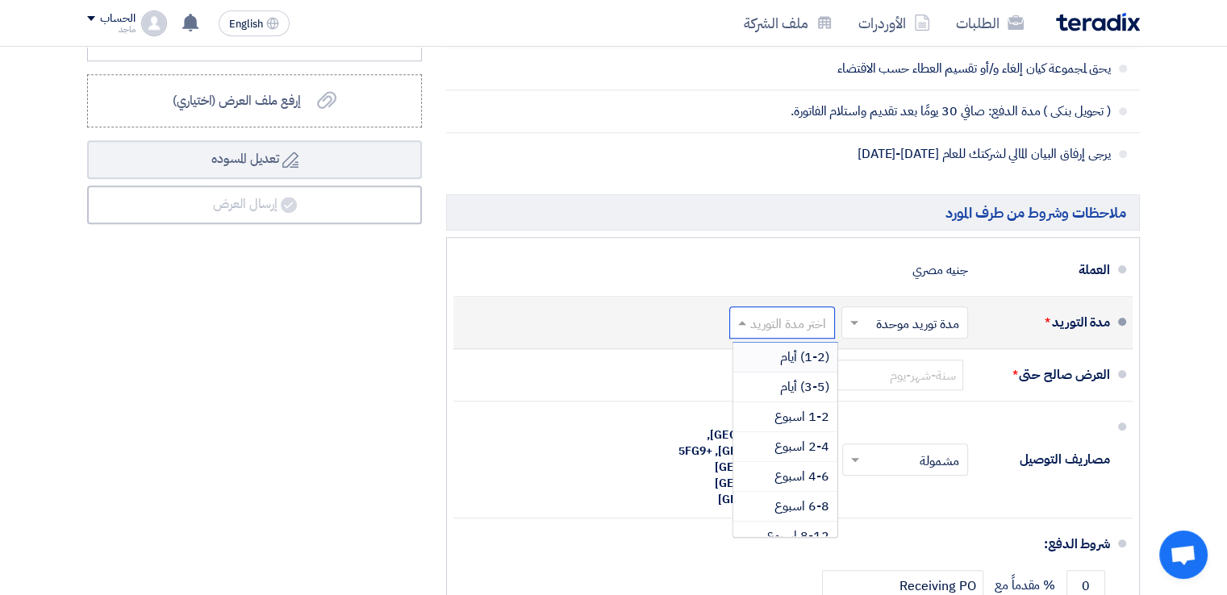
click at [785, 353] on span "(1-2) أيام" at bounding box center [804, 357] width 49 height 19
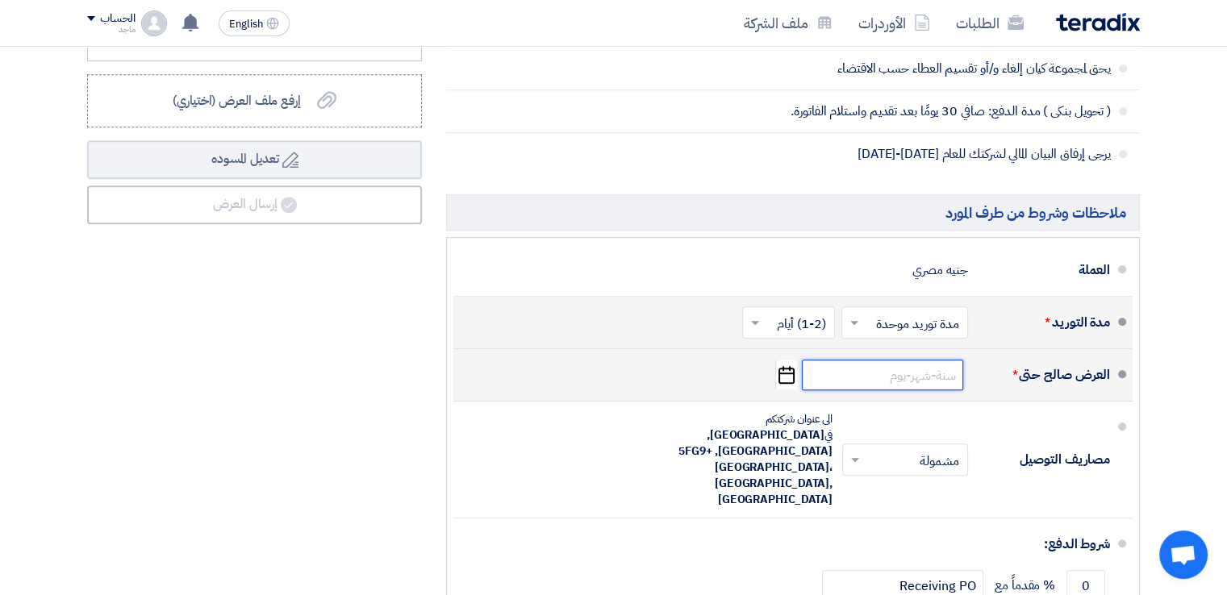
click at [894, 372] on input at bounding box center [882, 375] width 161 height 31
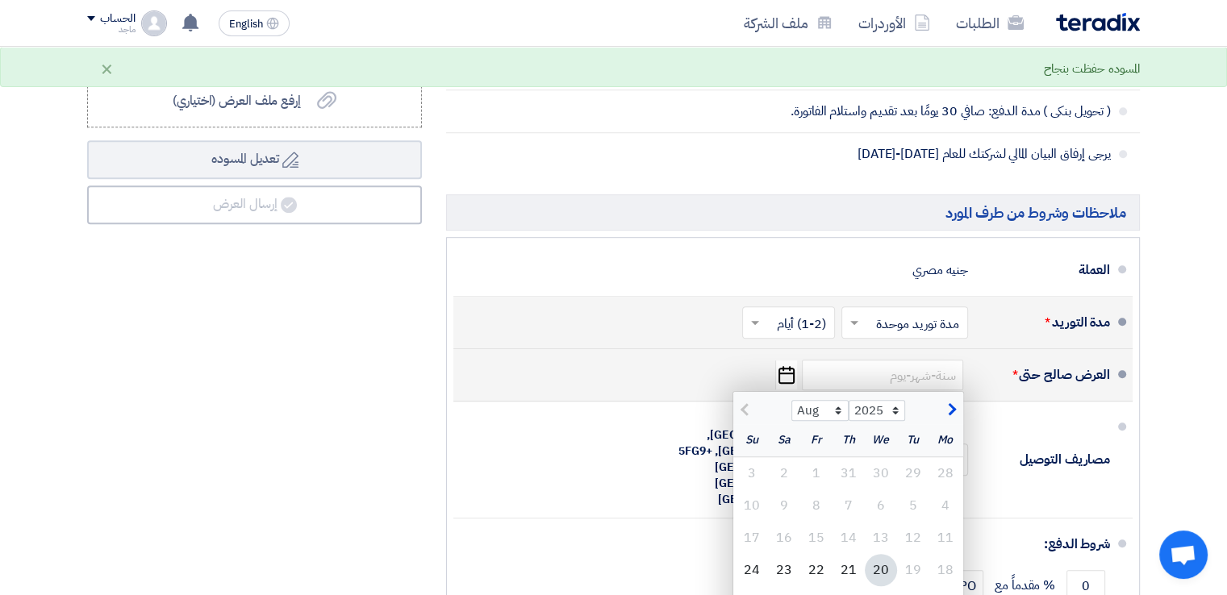
click at [876, 572] on div "20" at bounding box center [881, 570] width 32 height 32
type input "[DATE]"
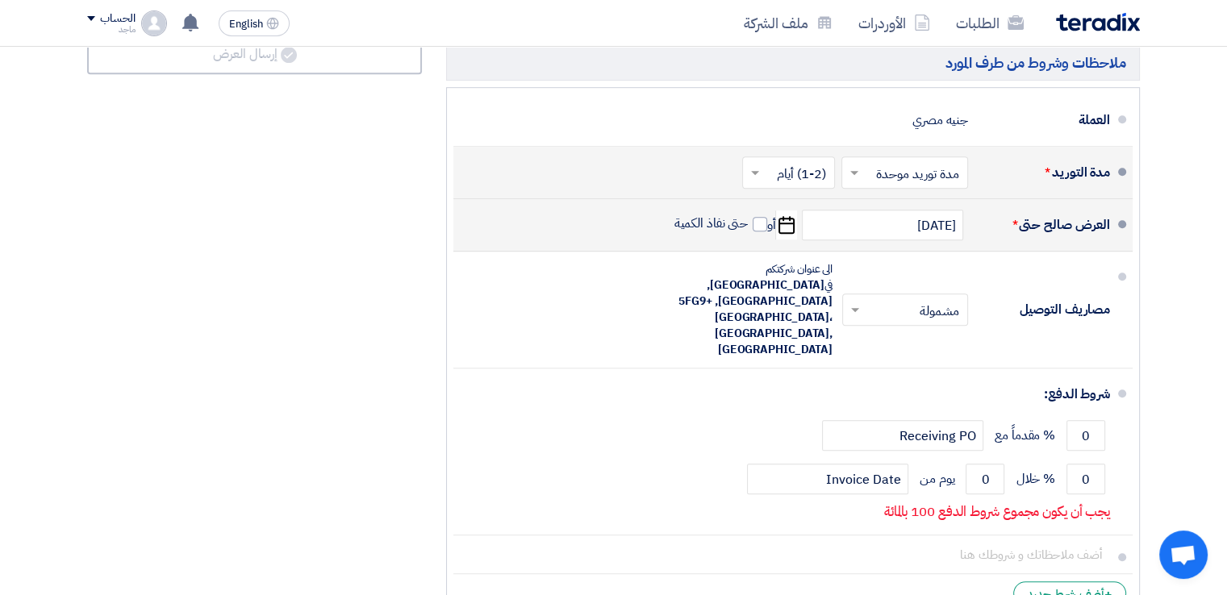
scroll to position [1062, 0]
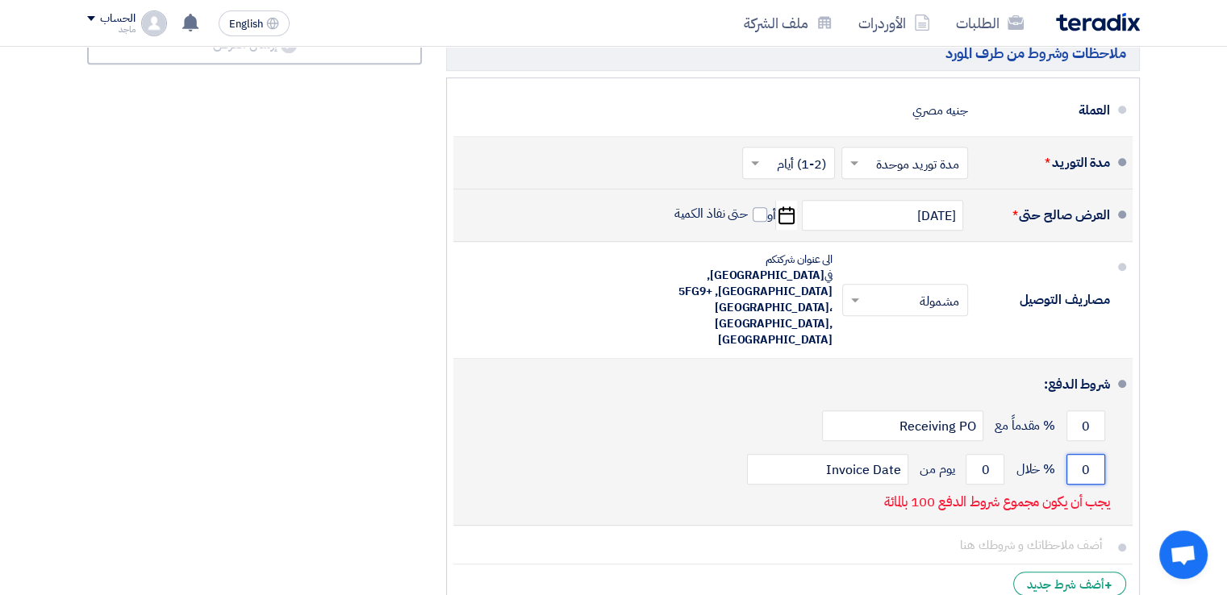
click at [1072, 454] on input "0" at bounding box center [1085, 469] width 39 height 31
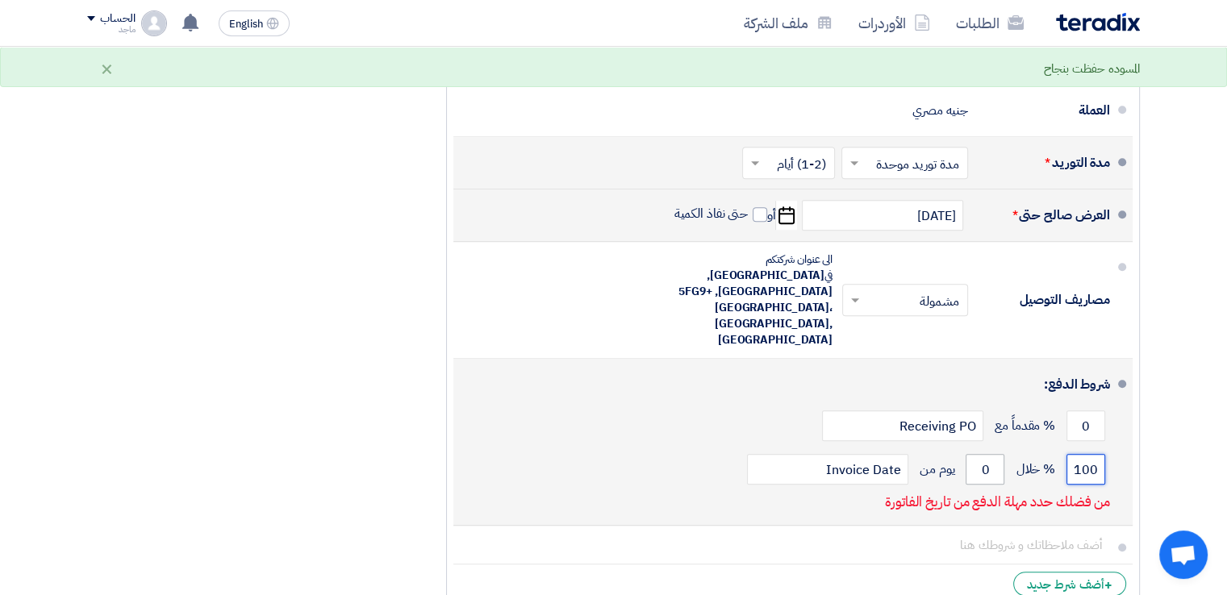
type input "100"
click at [966, 454] on input "0" at bounding box center [985, 469] width 39 height 31
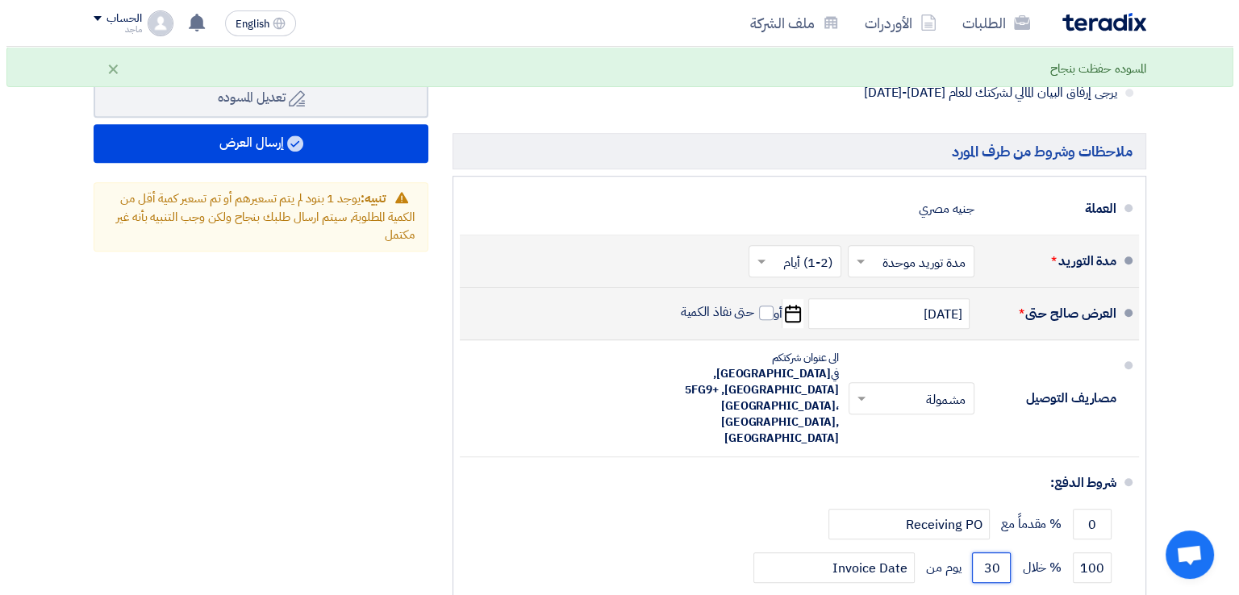
scroll to position [933, 0]
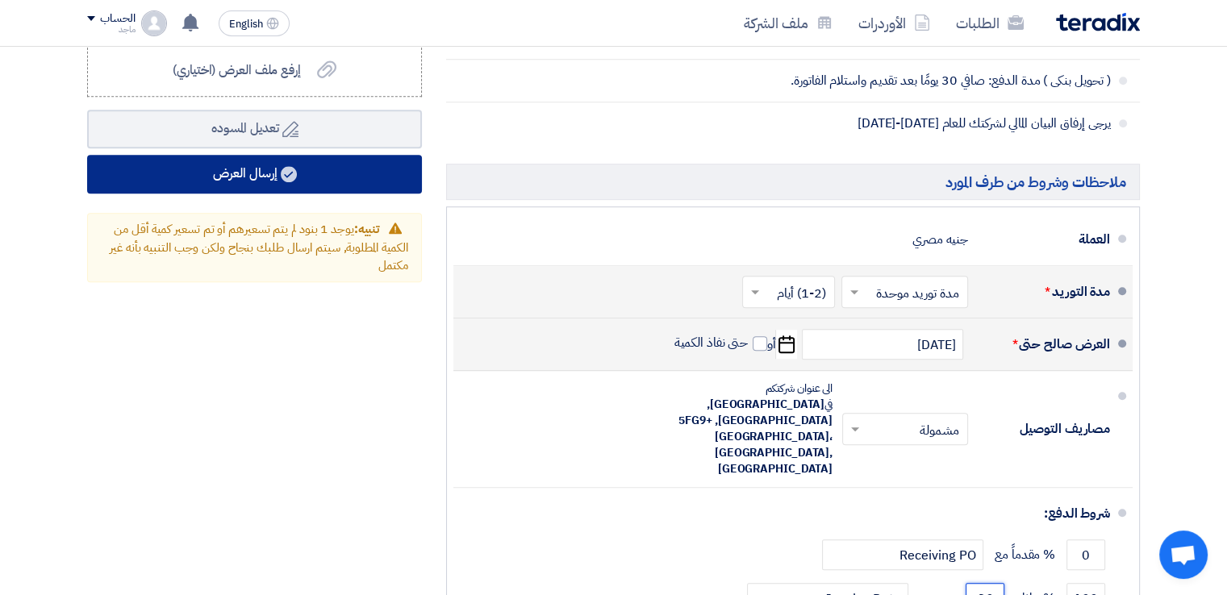
type input "30"
click at [393, 161] on button "إرسال العرض" at bounding box center [254, 174] width 335 height 39
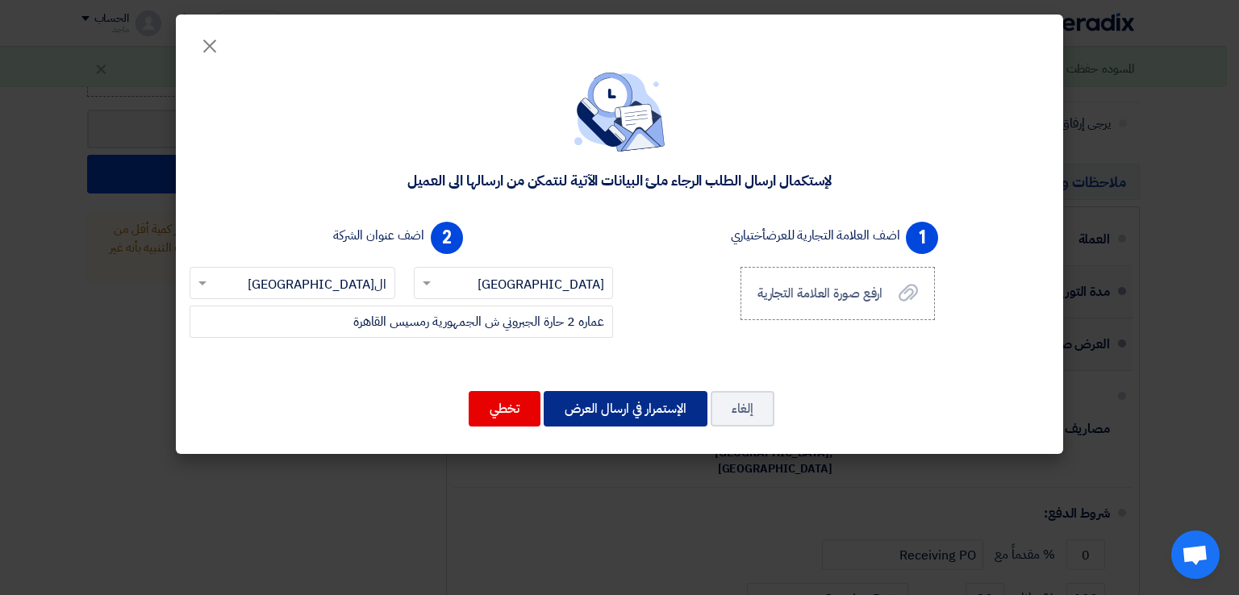
click at [569, 401] on button "الإستمرار في ارسال العرض" at bounding box center [626, 408] width 164 height 35
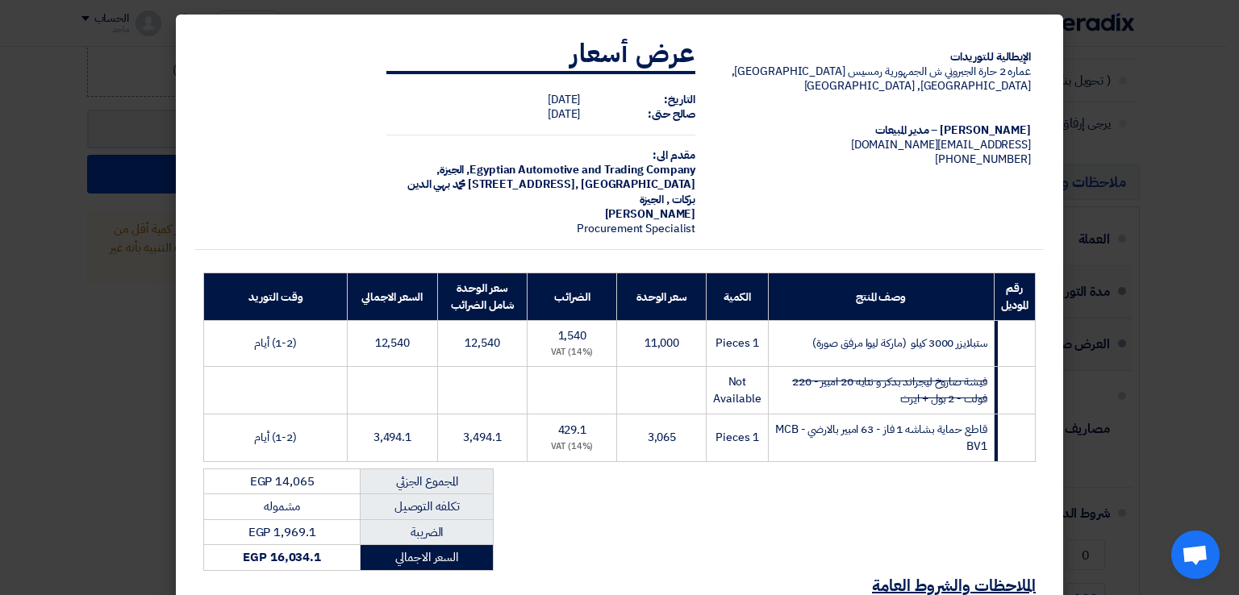
scroll to position [208, 0]
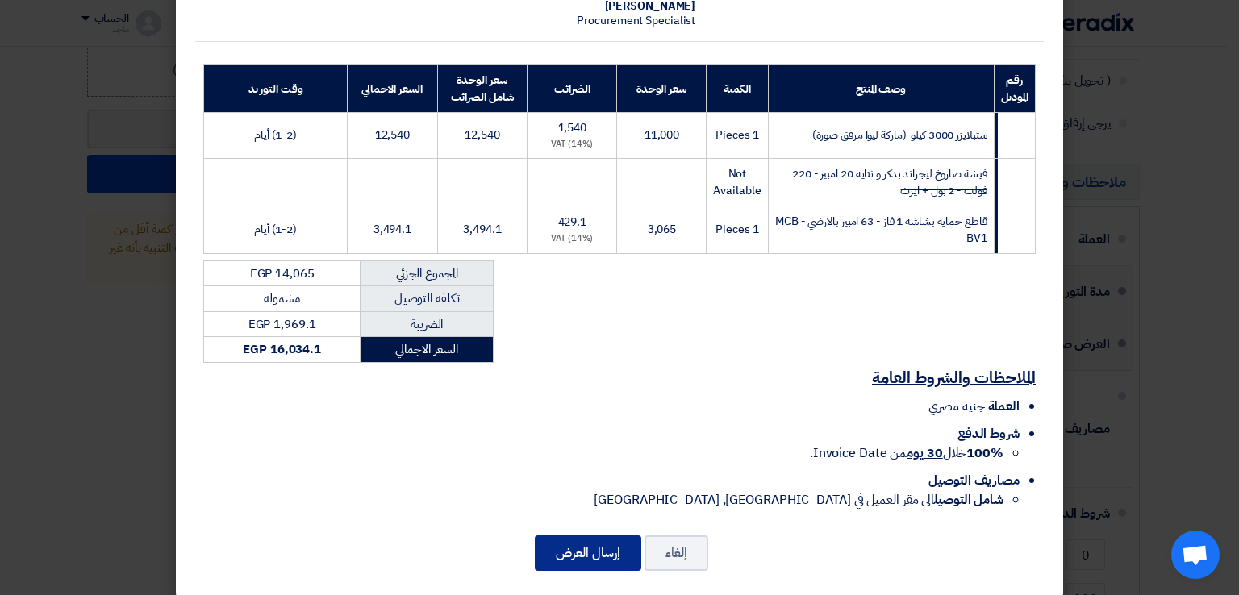
click at [574, 536] on button "إرسال العرض" at bounding box center [588, 553] width 106 height 35
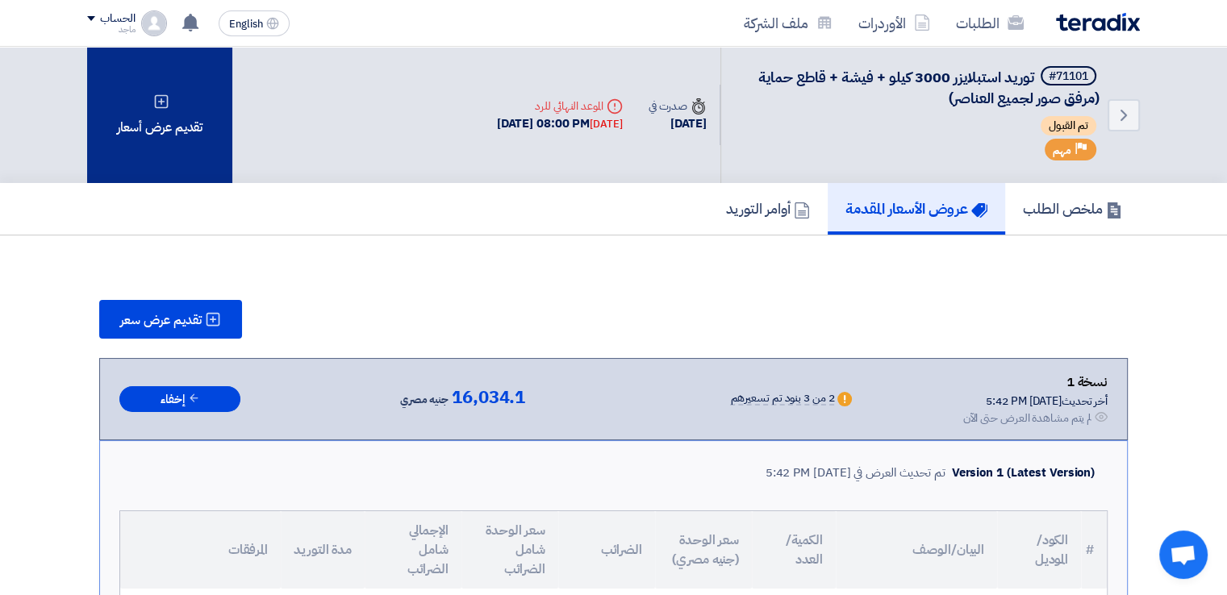
click at [213, 102] on div "تقديم عرض أسعار" at bounding box center [159, 115] width 145 height 136
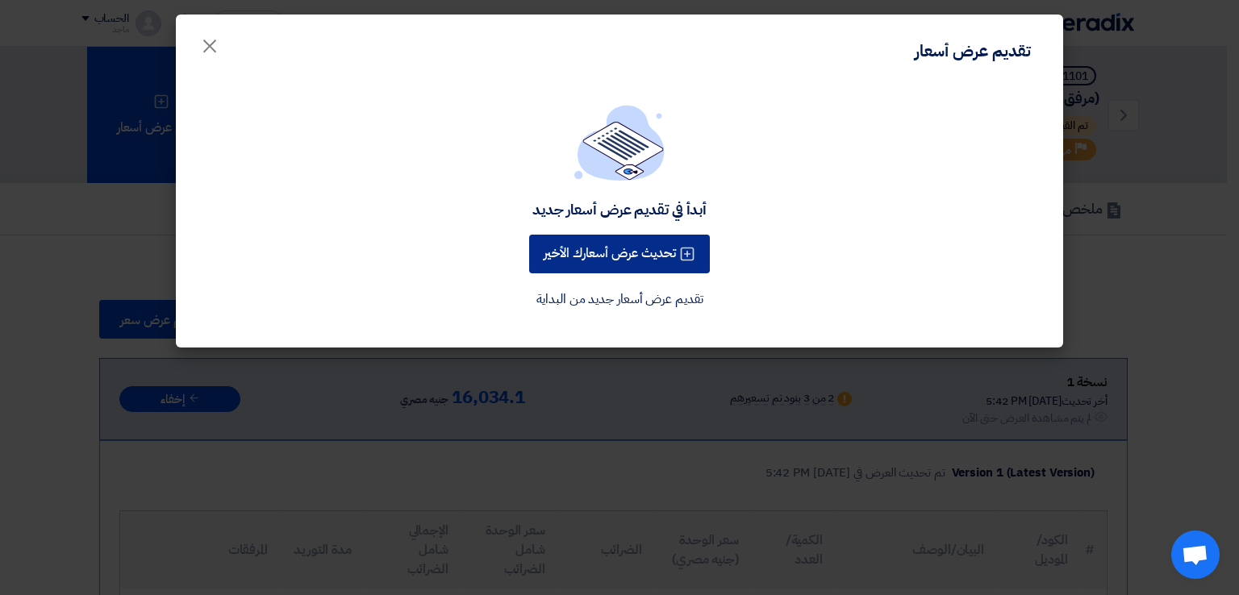
click at [600, 259] on button "تحديث عرض أسعارك الأخير" at bounding box center [619, 254] width 181 height 39
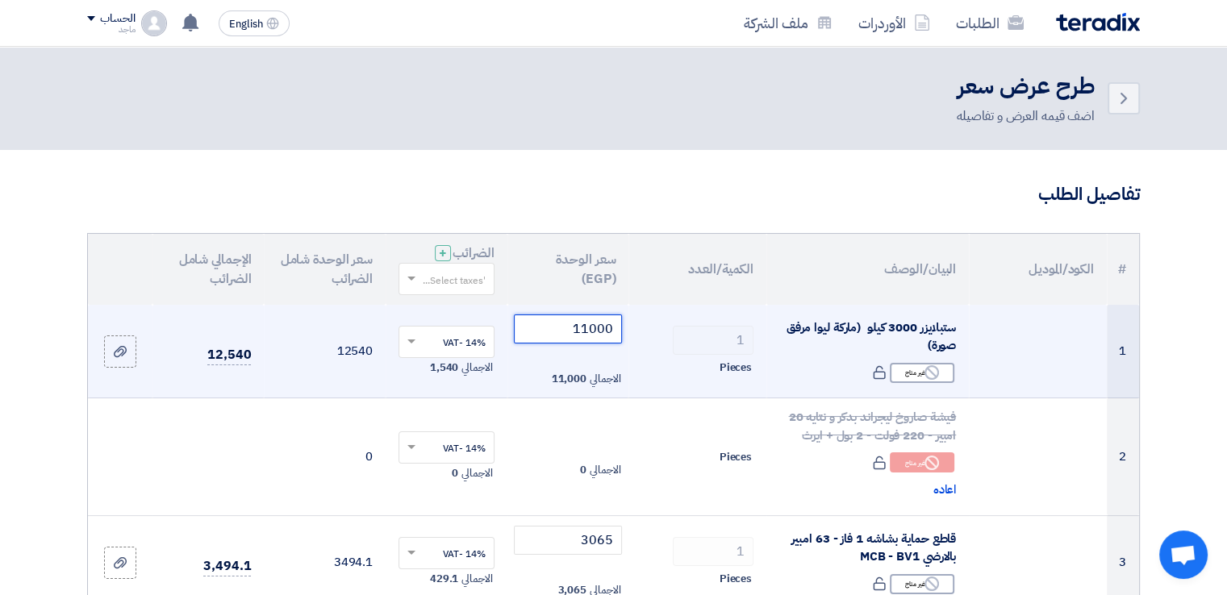
click at [613, 330] on input "11000" at bounding box center [568, 329] width 109 height 29
click at [565, 330] on input "11000" at bounding box center [568, 329] width 109 height 29
type input "1"
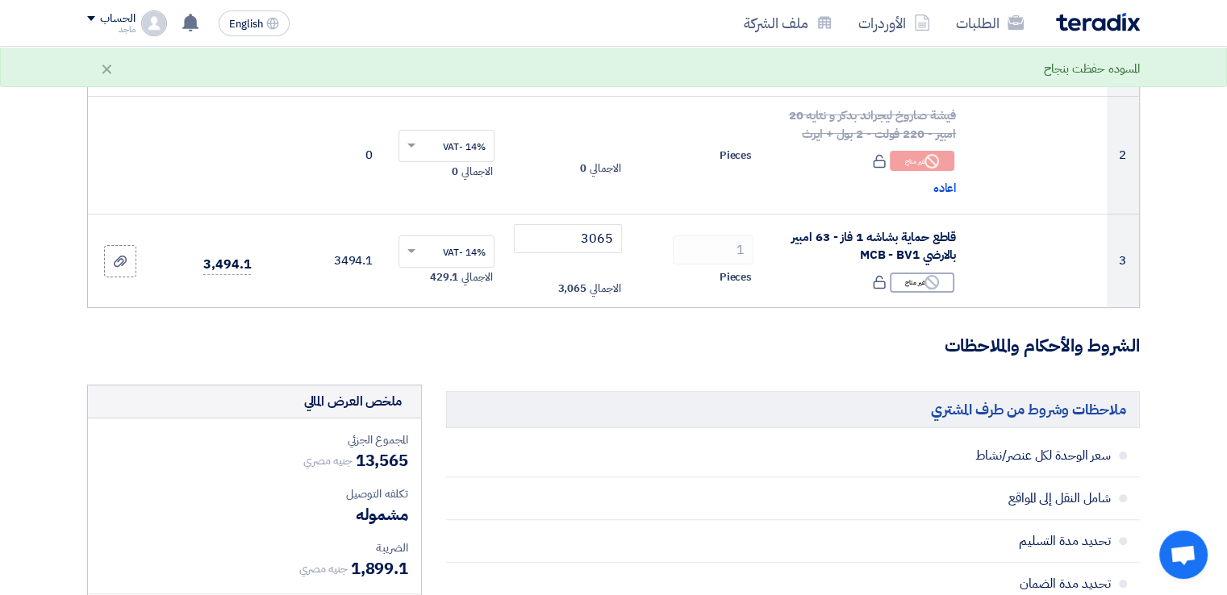
scroll to position [304, 0]
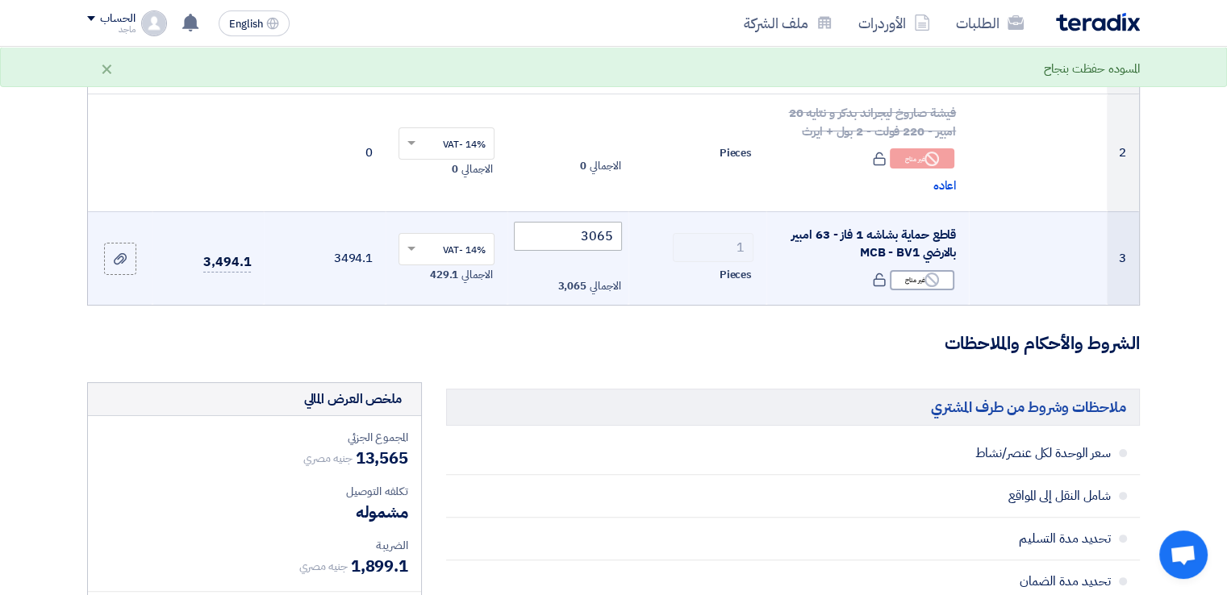
type input "10500"
click at [526, 231] on input "3065" at bounding box center [568, 236] width 109 height 29
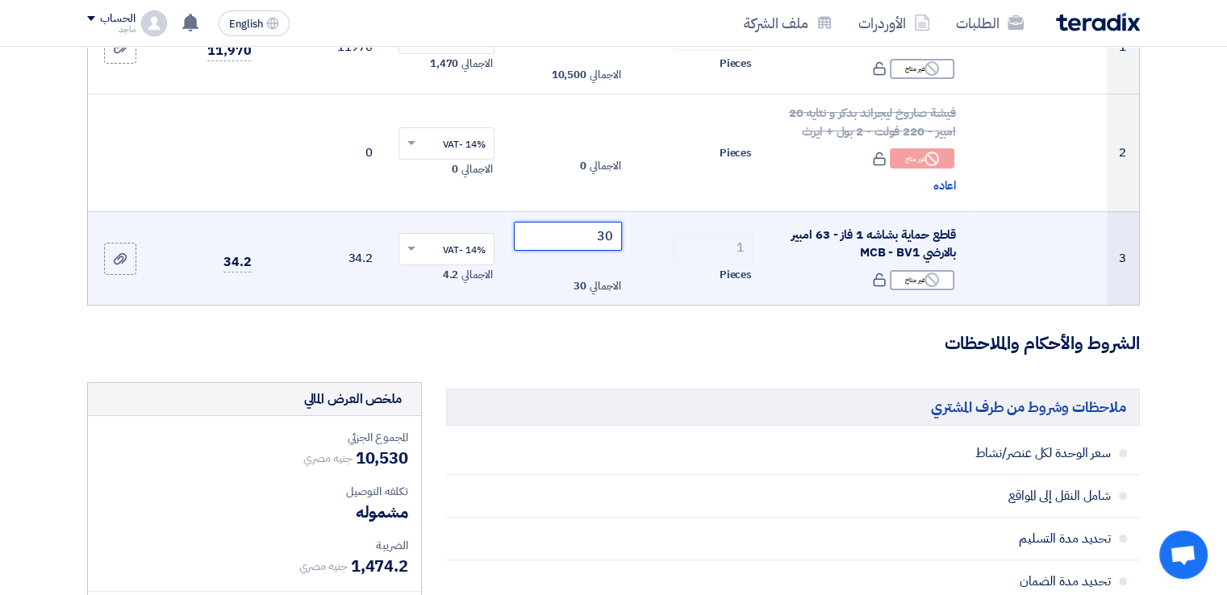
type input "3"
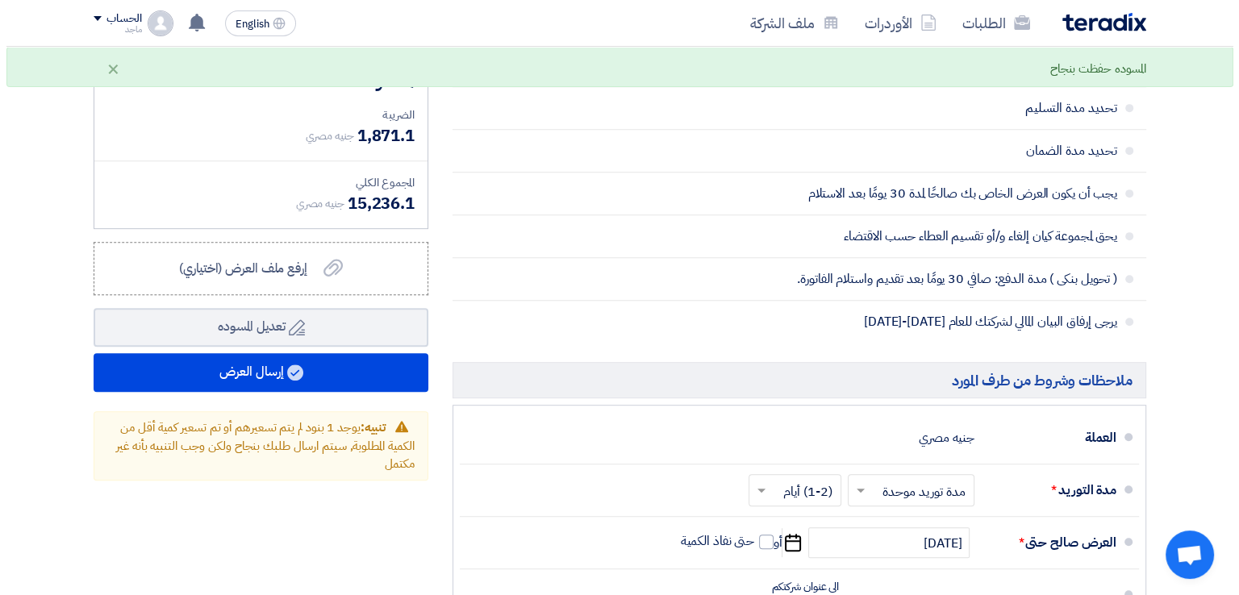
scroll to position [746, 0]
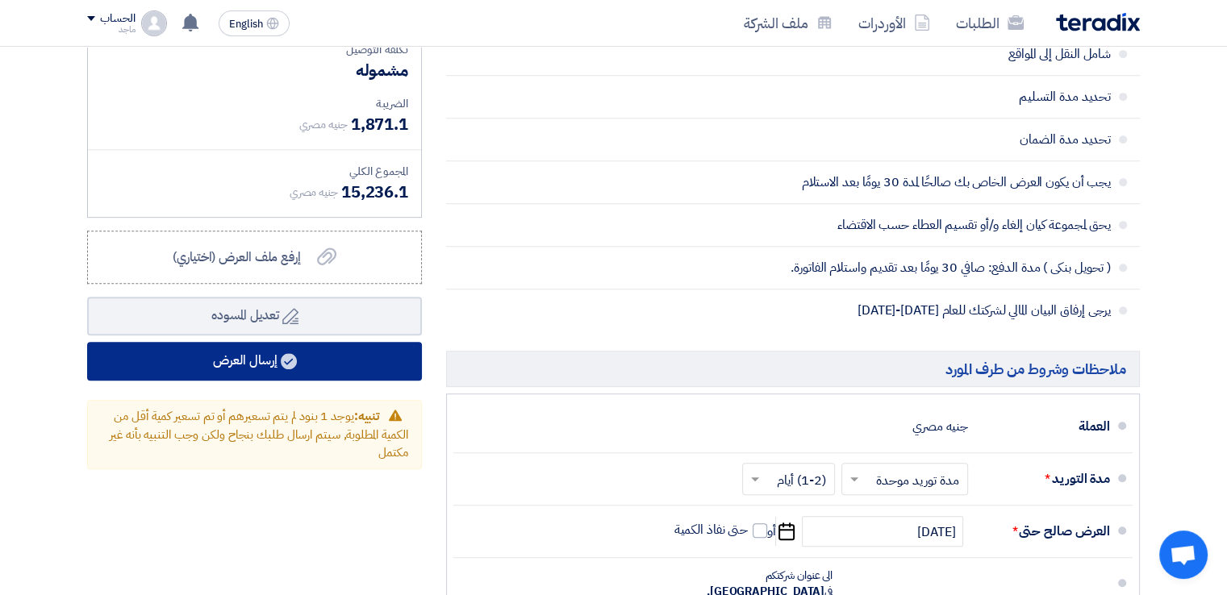
type input "2865"
click at [348, 350] on button "إرسال العرض" at bounding box center [254, 361] width 335 height 39
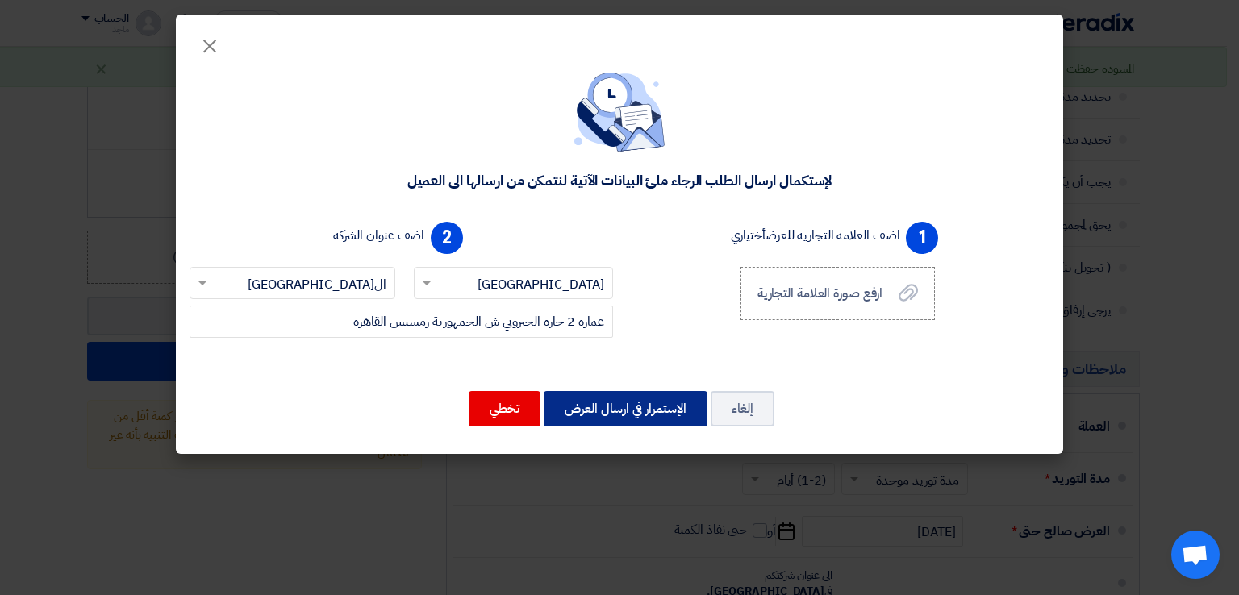
click at [610, 416] on button "الإستمرار في ارسال العرض" at bounding box center [626, 408] width 164 height 35
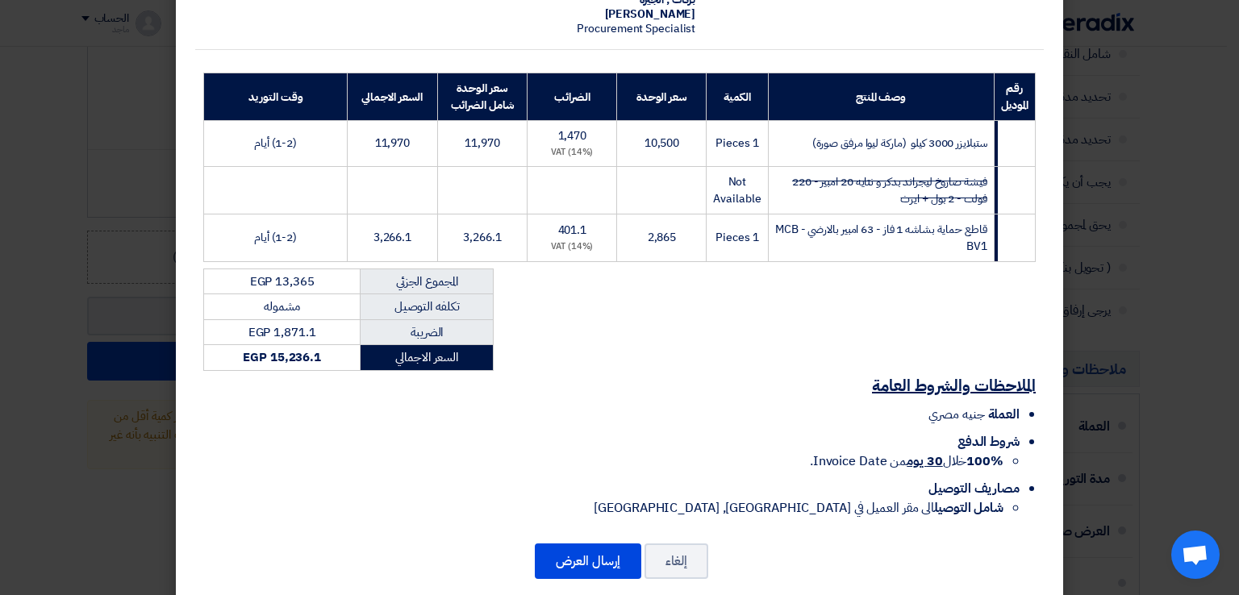
scroll to position [208, 0]
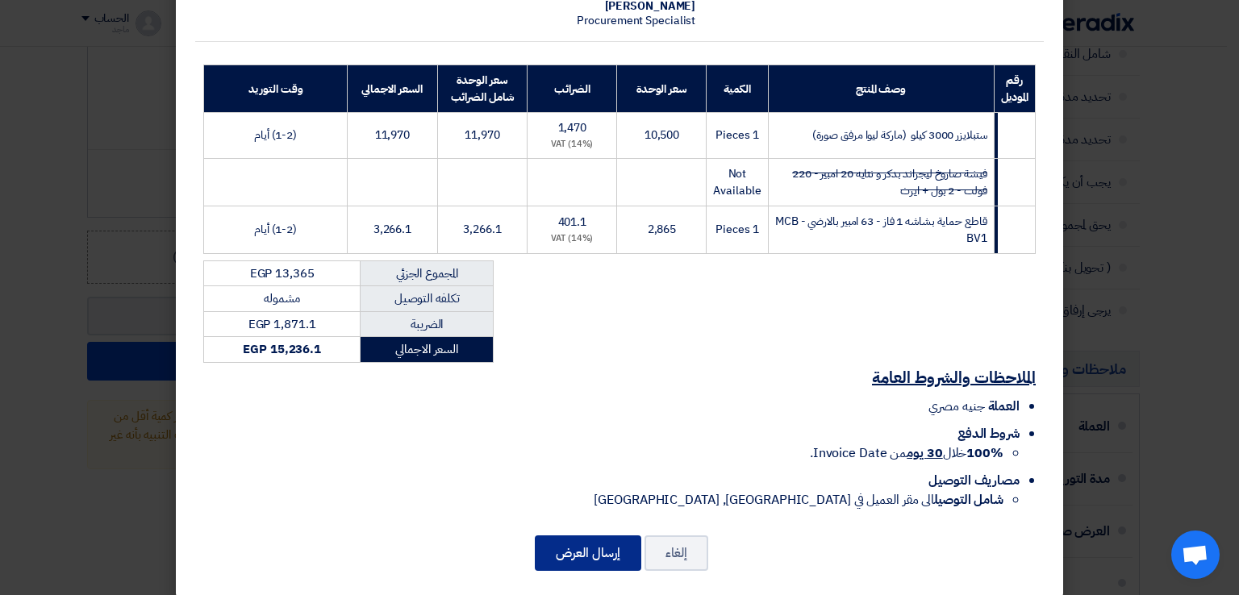
click at [586, 536] on button "إرسال العرض" at bounding box center [588, 553] width 106 height 35
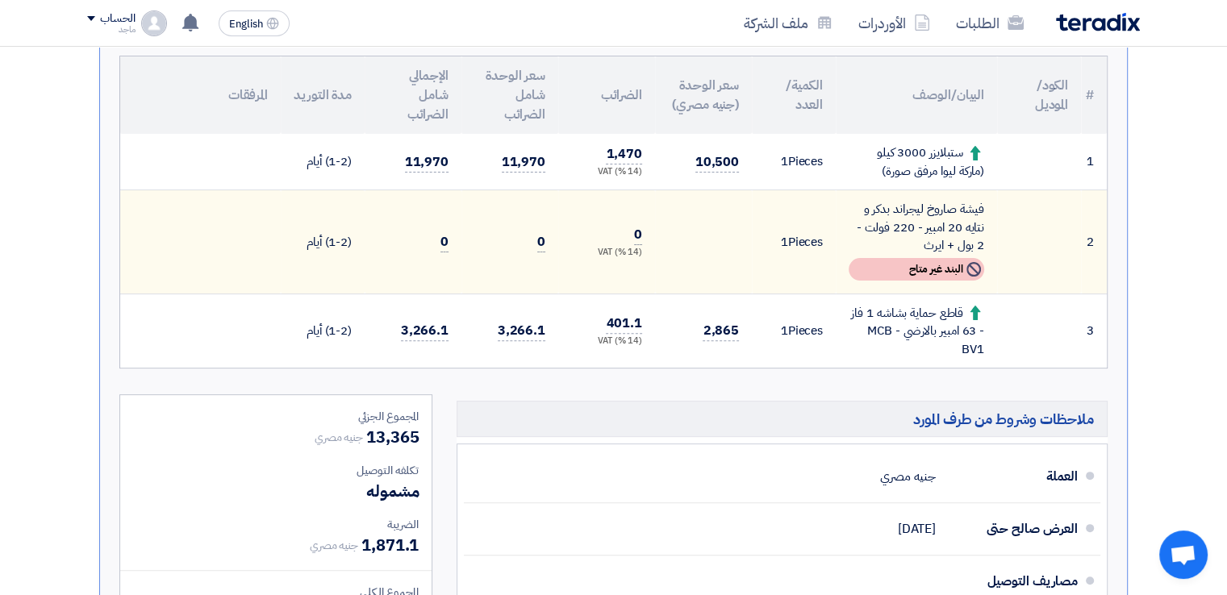
scroll to position [444, 0]
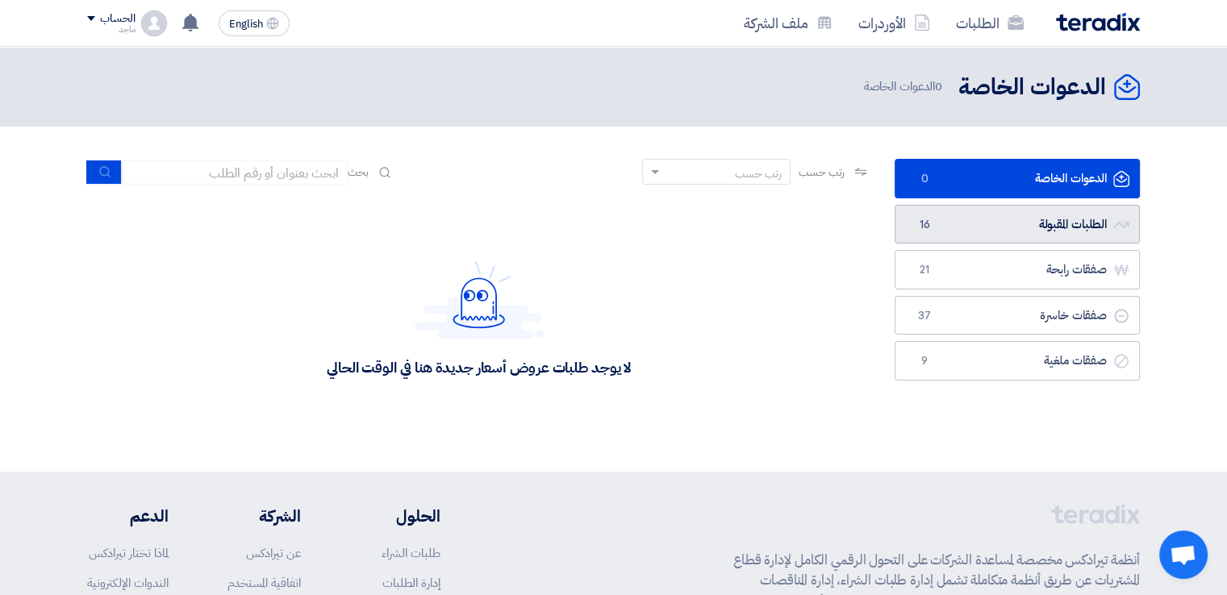
click at [935, 225] on link "الطلبات المقبولة الطلبات المقبولة 16" at bounding box center [1017, 225] width 245 height 40
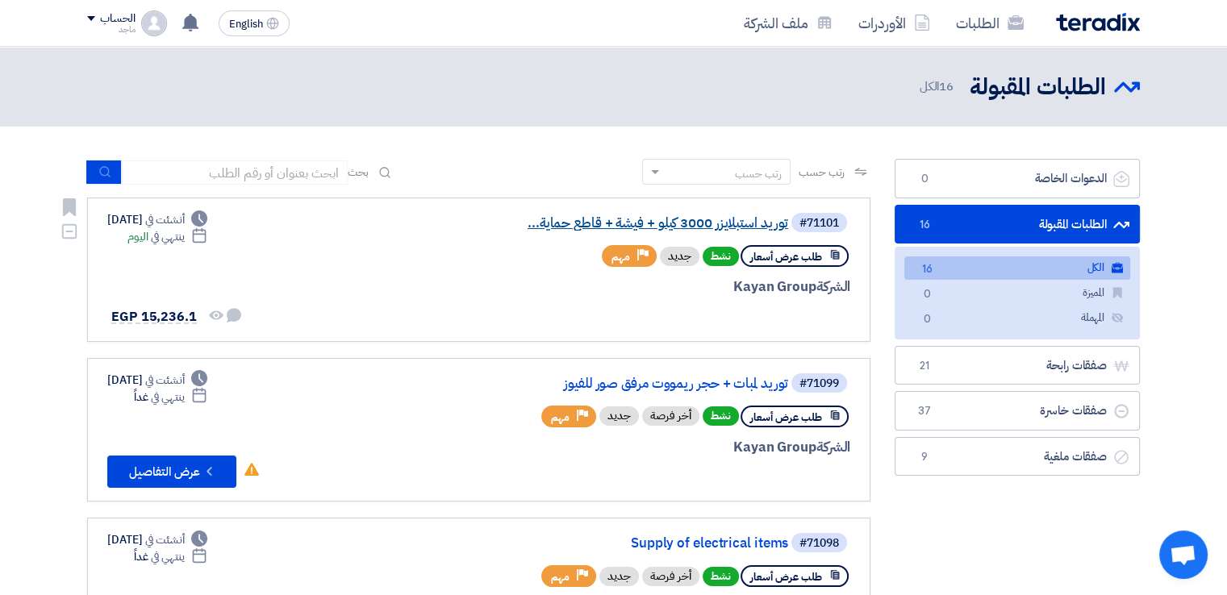
click at [663, 221] on link "توريد استبلايزر 3000 كيلو + فيشة + قاطع حماية..." at bounding box center [626, 223] width 323 height 15
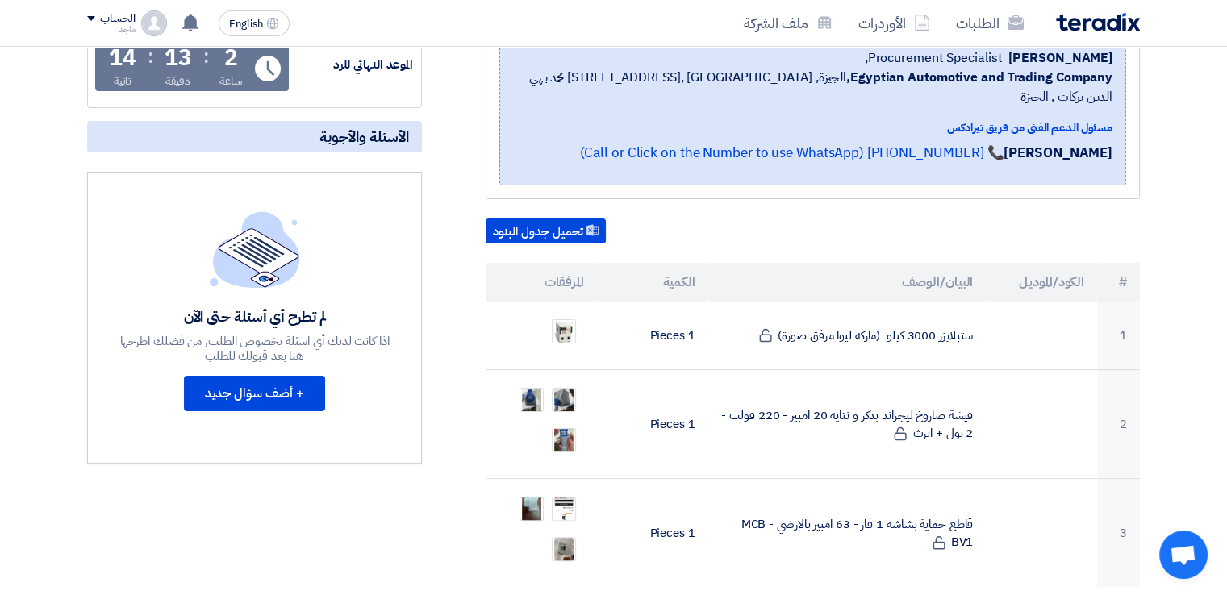
scroll to position [305, 0]
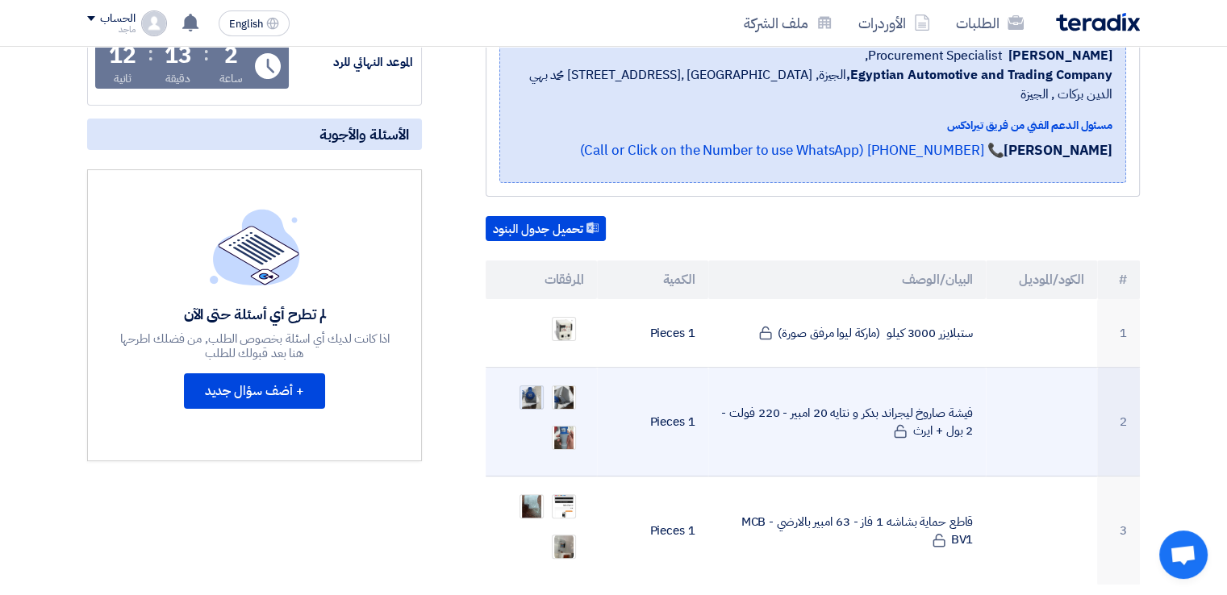
click at [524, 375] on img at bounding box center [531, 397] width 23 height 45
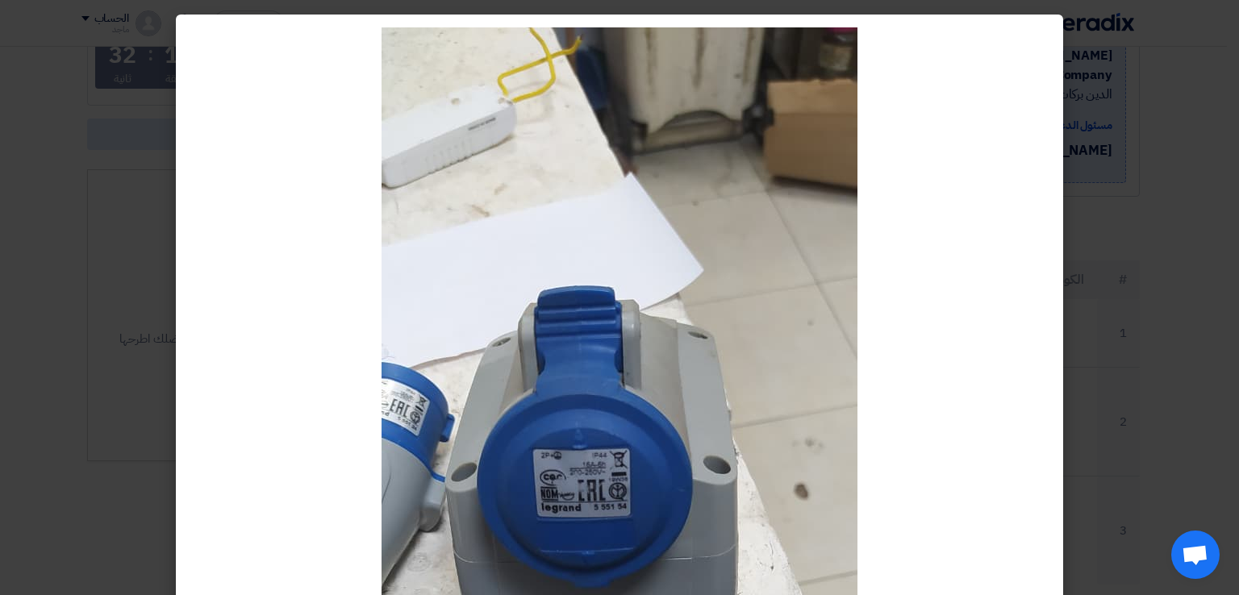
click at [144, 314] on modal-container at bounding box center [619, 297] width 1239 height 595
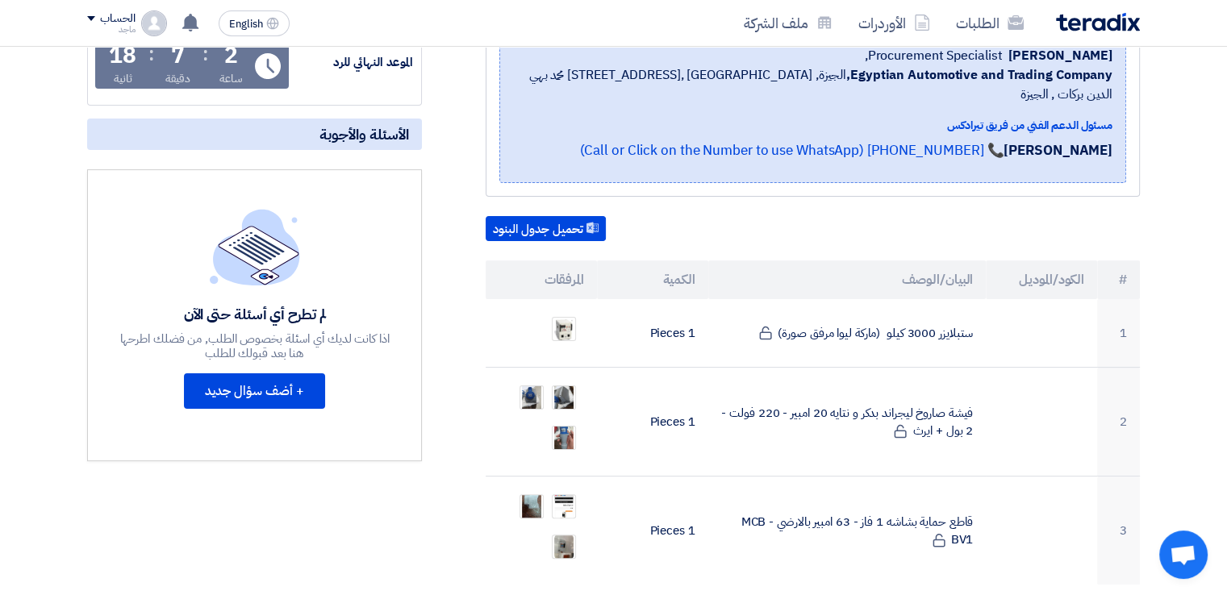
scroll to position [0, 0]
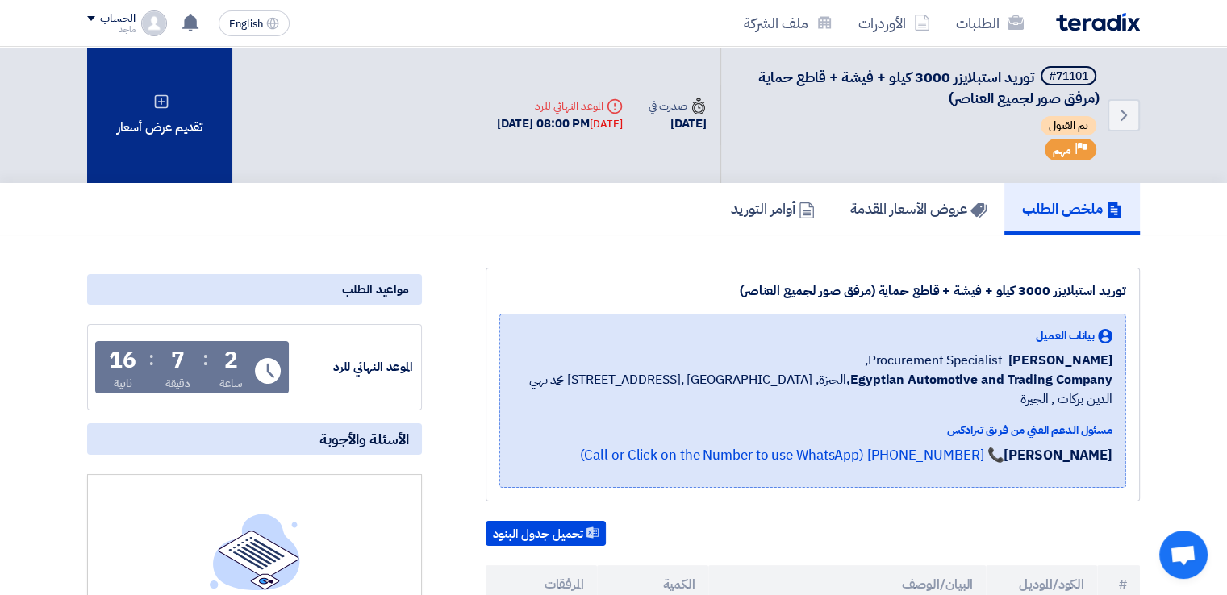
click at [211, 107] on div "تقديم عرض أسعار" at bounding box center [159, 115] width 145 height 136
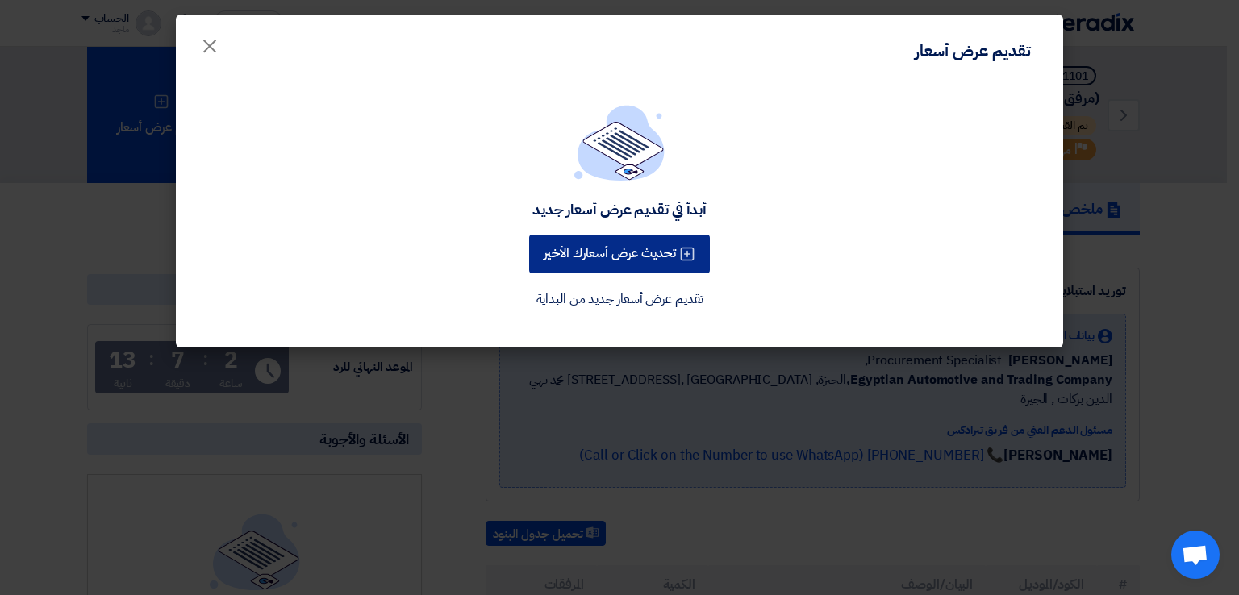
click at [634, 244] on button "تحديث عرض أسعارك الأخير" at bounding box center [619, 254] width 181 height 39
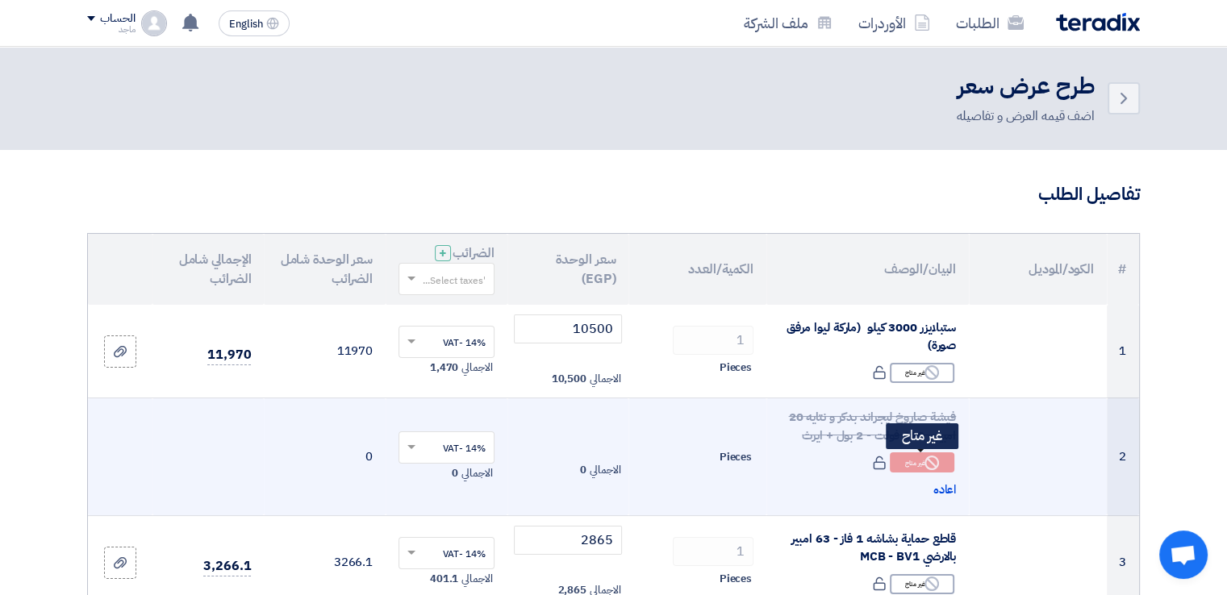
click at [890, 464] on div "Reject غير متاح" at bounding box center [922, 463] width 65 height 20
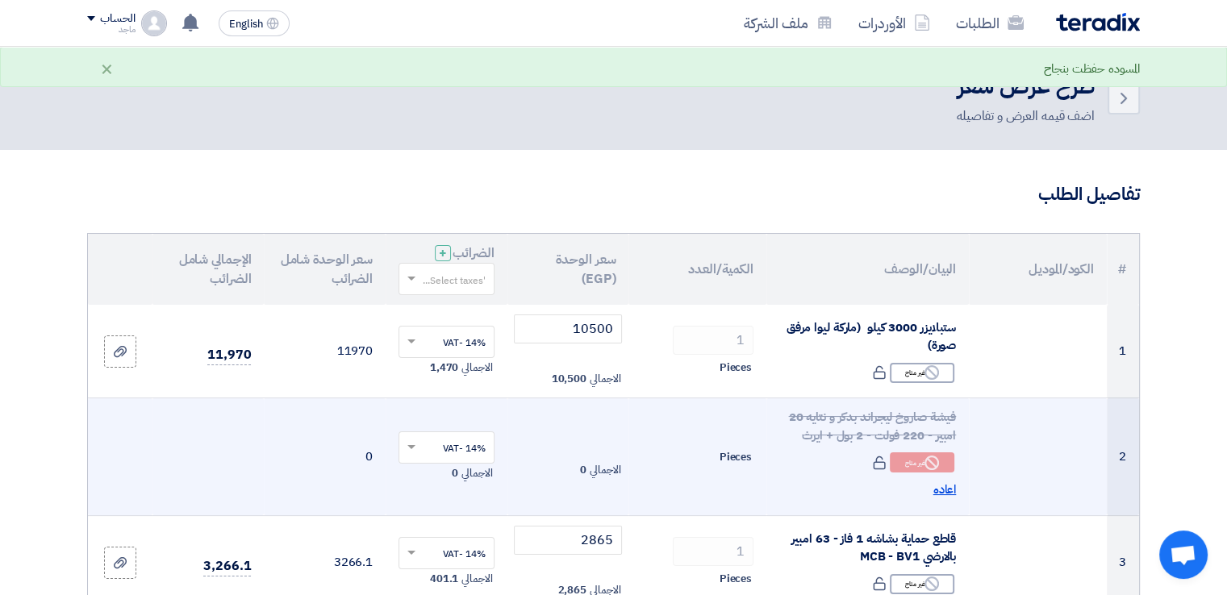
click at [938, 486] on span "اعاده" at bounding box center [944, 490] width 23 height 19
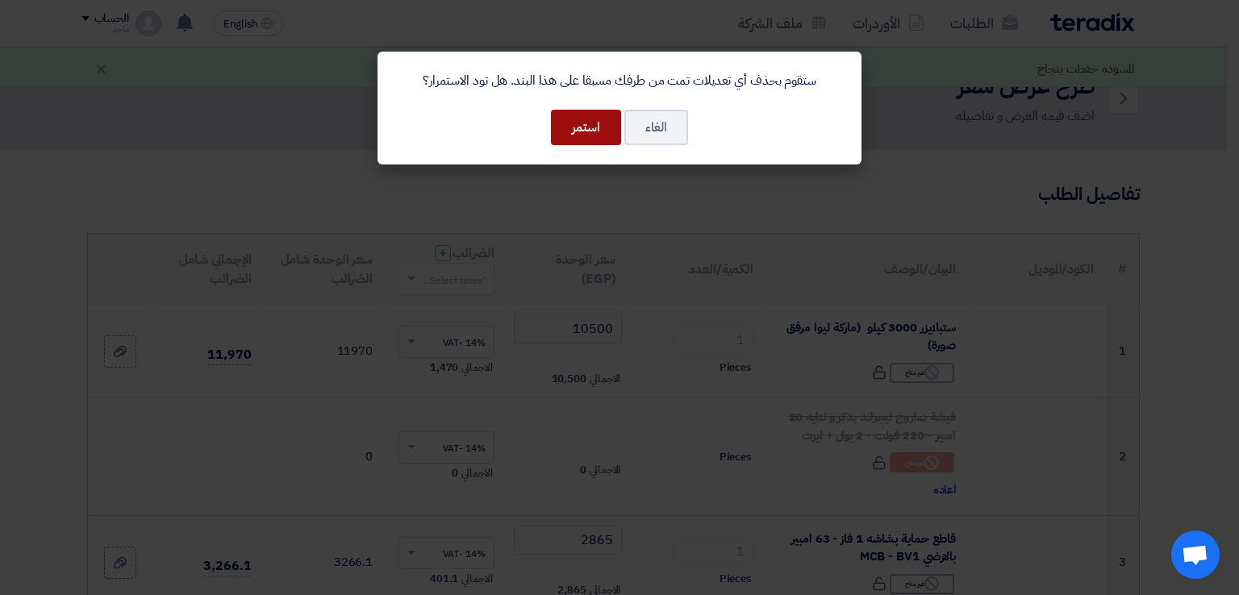
click at [573, 137] on button "استمر" at bounding box center [586, 127] width 70 height 35
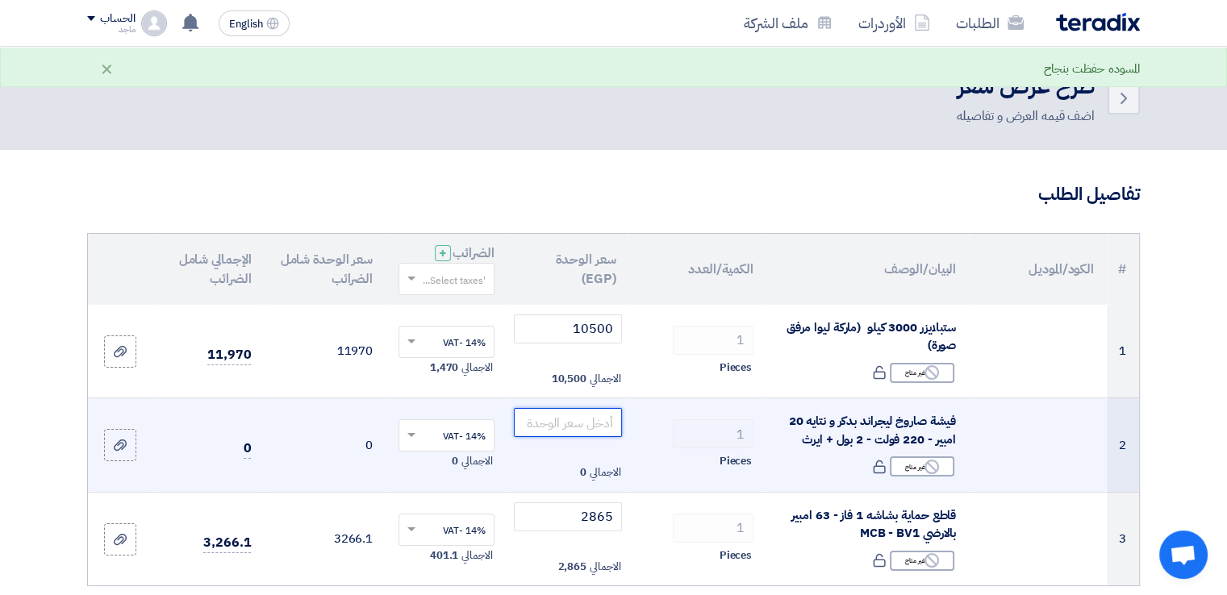
click at [584, 417] on input "number" at bounding box center [568, 422] width 109 height 29
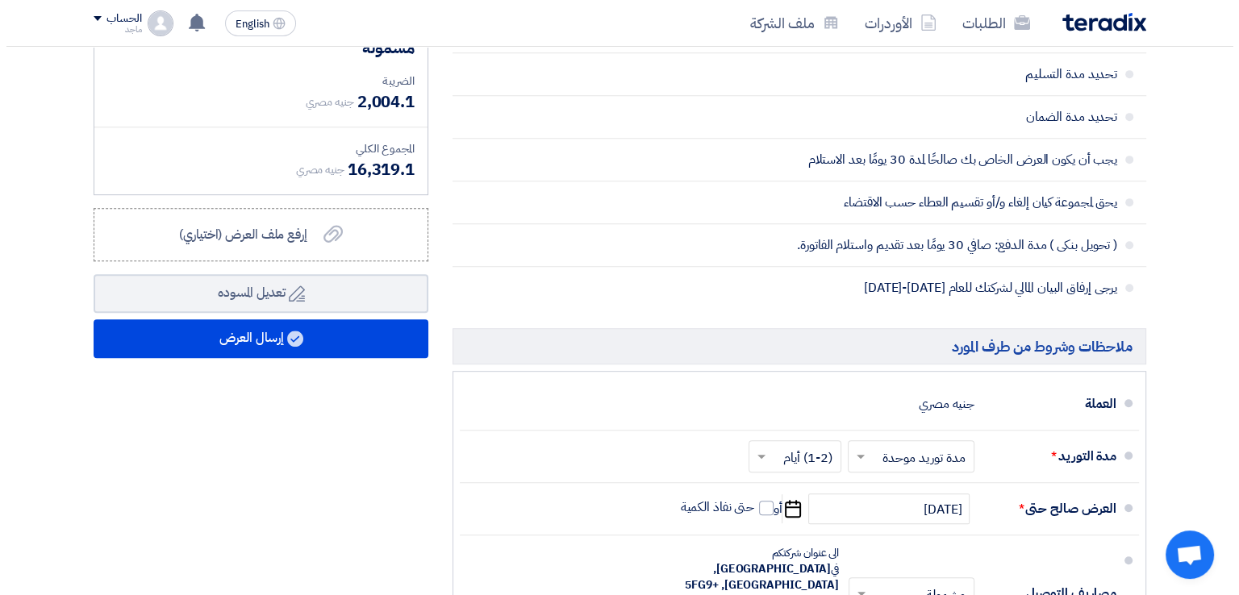
scroll to position [904, 0]
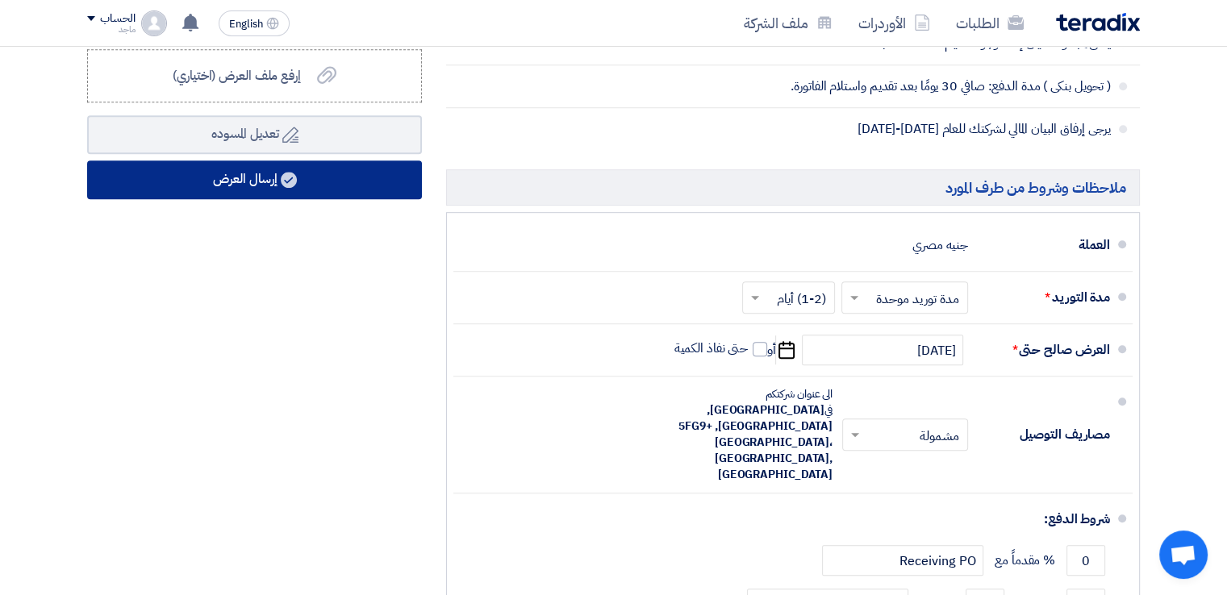
type input "950"
click at [395, 182] on button "إرسال العرض" at bounding box center [254, 180] width 335 height 39
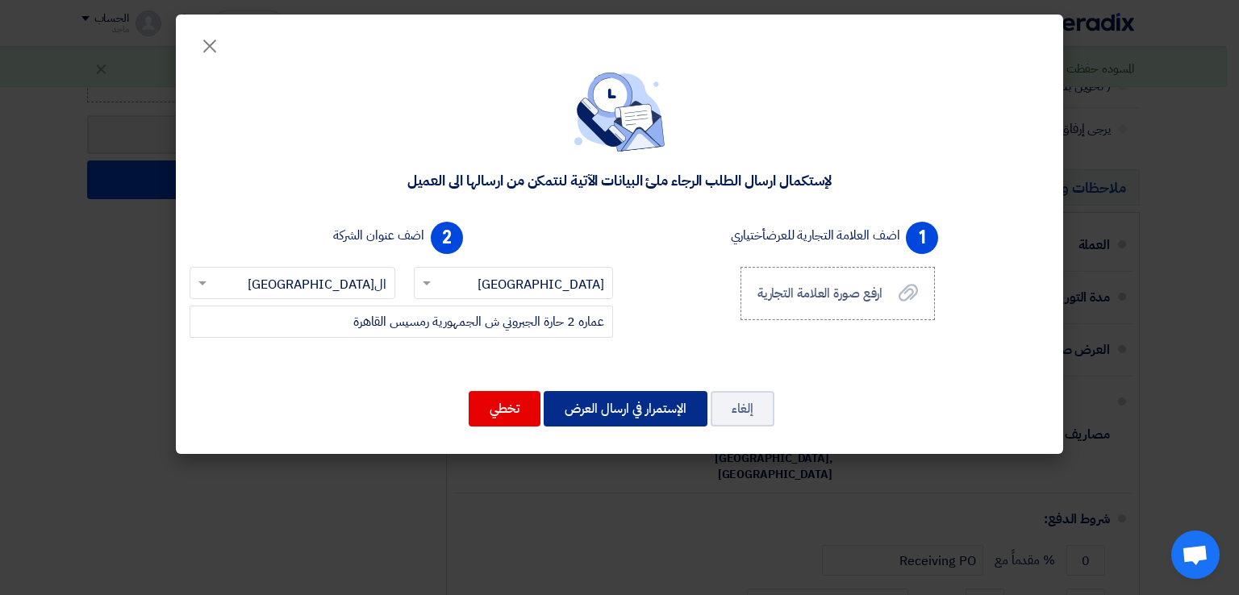
click at [652, 404] on button "الإستمرار في ارسال العرض" at bounding box center [626, 408] width 164 height 35
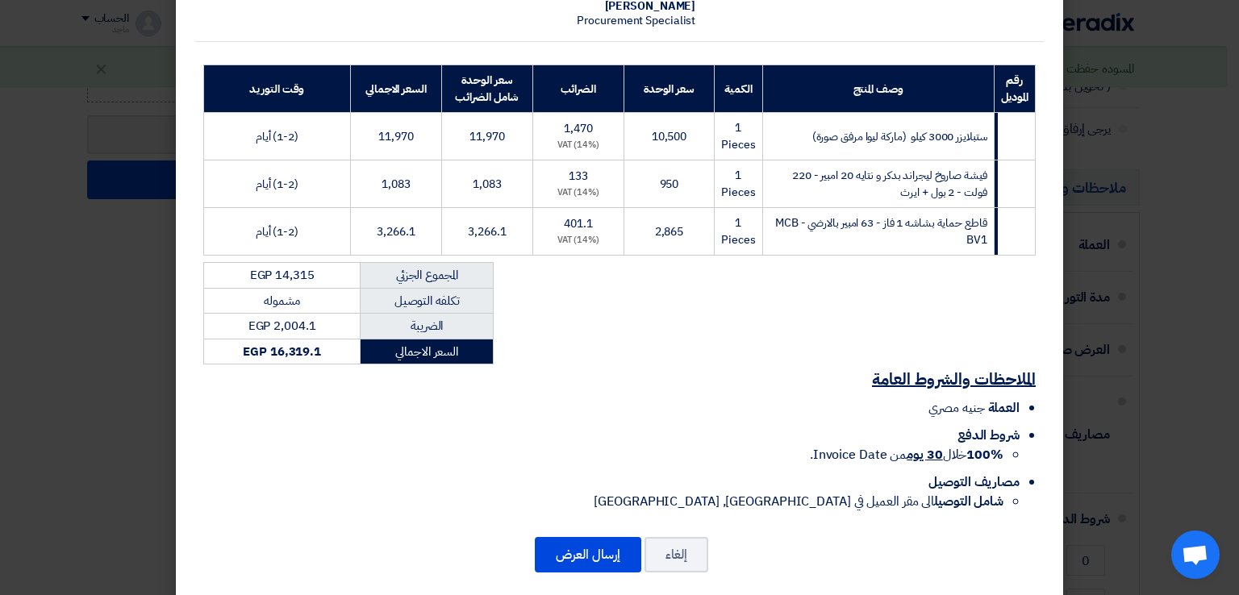
scroll to position [210, 0]
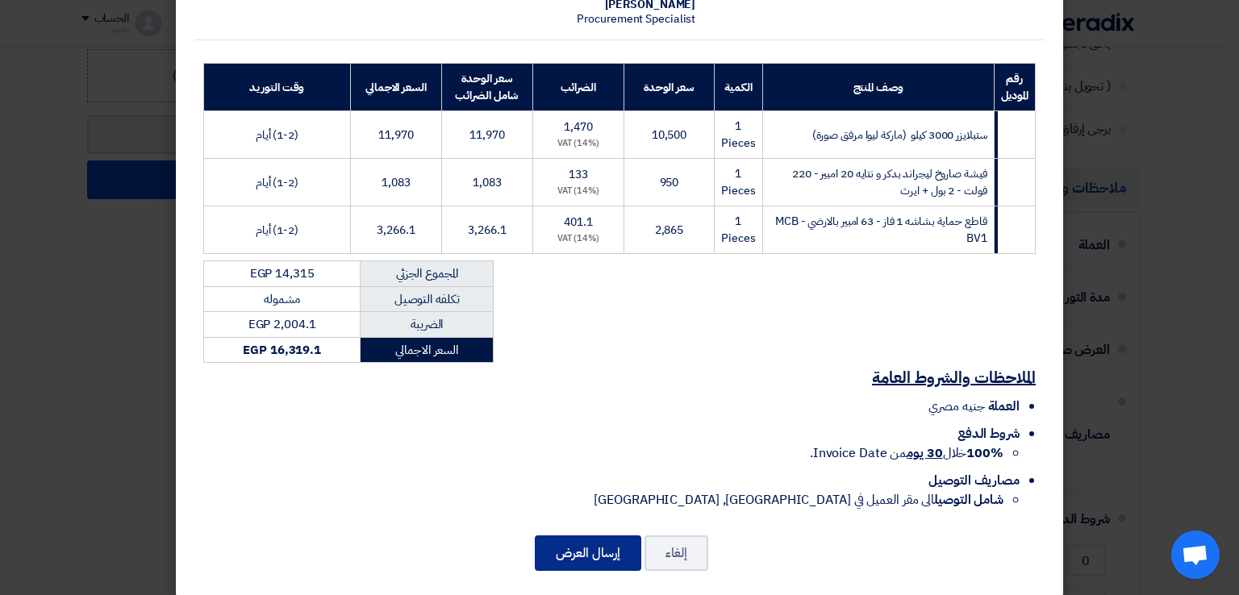
click at [599, 536] on button "إرسال العرض" at bounding box center [588, 553] width 106 height 35
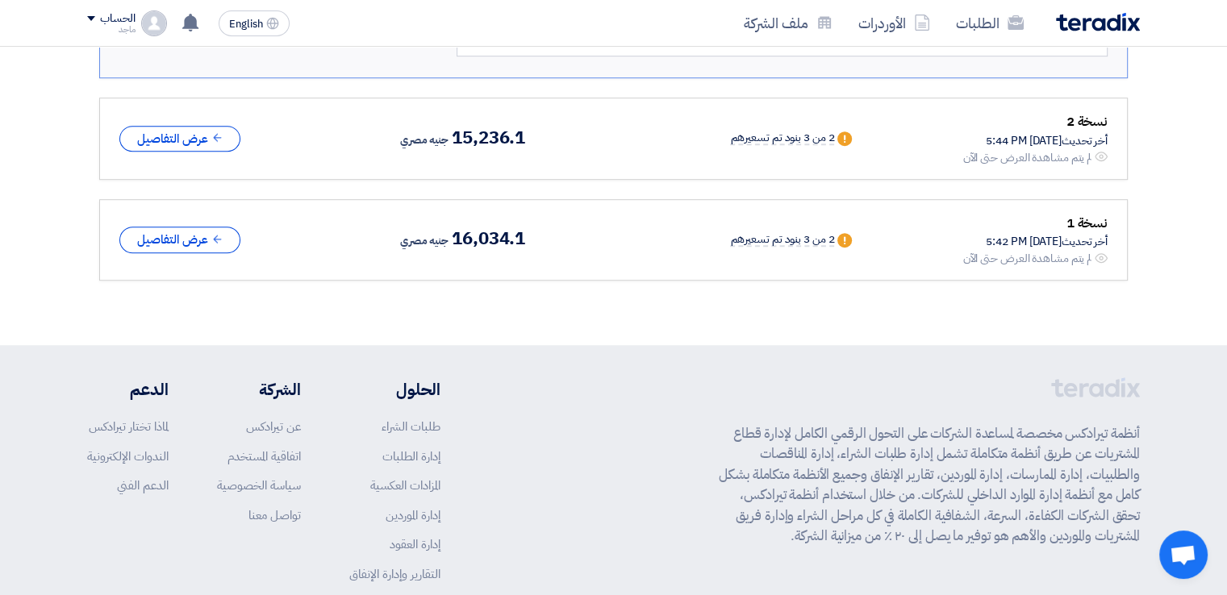
scroll to position [1096, 0]
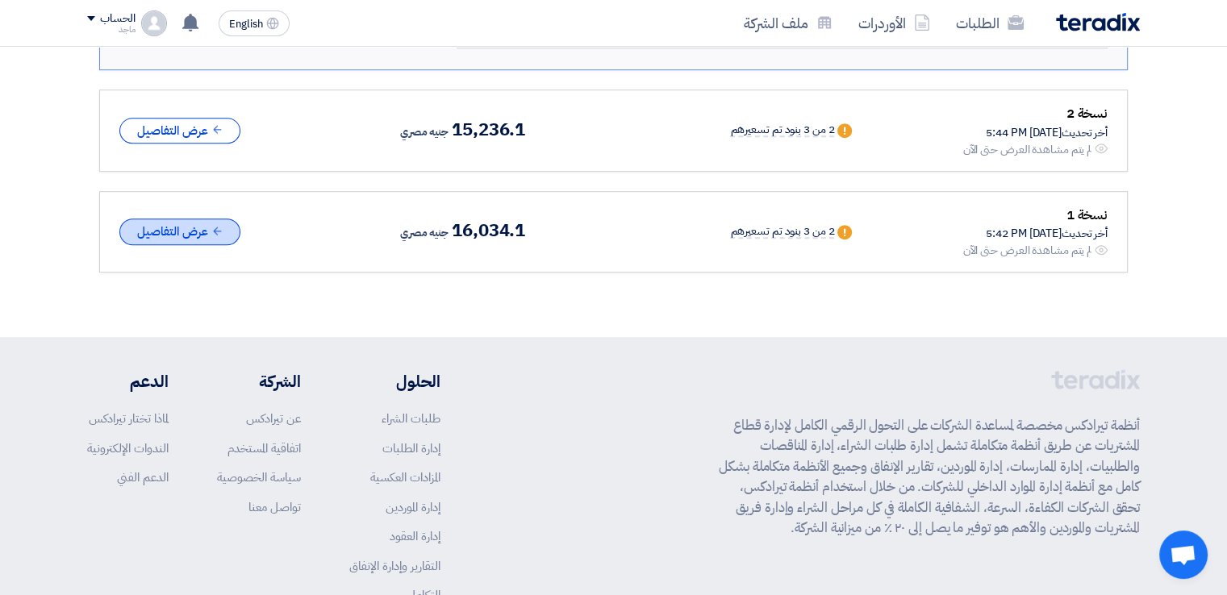
click at [189, 219] on button "عرض التفاصيل" at bounding box center [179, 232] width 121 height 27
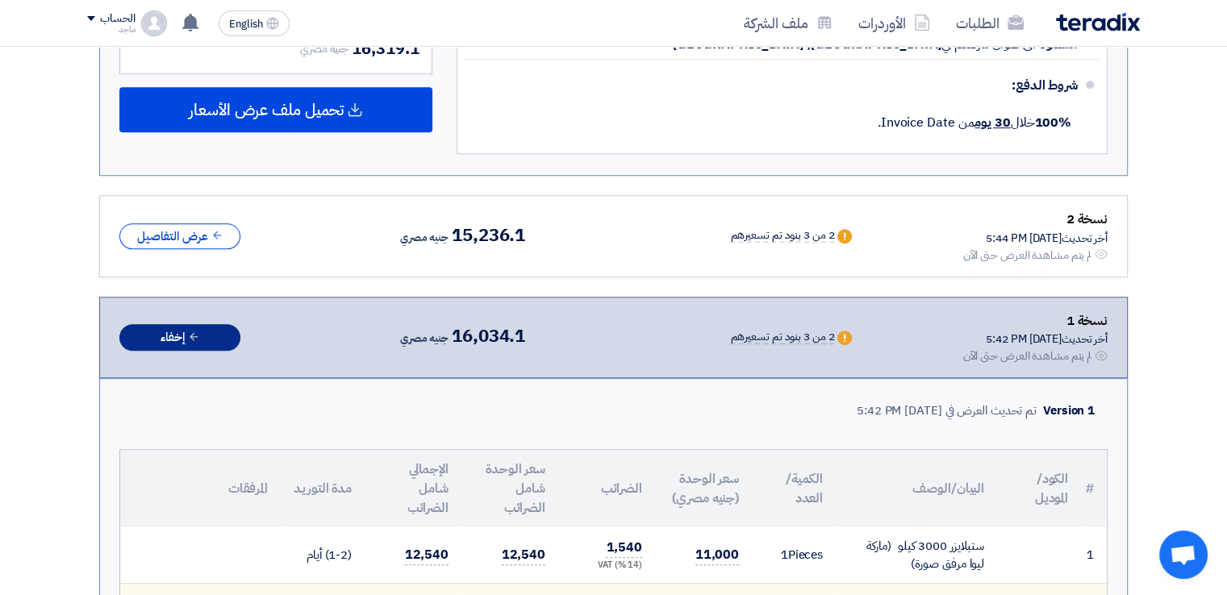
scroll to position [993, 0]
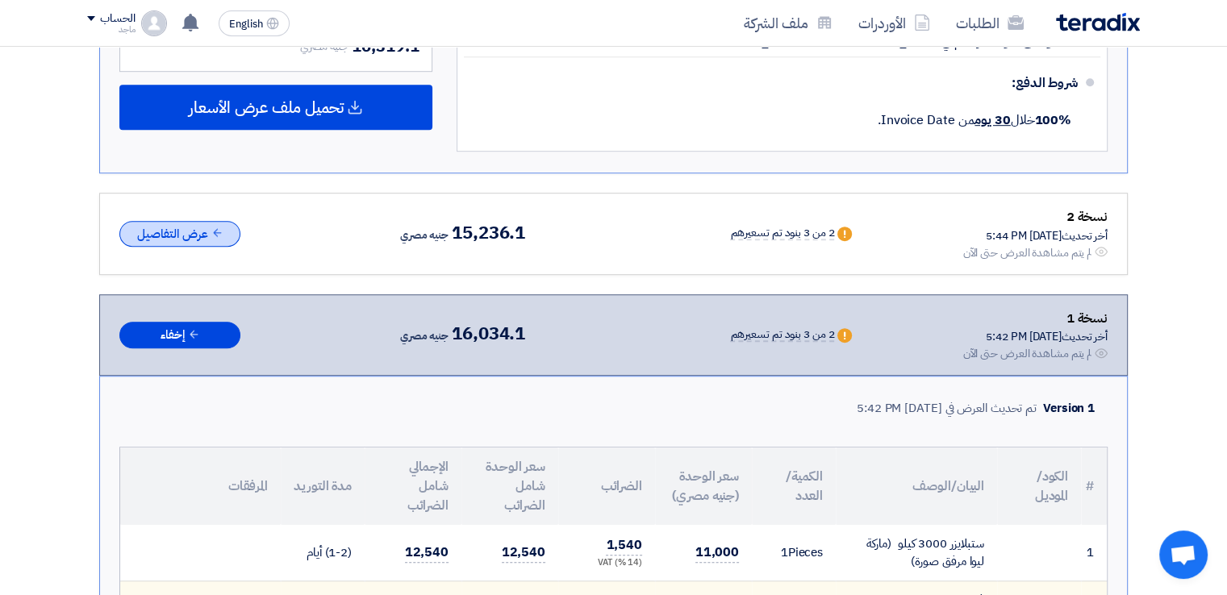
click at [213, 227] on icon at bounding box center [217, 233] width 12 height 12
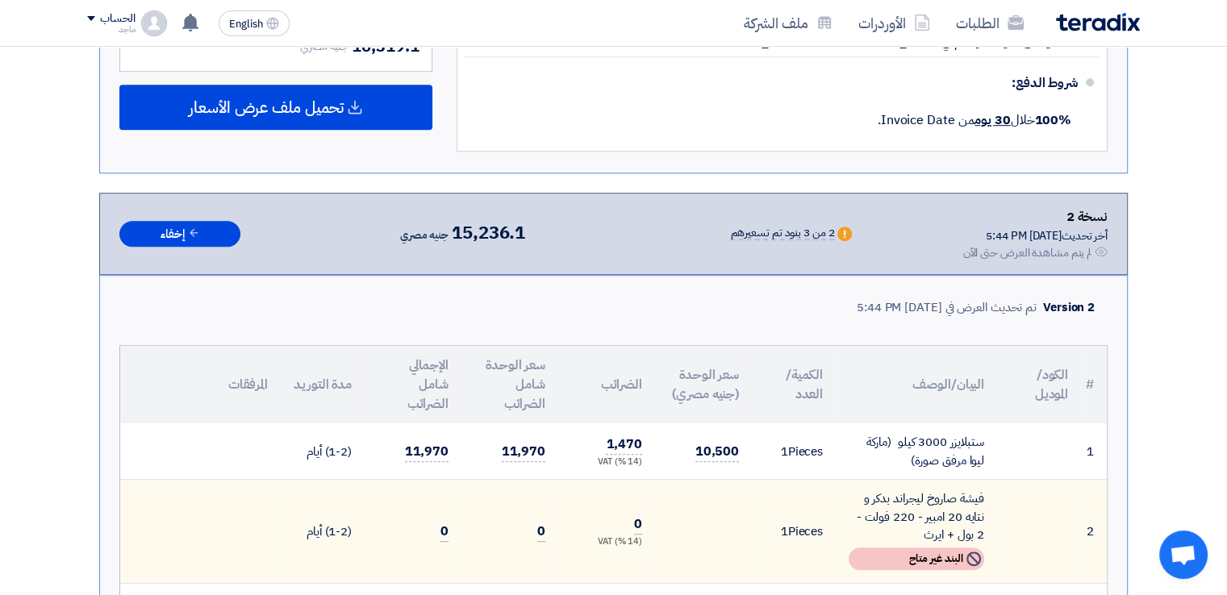
click at [974, 552] on icon "Not Available" at bounding box center [973, 559] width 15 height 15
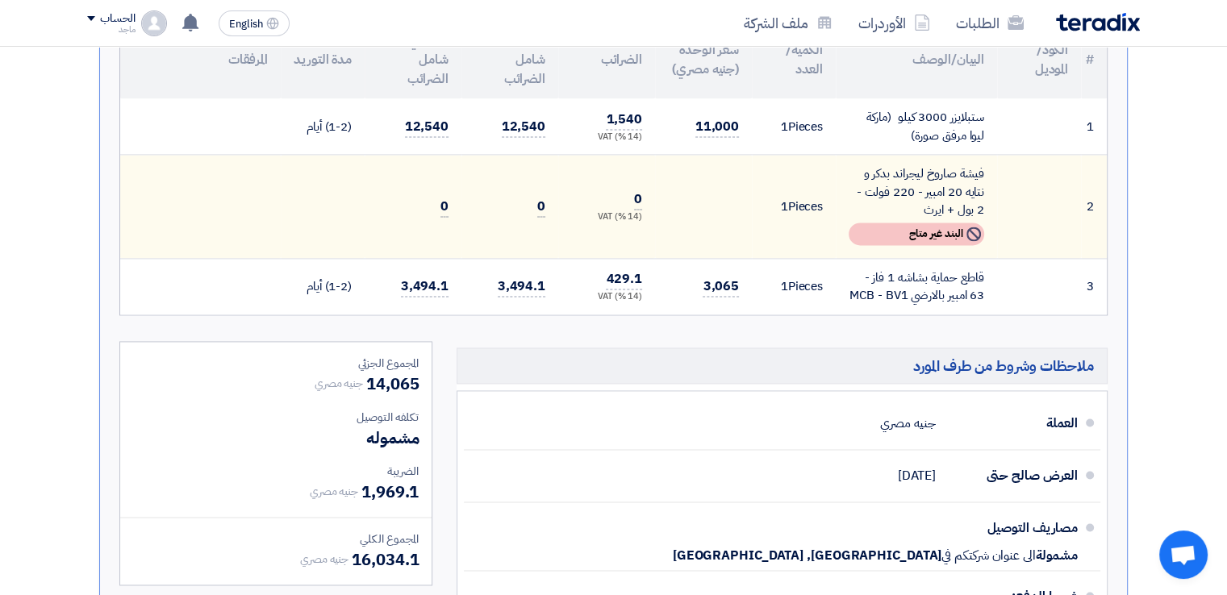
scroll to position [2220, 0]
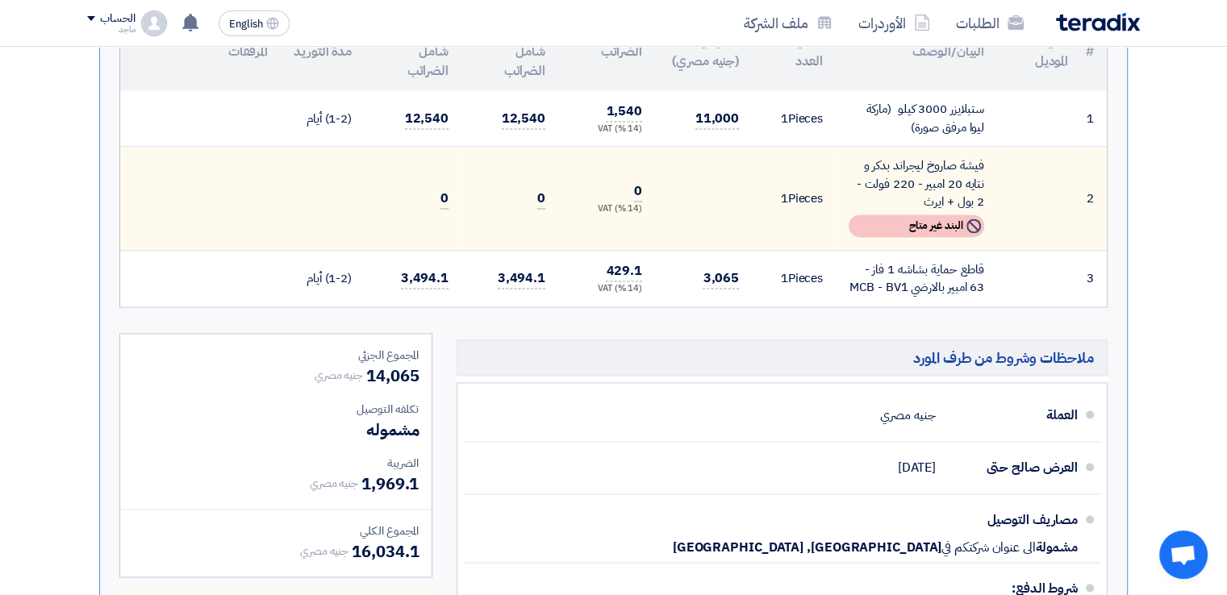
click at [895, 220] on div "Not Available البند غير متاح" at bounding box center [917, 226] width 136 height 23
click at [896, 215] on div "Not Available البند غير متاح" at bounding box center [917, 226] width 136 height 23
click at [1012, 211] on td at bounding box center [1039, 199] width 84 height 104
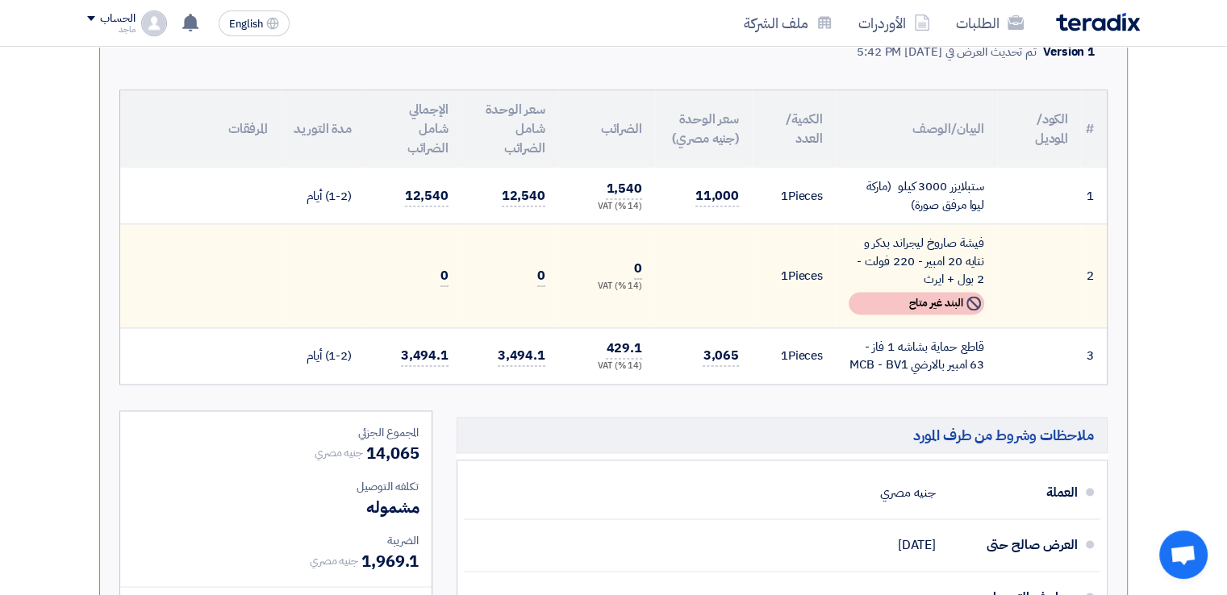
scroll to position [2170, 0]
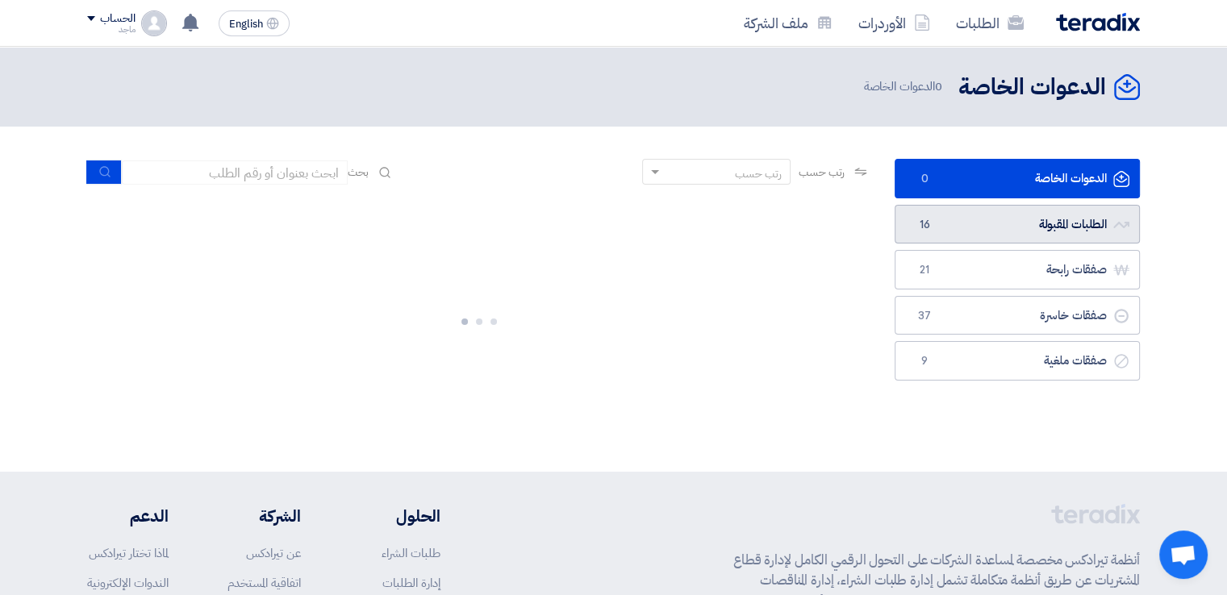
click at [926, 223] on span "16" at bounding box center [924, 225] width 19 height 16
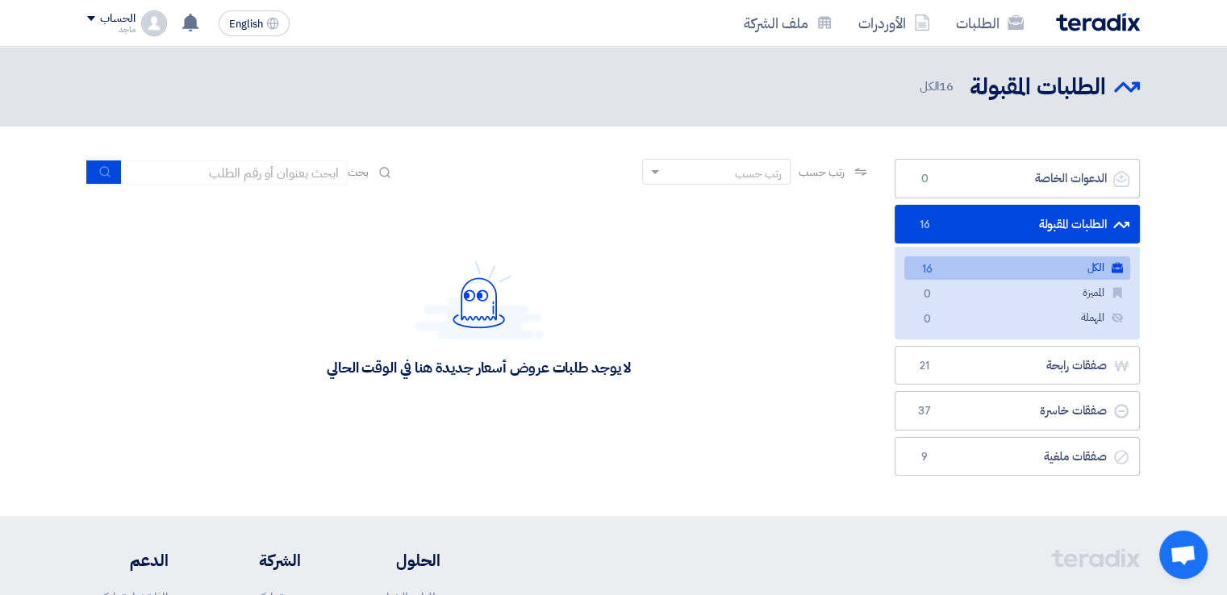
click at [942, 262] on link "الكل الكل 16" at bounding box center [1017, 268] width 226 height 23
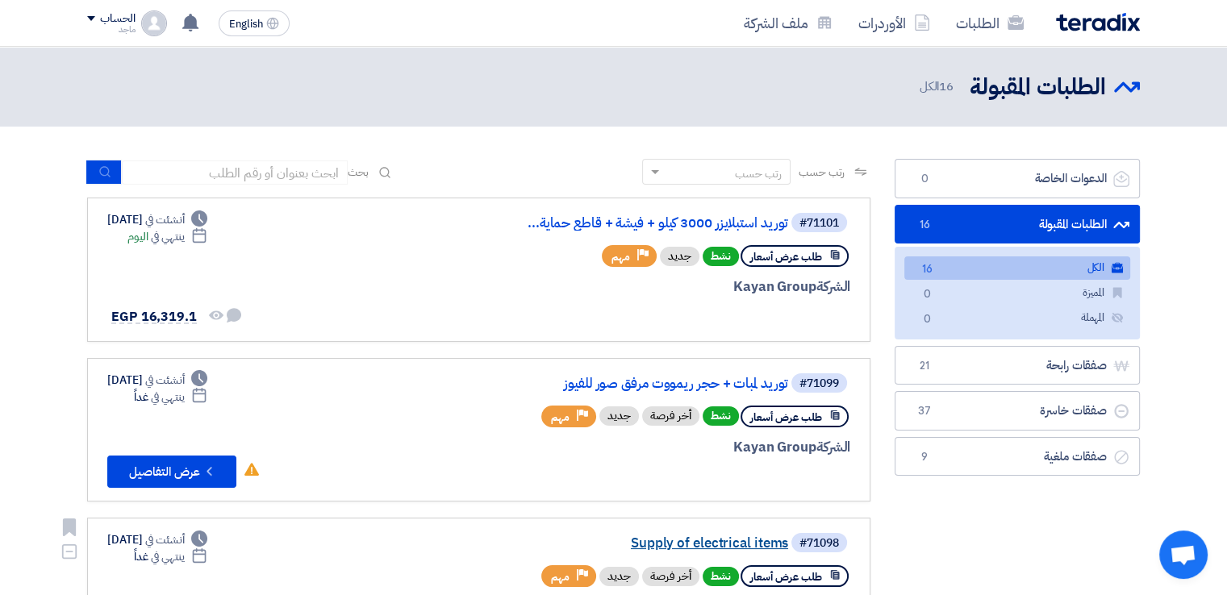
click at [709, 536] on link "Supply of electrical items" at bounding box center [626, 543] width 323 height 15
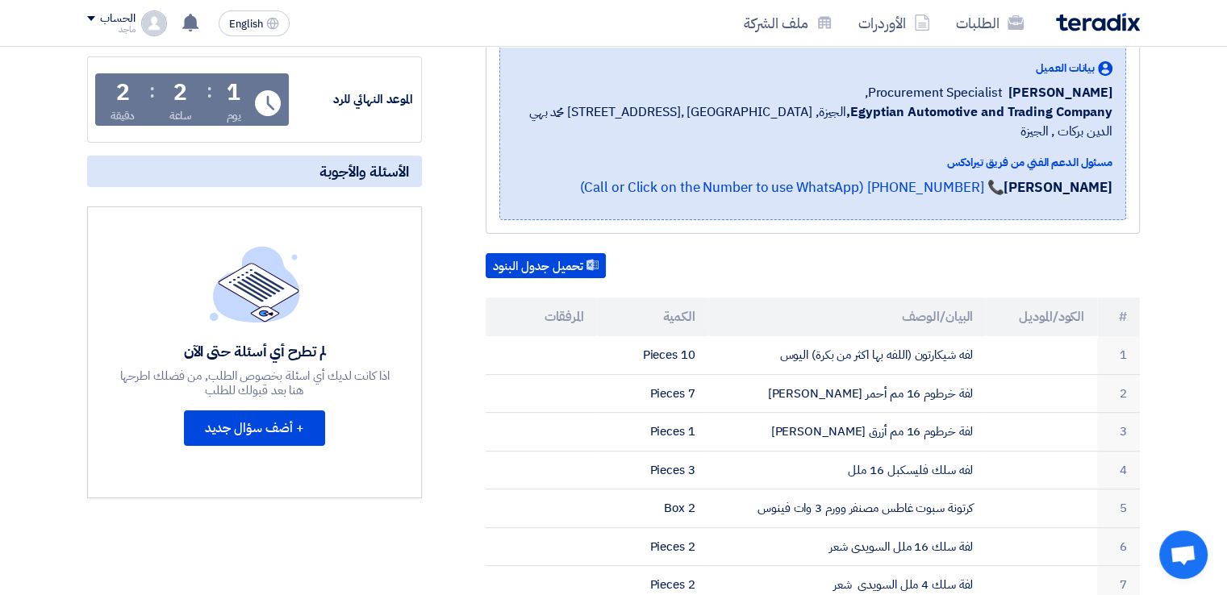
scroll to position [257, 0]
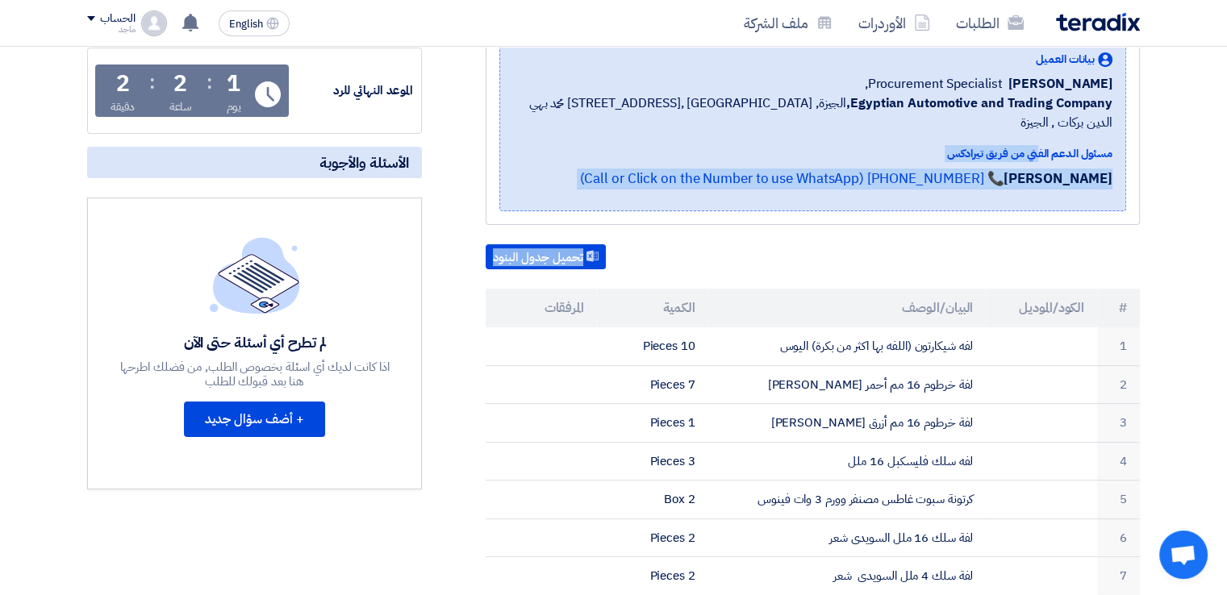
drag, startPoint x: 1223, startPoint y: 255, endPoint x: 1218, endPoint y: 139, distance: 116.3
click at [1218, 139] on section "Supply of electrical items بيانات العميل [PERSON_NAME] Procurement Specialist, …" at bounding box center [613, 604] width 1227 height 1290
click at [1181, 184] on section "Supply of electrical items بيانات العميل [PERSON_NAME] Procurement Specialist, …" at bounding box center [613, 604] width 1227 height 1290
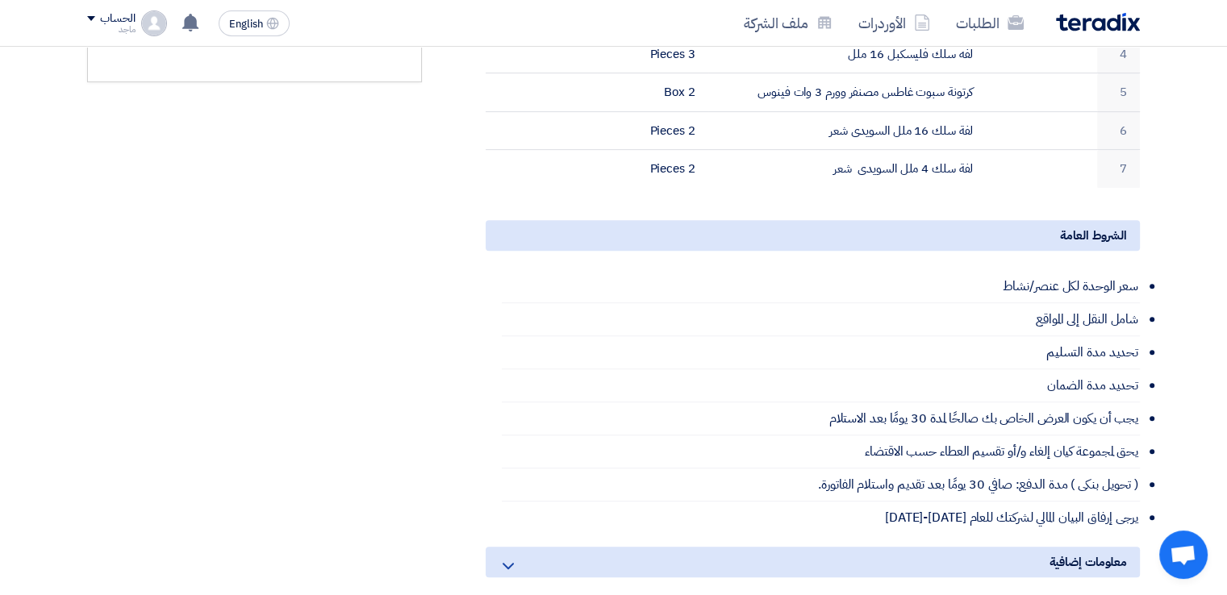
scroll to position [0, 0]
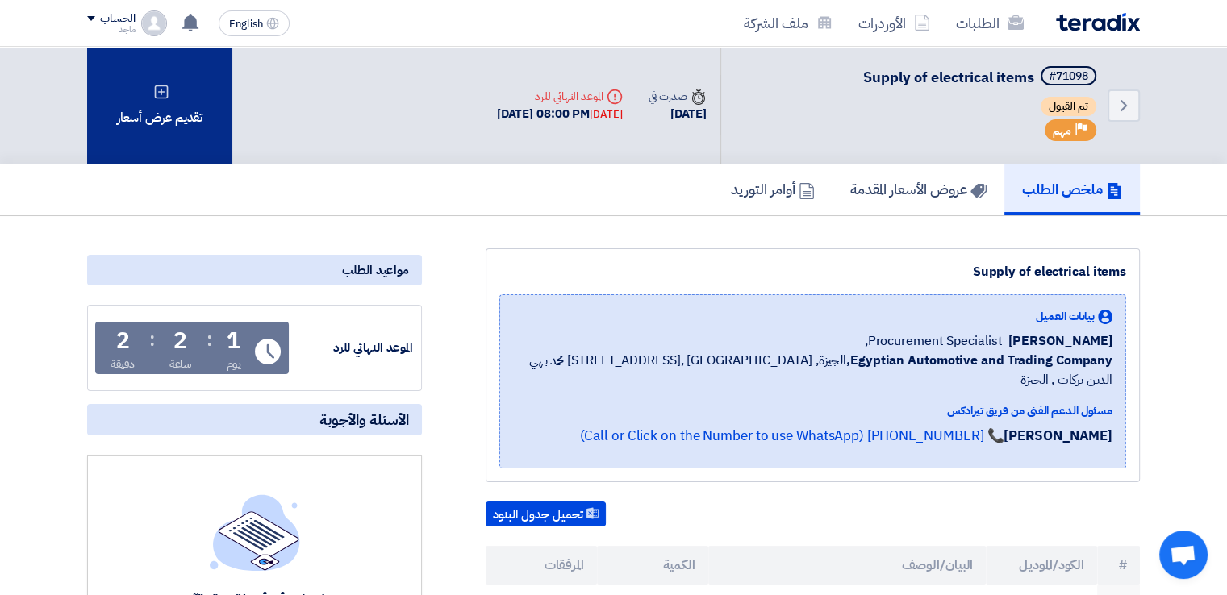
click at [168, 127] on div "تقديم عرض أسعار" at bounding box center [159, 105] width 145 height 117
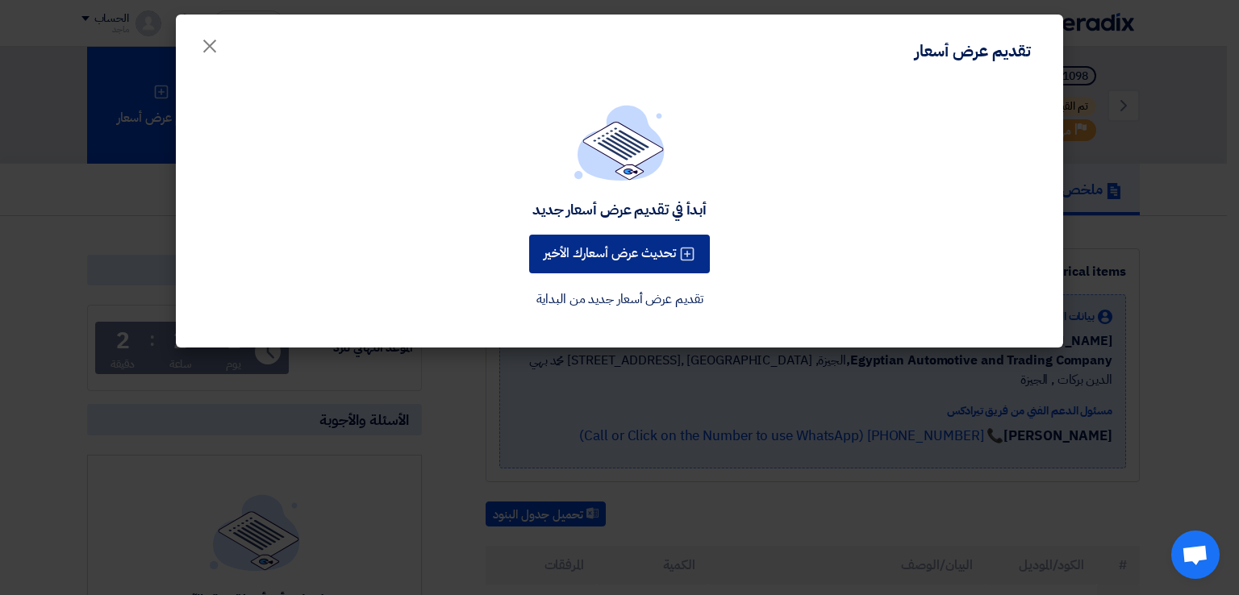
click at [568, 256] on button "تحديث عرض أسعارك الأخير" at bounding box center [619, 254] width 181 height 39
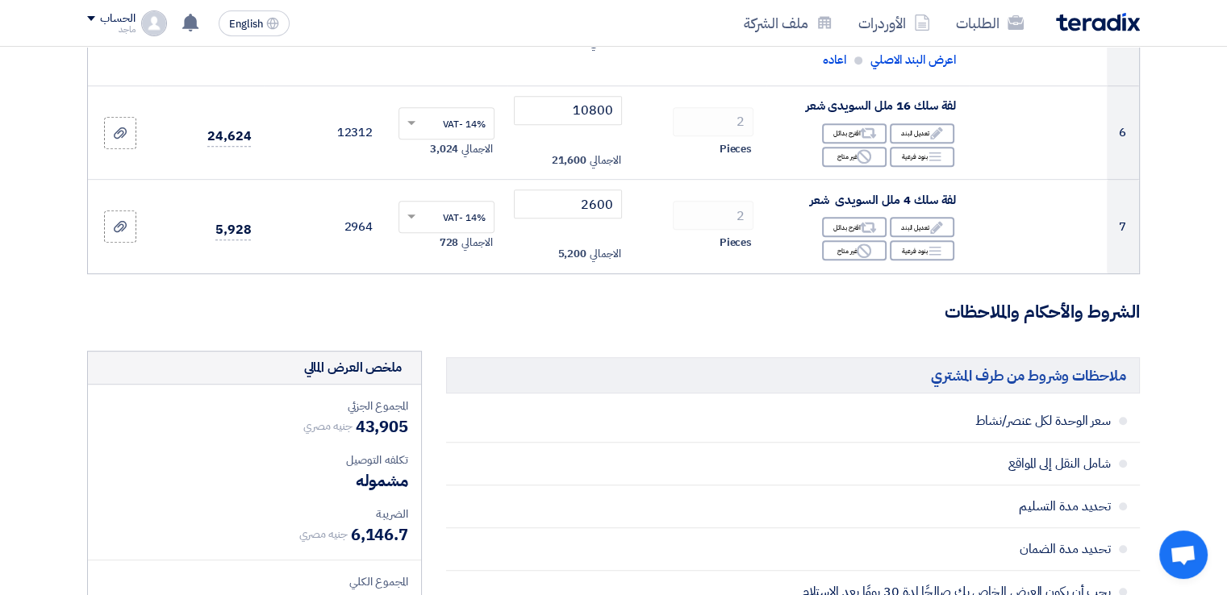
scroll to position [791, 0]
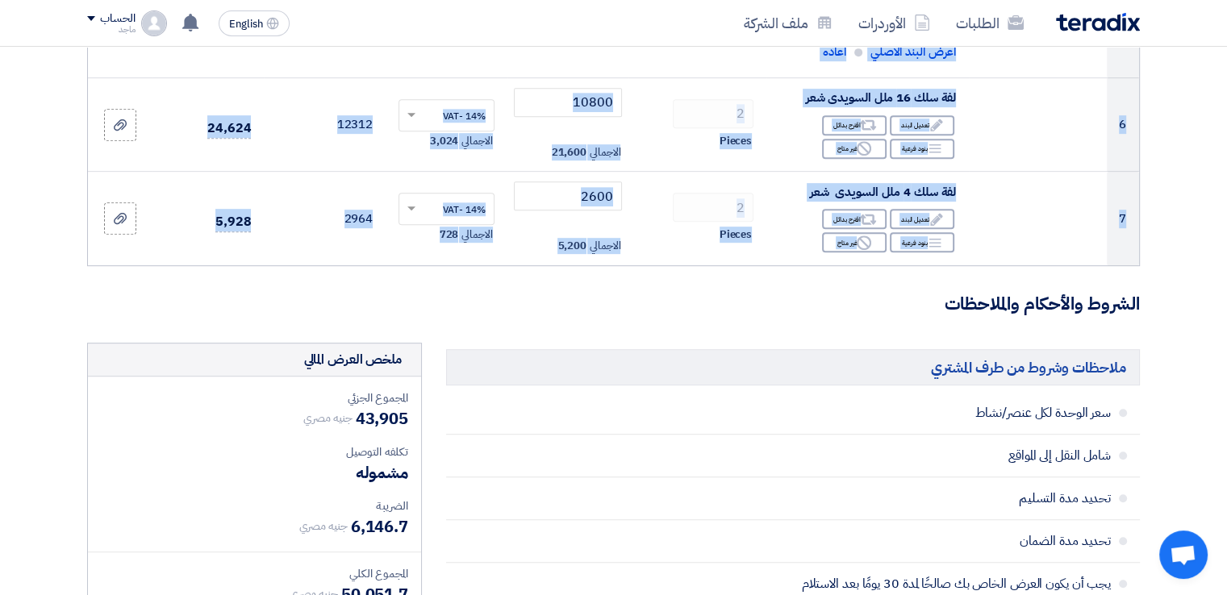
drag, startPoint x: 1226, startPoint y: 236, endPoint x: 1230, endPoint y: 293, distance: 56.6
click at [1226, 293] on html "الطلبات الأوردرات ملف الشركة English EN قام بتعديل علي طلبه توريد استبلايزر 300…" at bounding box center [613, 470] width 1227 height 2522
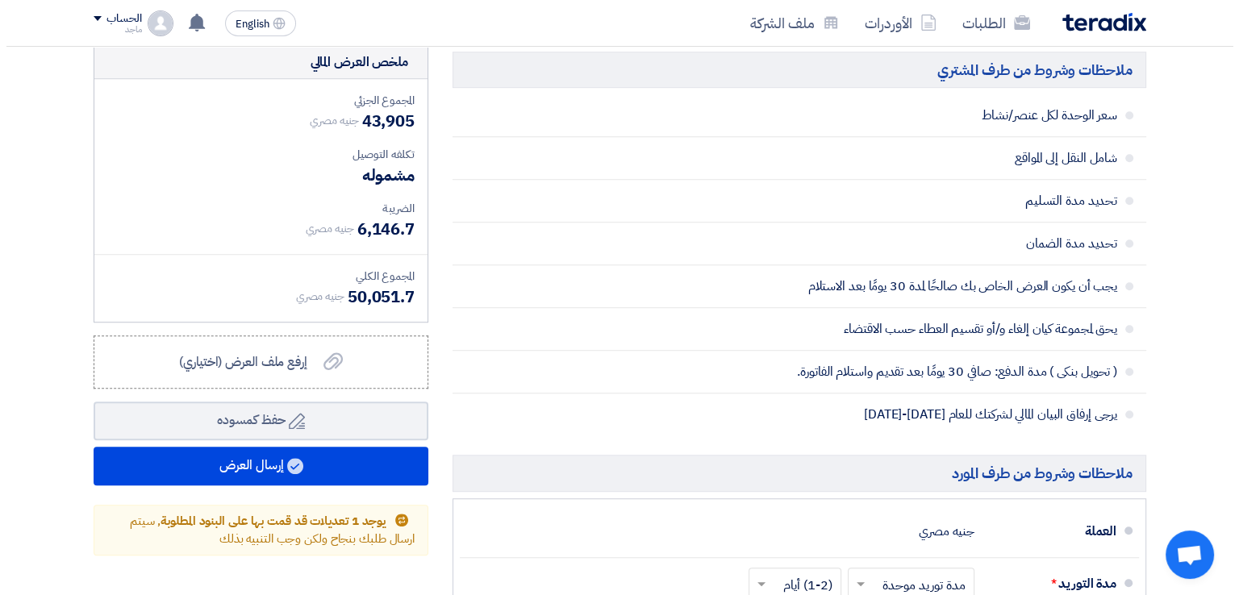
scroll to position [1239, 0]
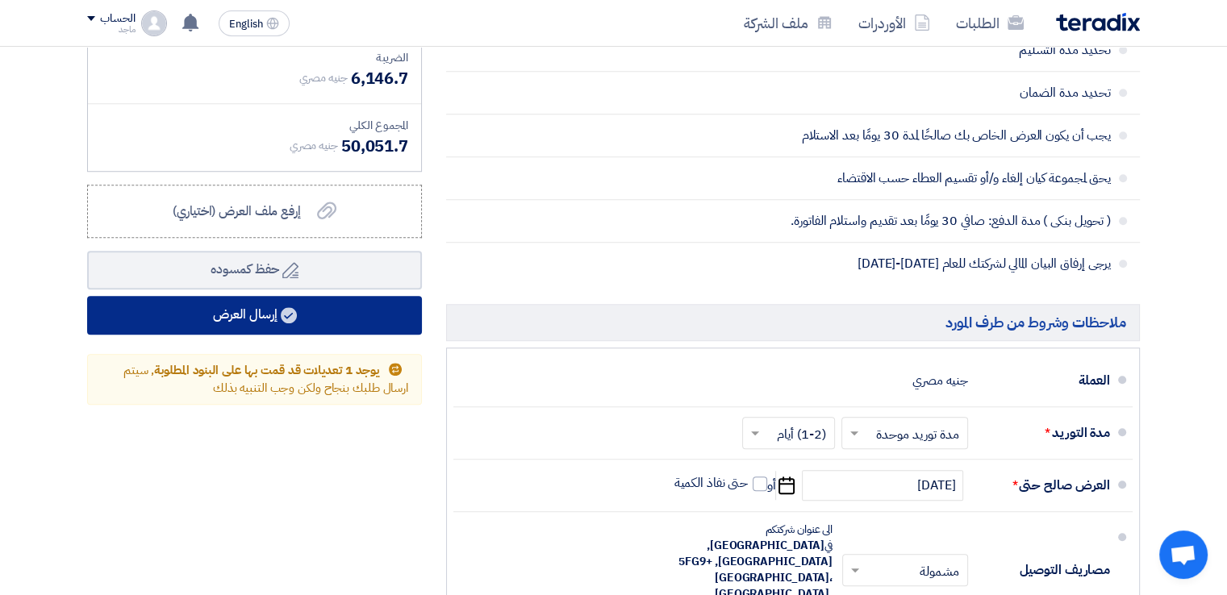
click at [368, 303] on button "إرسال العرض" at bounding box center [254, 315] width 335 height 39
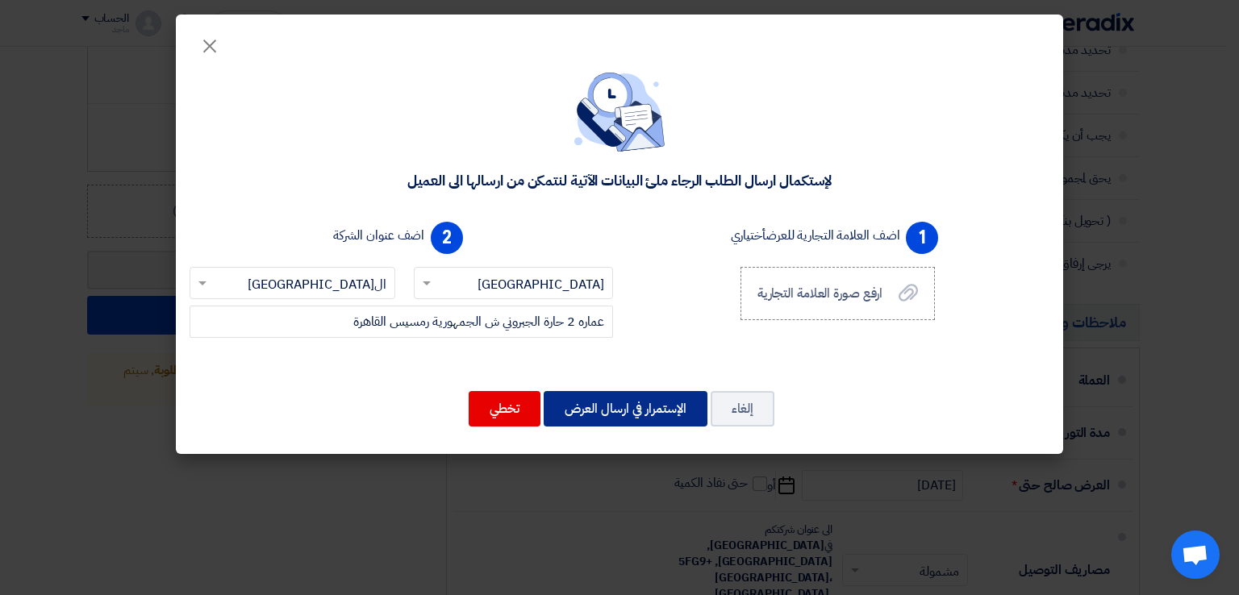
click at [598, 404] on button "الإستمرار في ارسال العرض" at bounding box center [626, 408] width 164 height 35
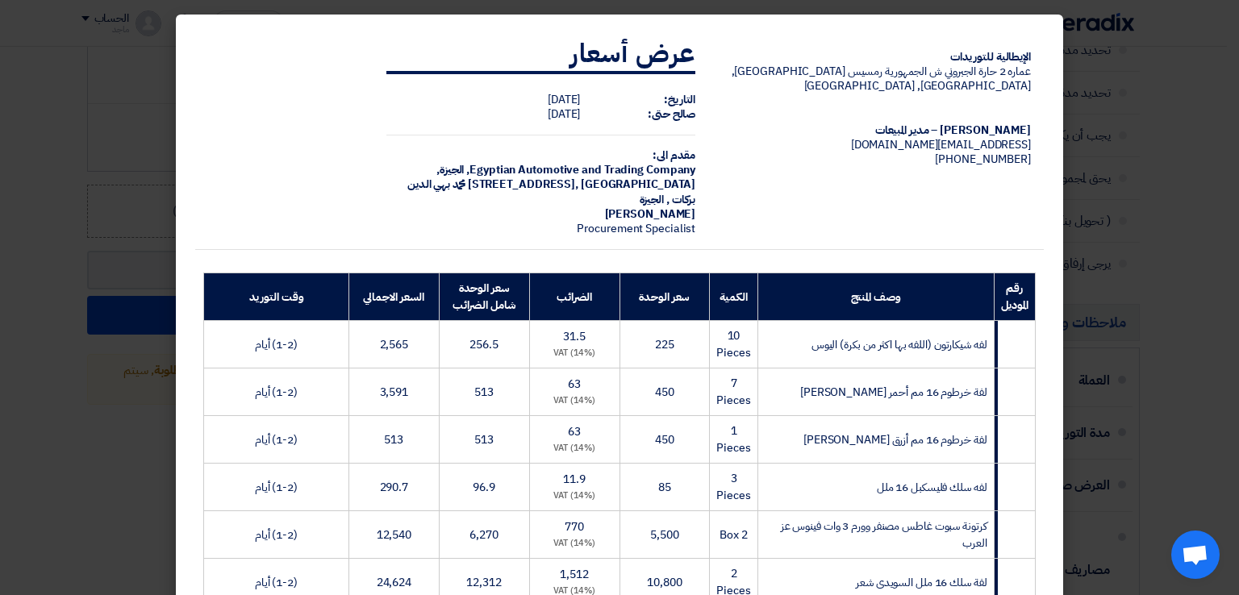
scroll to position [400, 0]
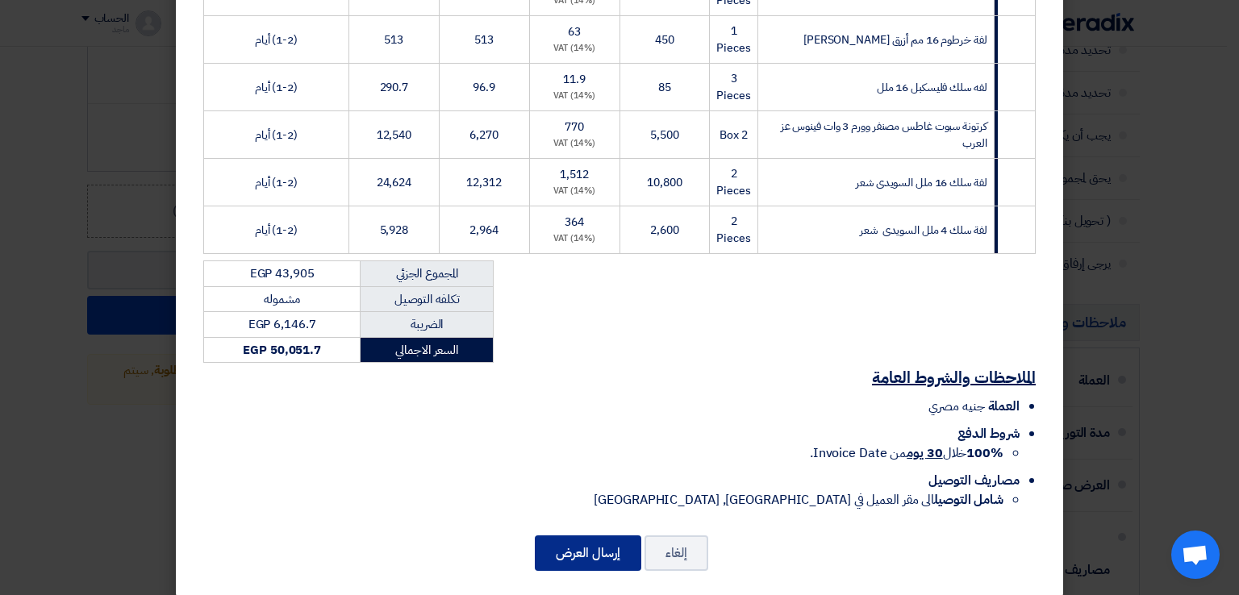
click at [574, 536] on button "إرسال العرض" at bounding box center [588, 553] width 106 height 35
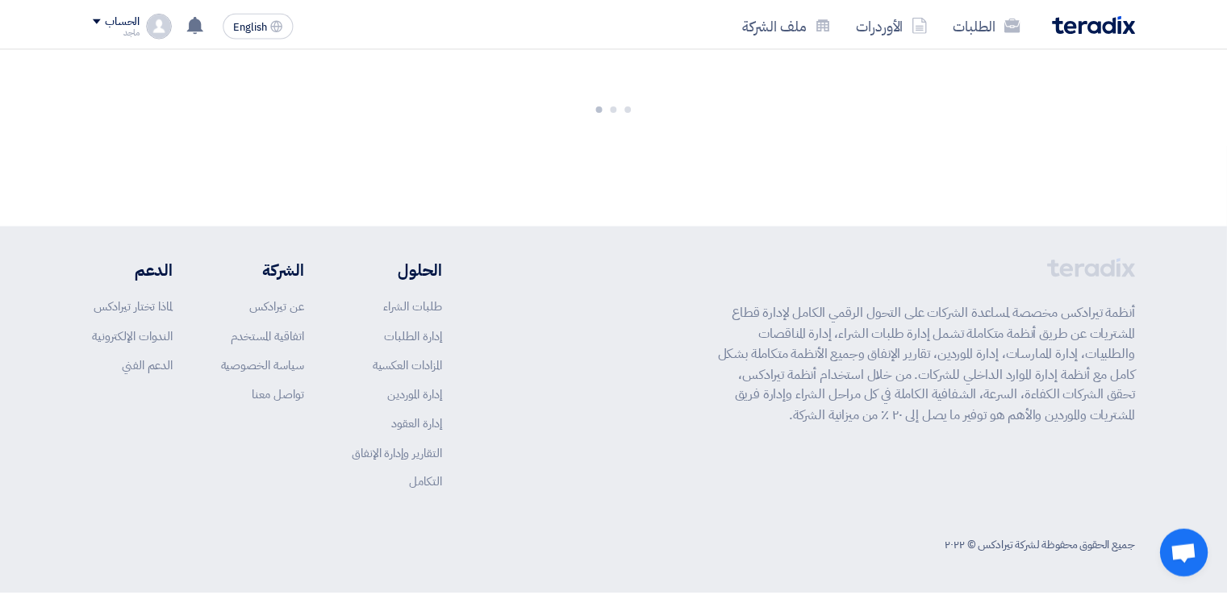
scroll to position [1297, 0]
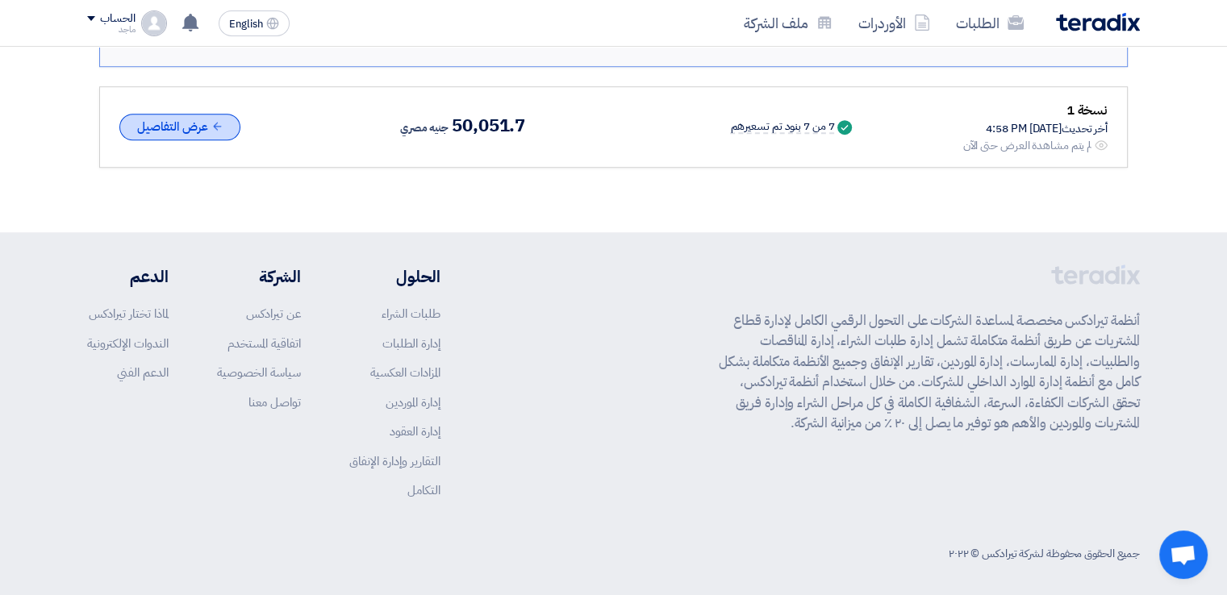
click at [166, 125] on button "عرض التفاصيل" at bounding box center [179, 127] width 121 height 27
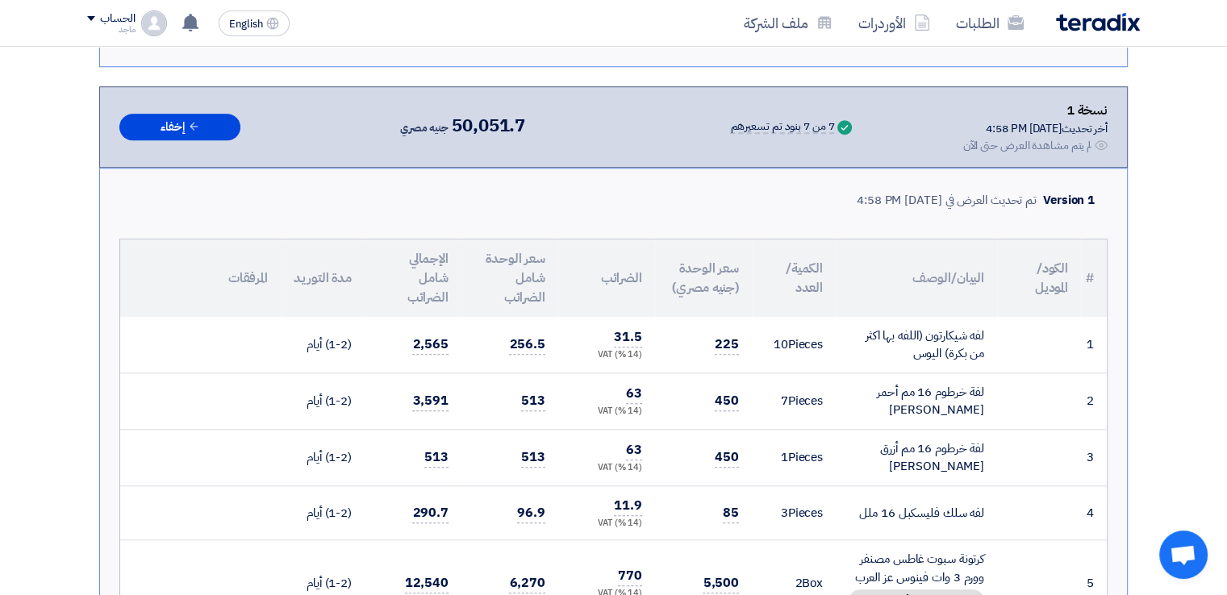
drag, startPoint x: 1226, startPoint y: 372, endPoint x: 1237, endPoint y: 432, distance: 61.5
click at [1226, 432] on html "الطلبات الأوردرات ملف الشركة English EN قام بتعديل علي طلبه توريد استبلايزر 300…" at bounding box center [613, 124] width 1227 height 2843
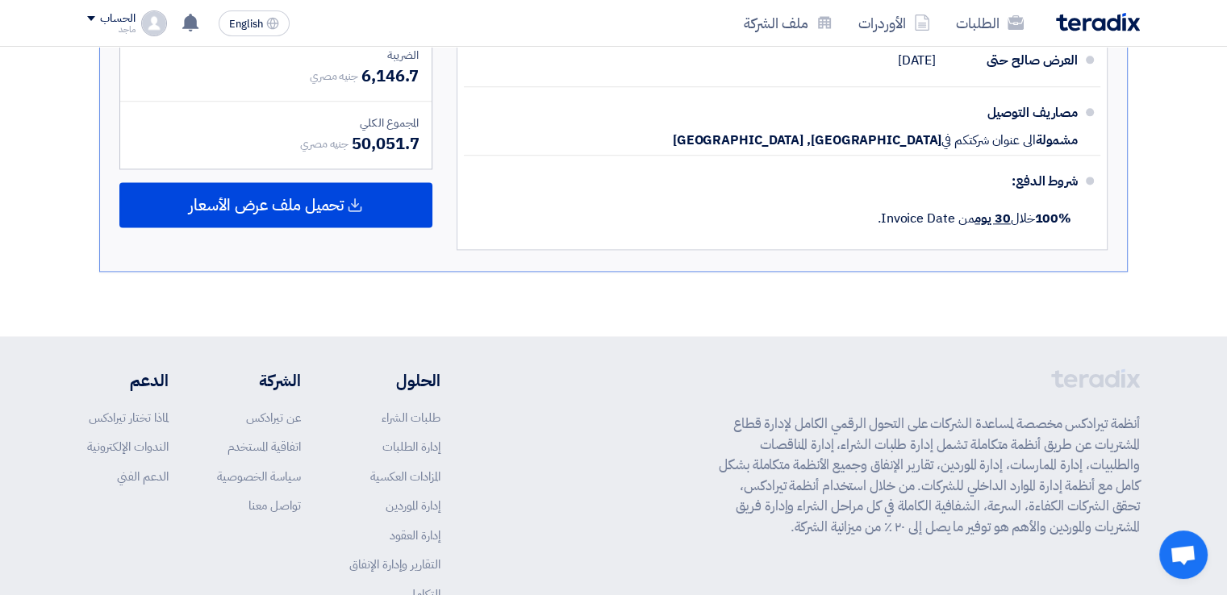
scroll to position [1533, 0]
